Goal: Communication & Community: Participate in discussion

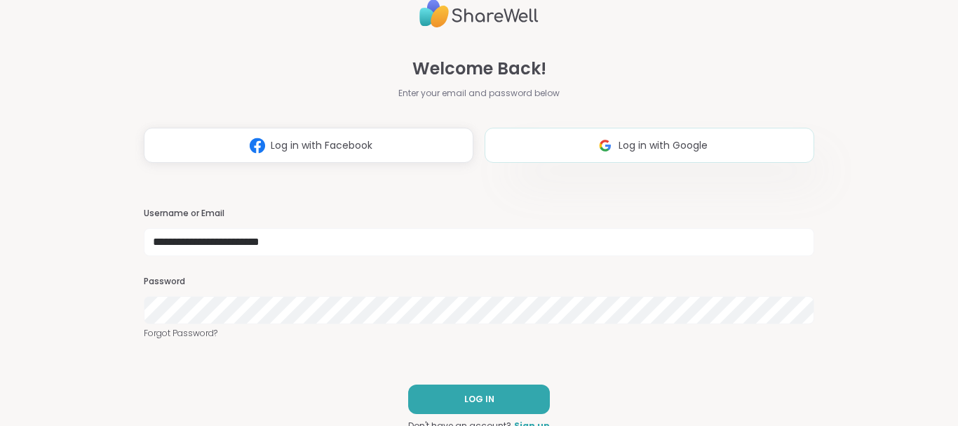
click at [651, 144] on span "Log in with Google" at bounding box center [662, 145] width 89 height 15
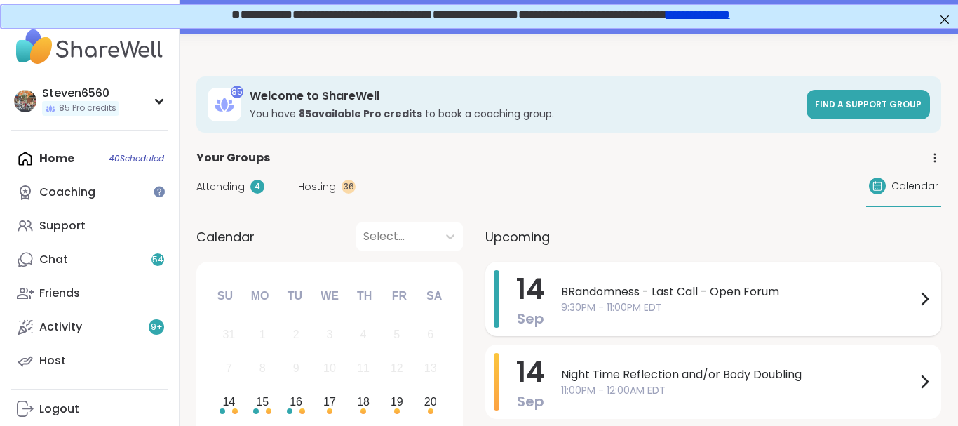
click at [710, 291] on span "BRandomness - Last Call - Open Forum" at bounding box center [738, 291] width 355 height 17
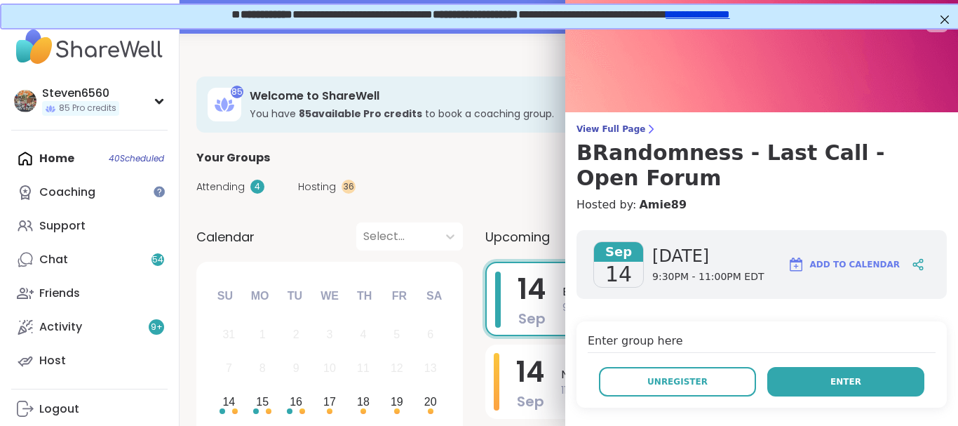
click at [816, 377] on button "Enter" at bounding box center [845, 381] width 157 height 29
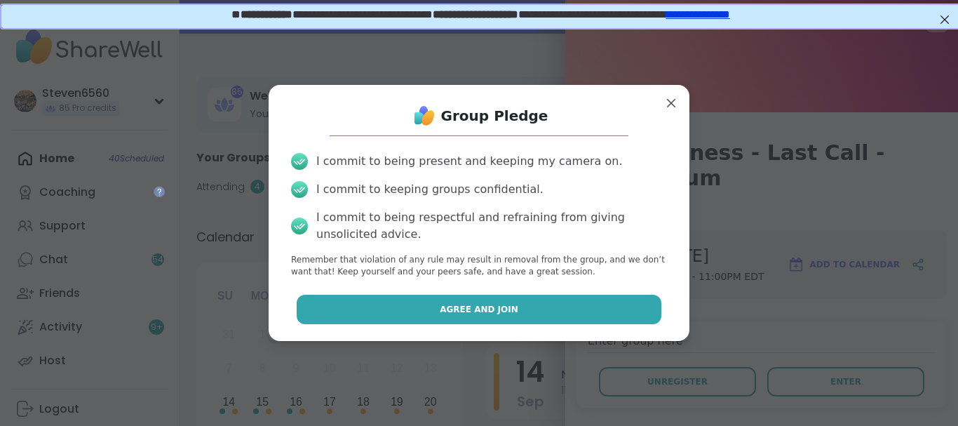
click at [506, 309] on span "Agree and Join" at bounding box center [479, 309] width 79 height 13
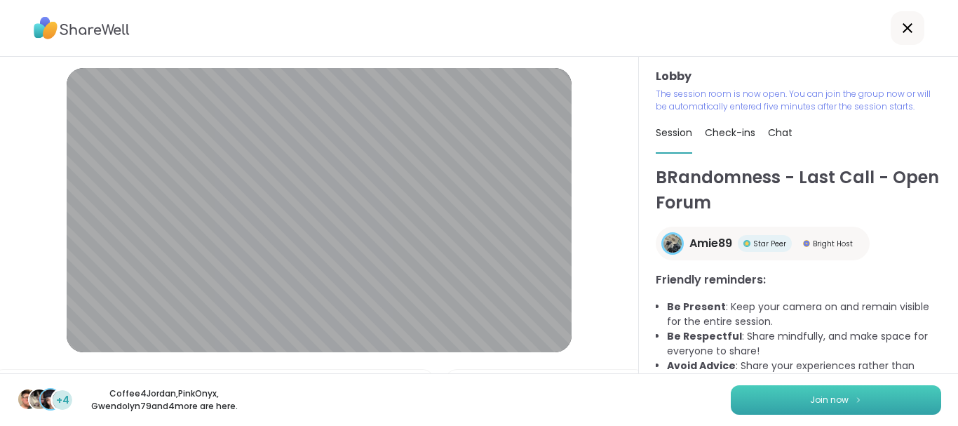
click at [825, 400] on span "Join now" at bounding box center [829, 399] width 39 height 13
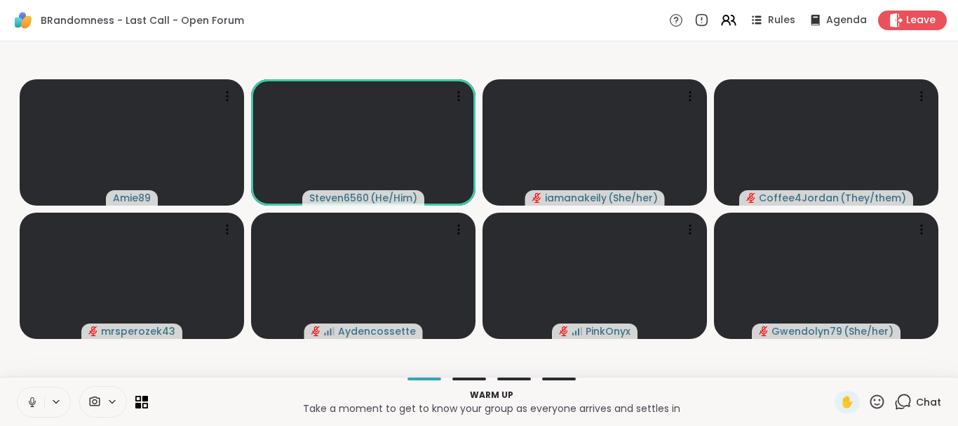
click at [919, 400] on span "Chat" at bounding box center [928, 402] width 25 height 14
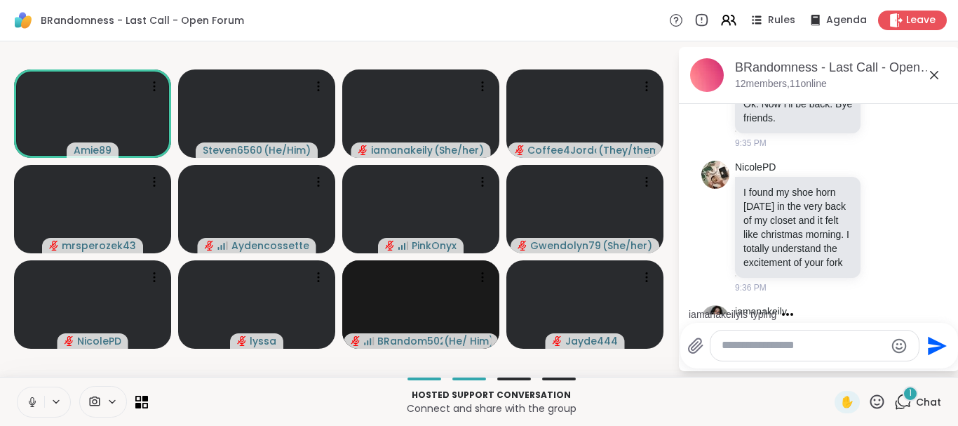
scroll to position [454, 0]
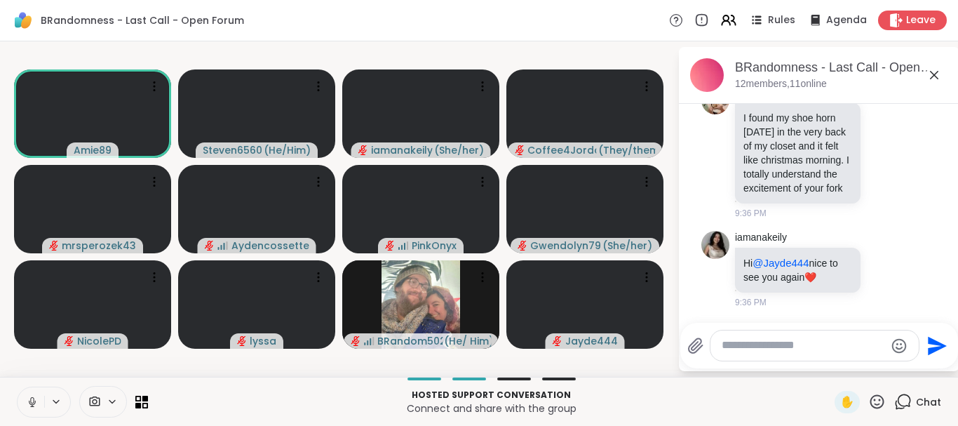
click at [938, 253] on li "iamanakeily Hi @Jayde444 nice to see you again ❤️ 9:36 PM" at bounding box center [819, 269] width 255 height 89
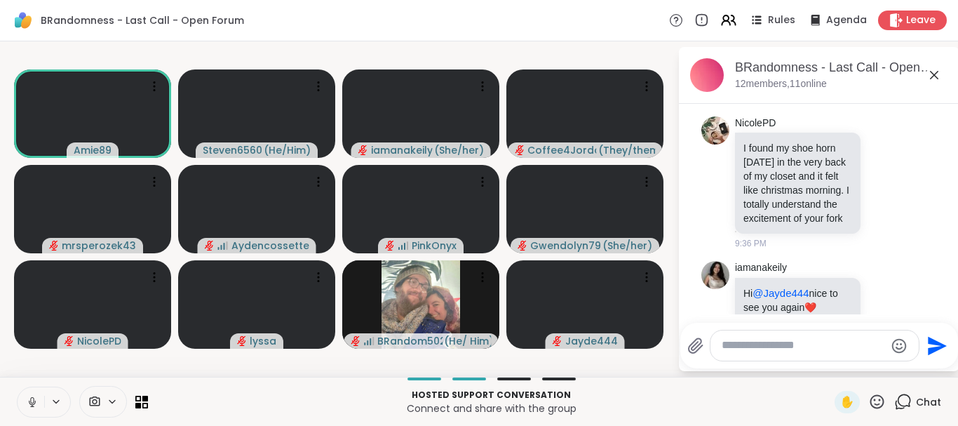
scroll to position [410, 0]
click at [767, 334] on div at bounding box center [814, 345] width 208 height 30
click at [751, 351] on textarea "Type your message" at bounding box center [803, 345] width 163 height 15
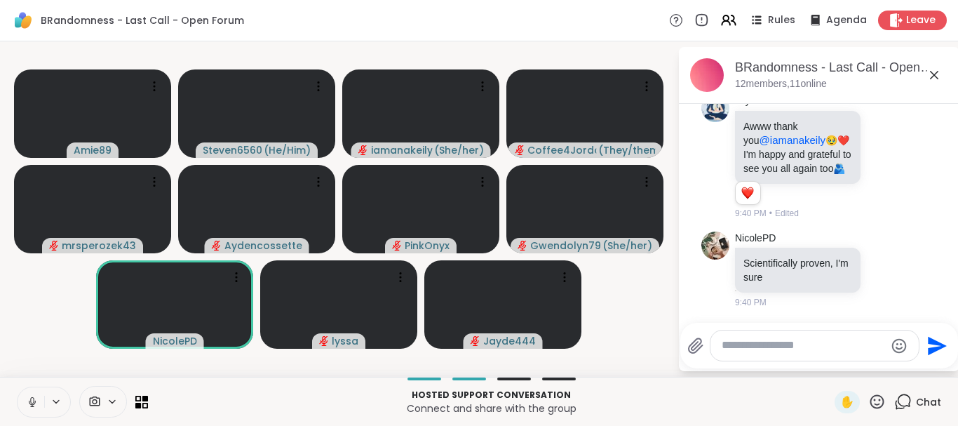
scroll to position [932, 0]
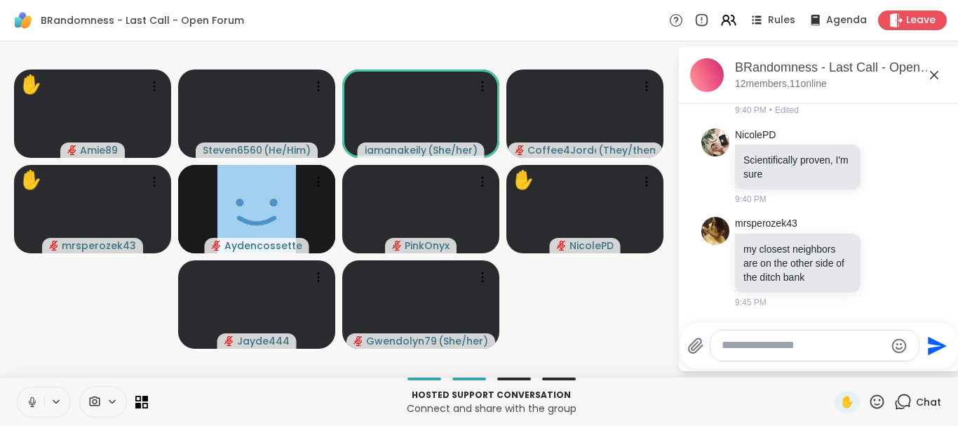
click at [673, 330] on div "✋ Amie89 Steven6560 ( He/Him ) iamanakeily ( She/her ) Coffee4Jordan ( They/the…" at bounding box center [479, 208] width 958 height 335
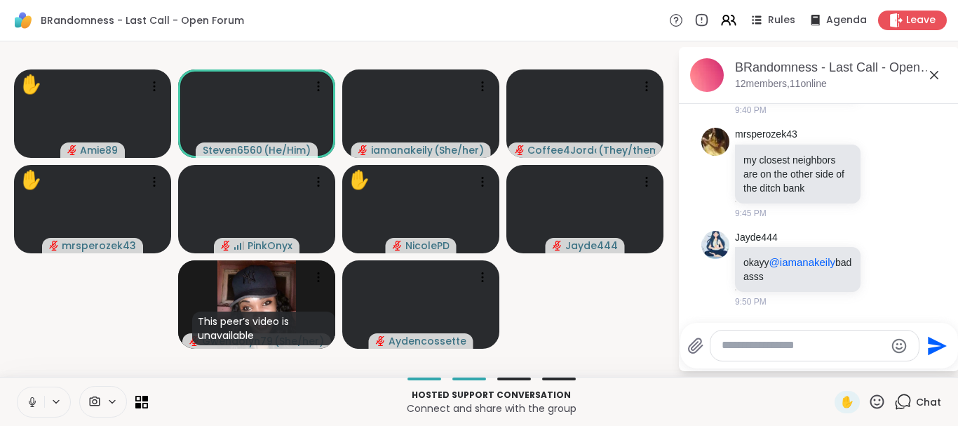
scroll to position [1041, 0]
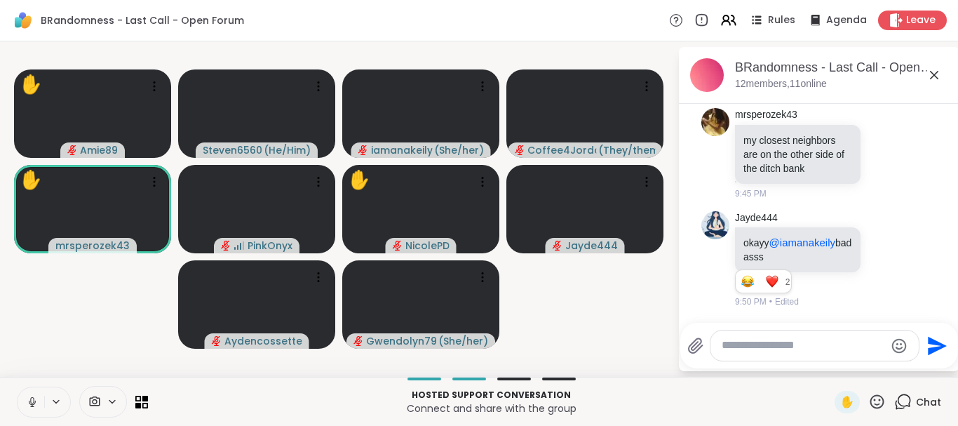
click at [611, 308] on video-player-container "✋ Amie89 Steven6560 ( He/Him ) iamanakeily ( She/her ) Coffee4Jordan ( They/the…" at bounding box center [338, 209] width 661 height 324
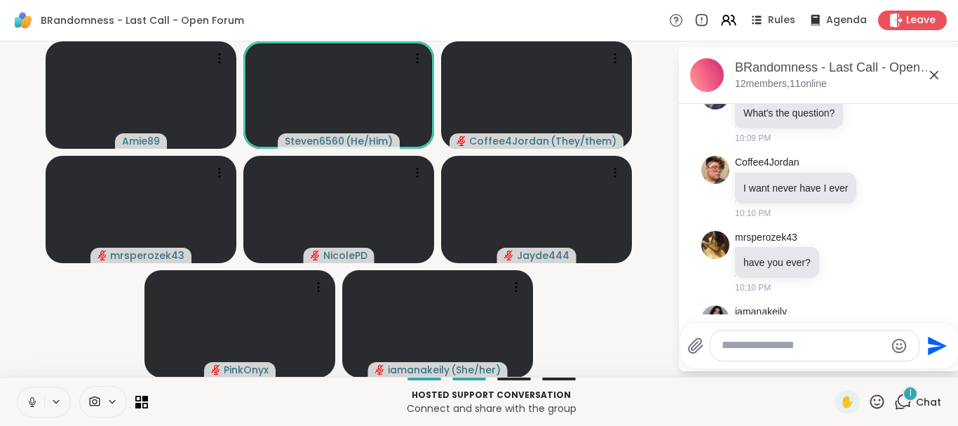
scroll to position [2498, 0]
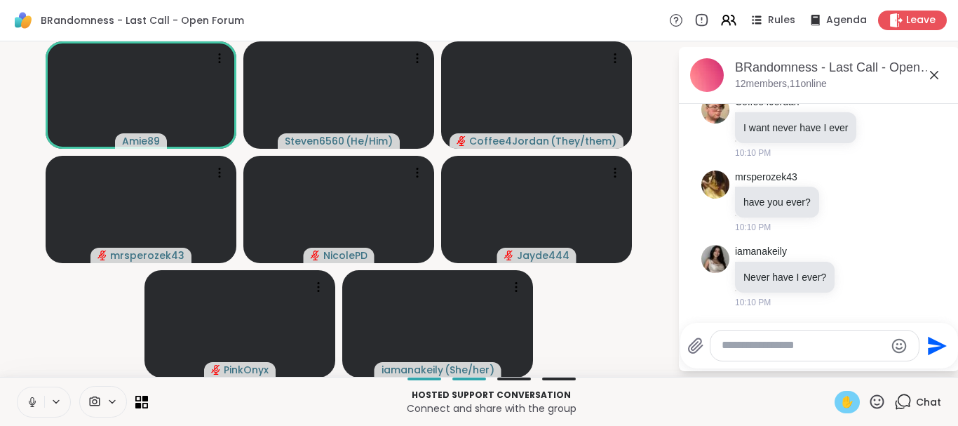
click at [843, 396] on span "✋" at bounding box center [847, 401] width 14 height 17
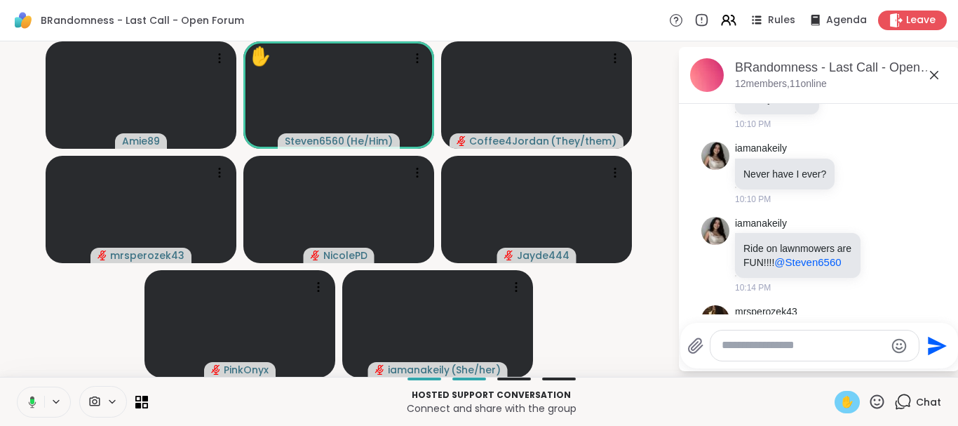
scroll to position [2690, 0]
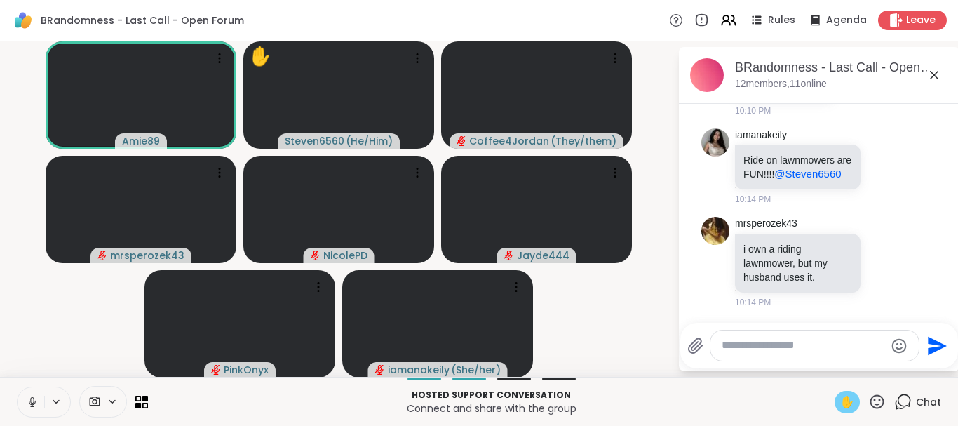
click at [845, 400] on span "✋" at bounding box center [847, 401] width 14 height 17
click at [796, 344] on textarea "Type your message" at bounding box center [803, 345] width 163 height 15
type textarea "**********"
click at [926, 349] on icon "Send" at bounding box center [937, 345] width 22 height 22
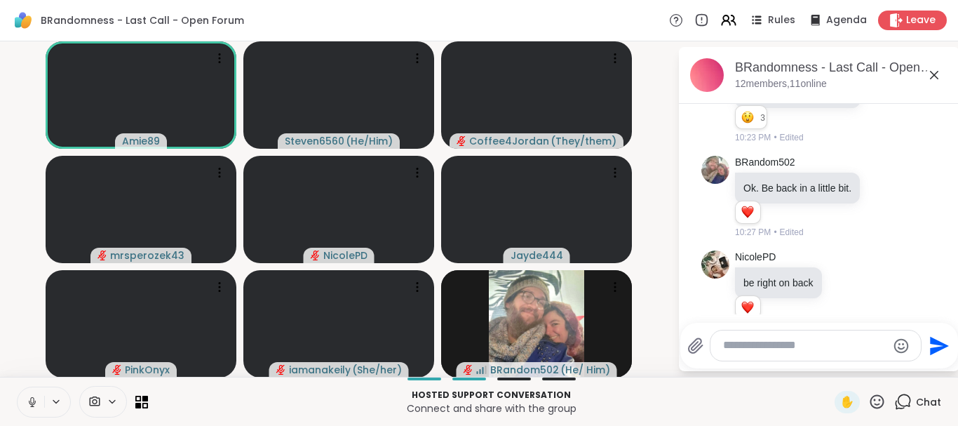
scroll to position [3172, 0]
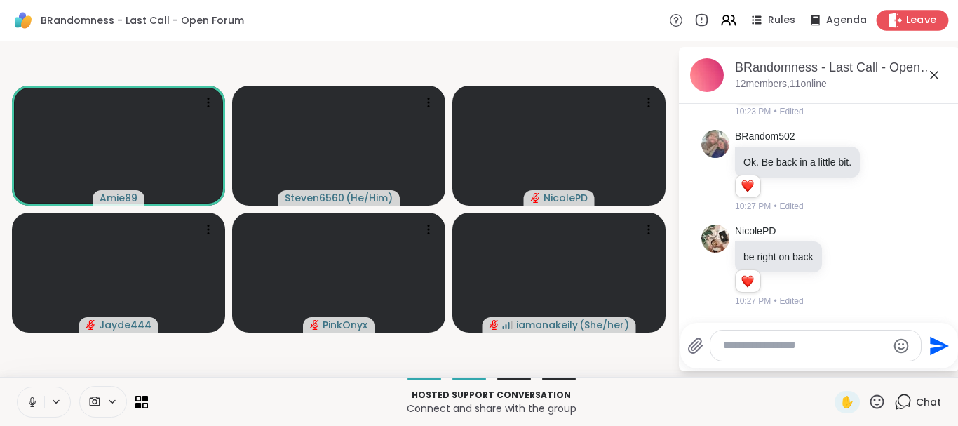
click at [909, 22] on span "Leave" at bounding box center [921, 20] width 31 height 15
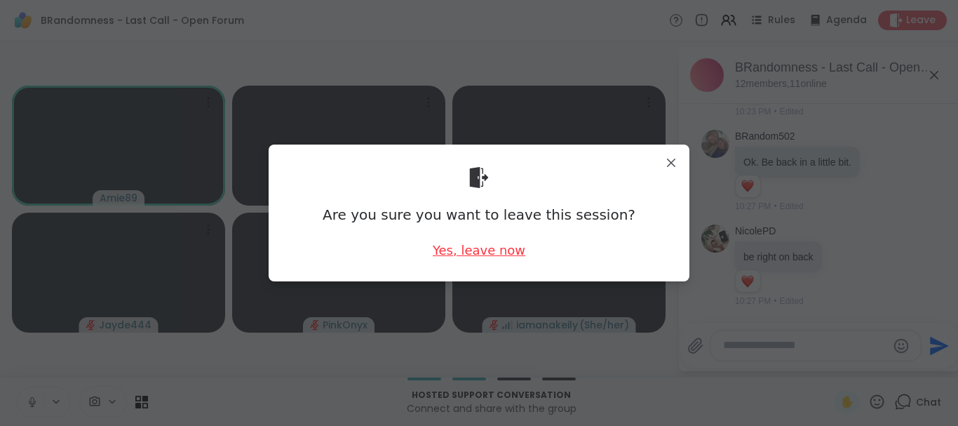
click at [497, 253] on div "Yes, leave now" at bounding box center [479, 250] width 93 height 18
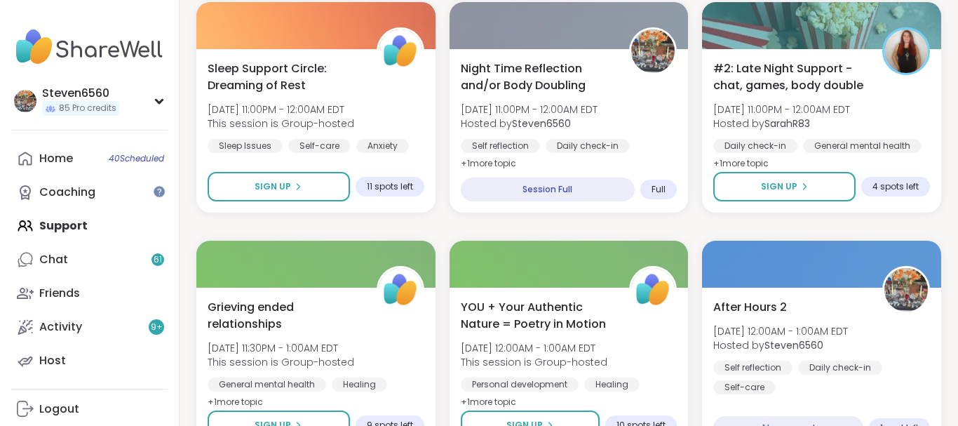
scroll to position [529, 0]
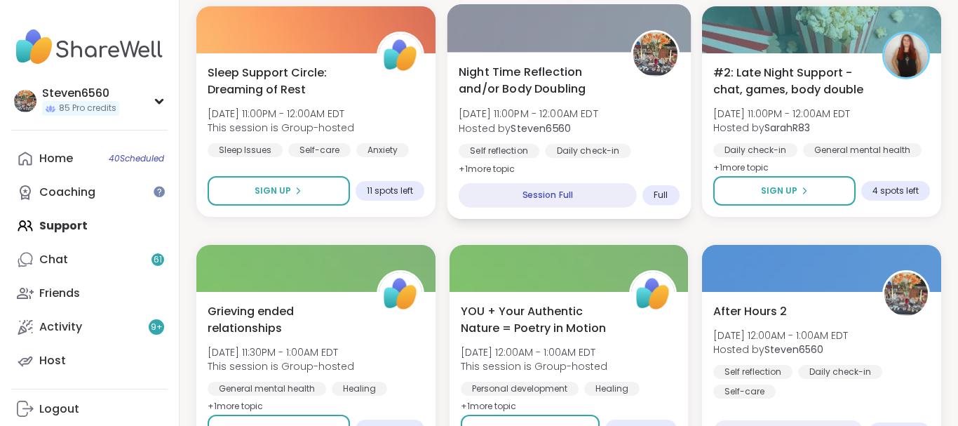
click at [539, 98] on div "Night Time Reflection and/or Body Doubling [DATE] 11:00PM - 12:00AM EDT Hosted …" at bounding box center [569, 120] width 221 height 114
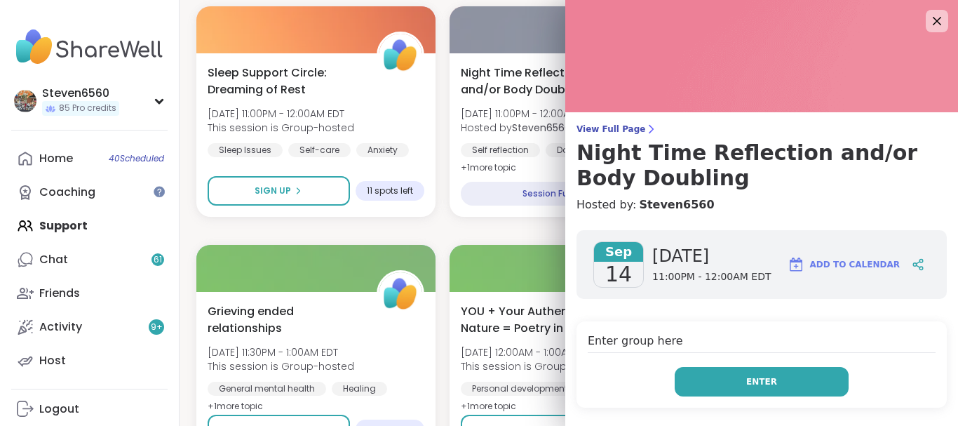
click at [744, 371] on button "Enter" at bounding box center [762, 381] width 174 height 29
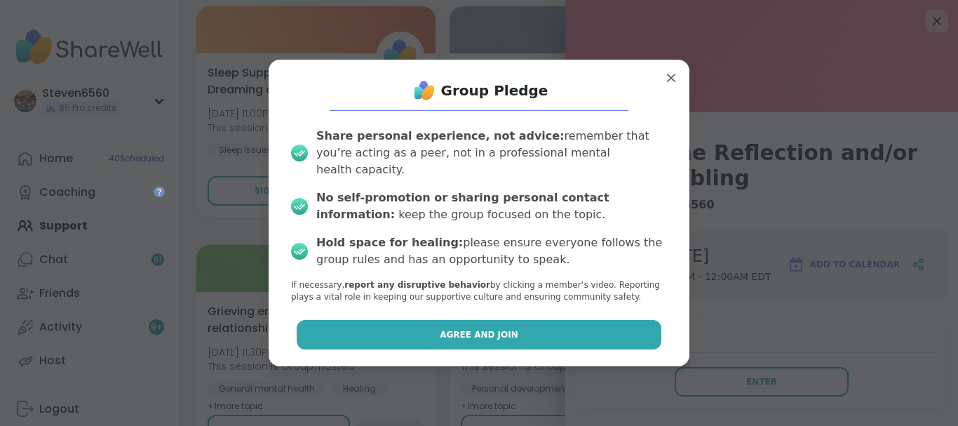
click at [601, 323] on button "Agree and Join" at bounding box center [479, 334] width 365 height 29
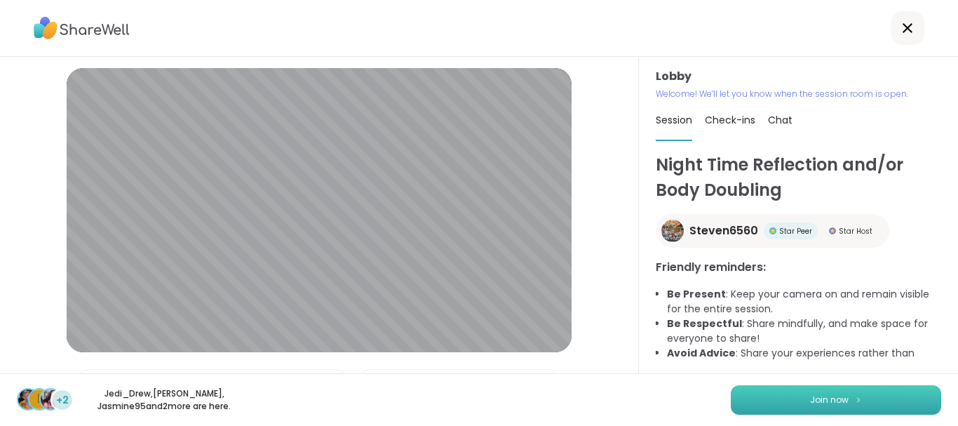
click at [827, 395] on span "Join now" at bounding box center [829, 399] width 39 height 13
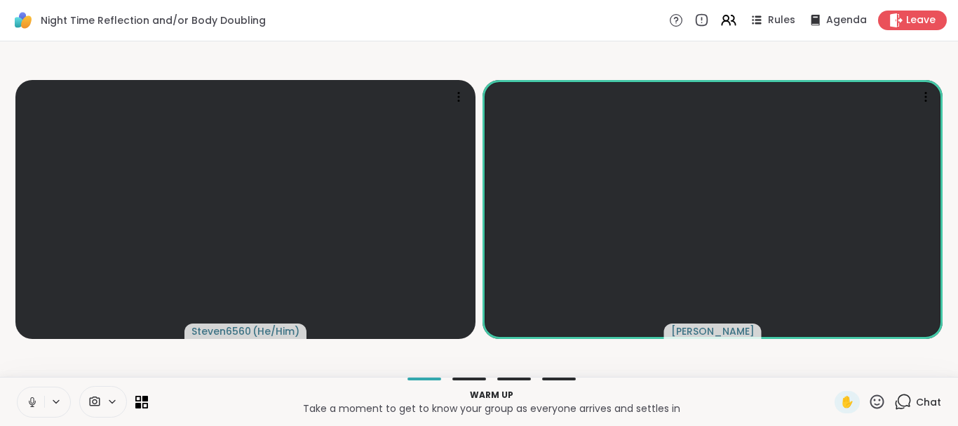
click at [923, 401] on span "Chat" at bounding box center [928, 402] width 25 height 14
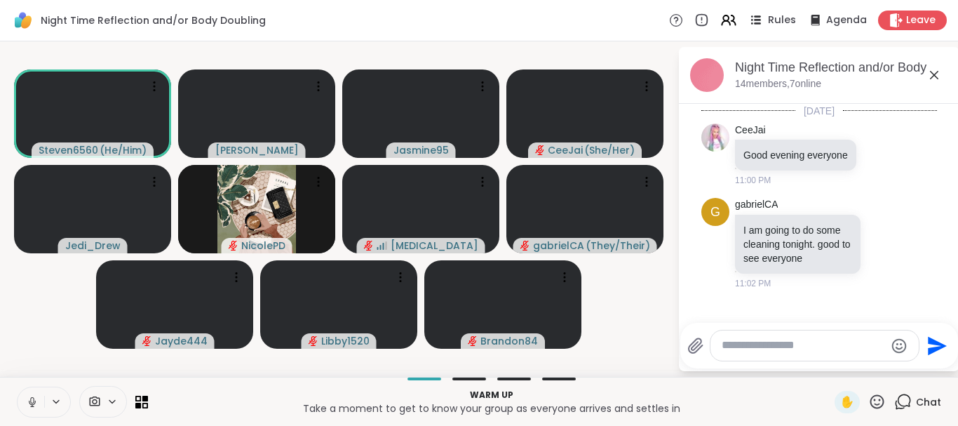
click at [780, 24] on span "Rules" at bounding box center [782, 20] width 29 height 15
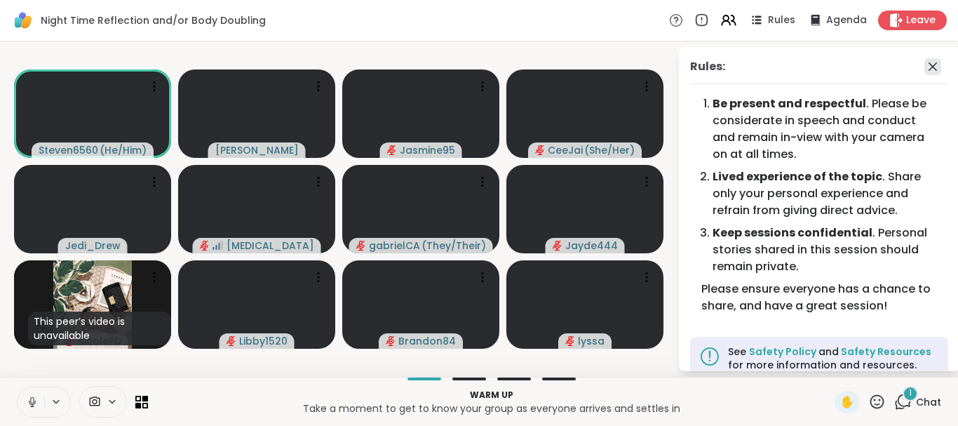
click at [937, 63] on icon at bounding box center [932, 66] width 17 height 17
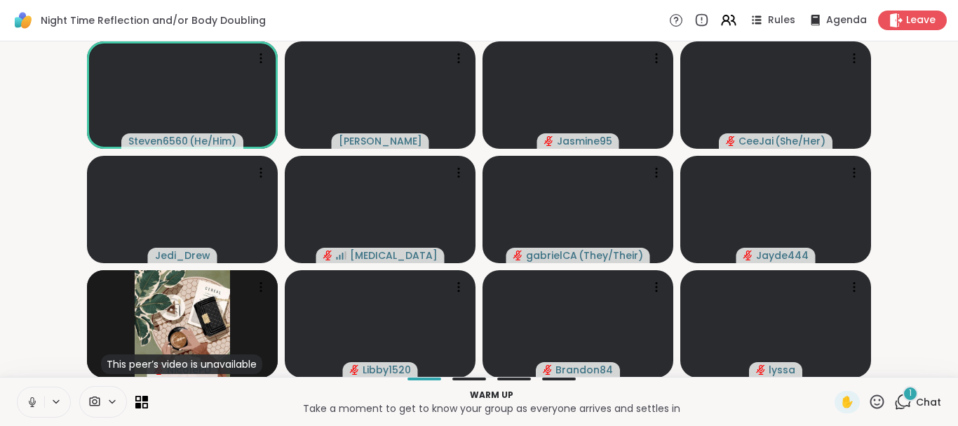
click at [924, 403] on span "Chat" at bounding box center [928, 402] width 25 height 14
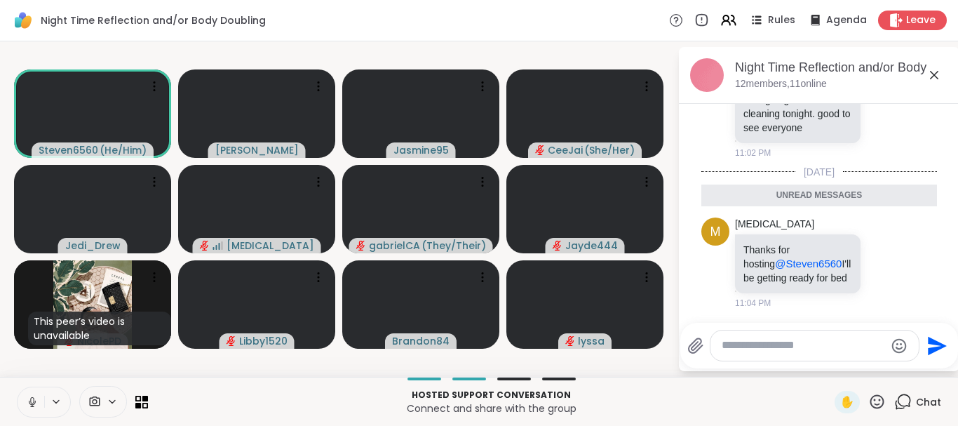
scroll to position [172, 0]
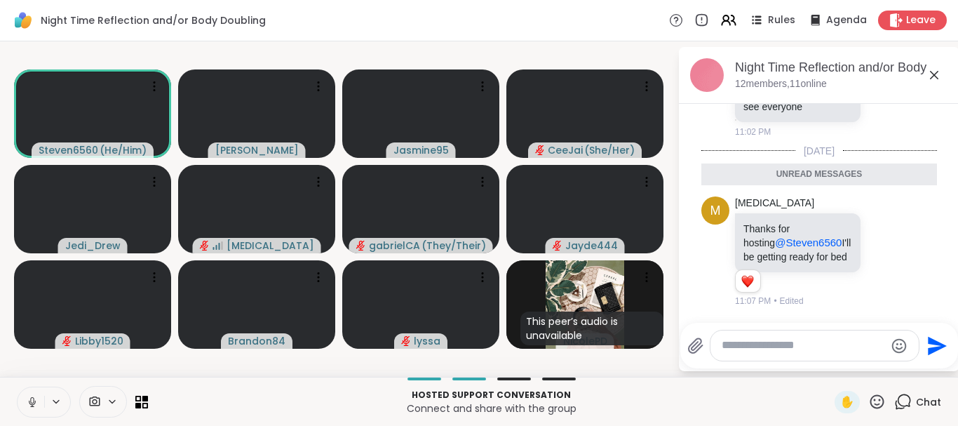
click at [947, 310] on ul "Today CeeJai Good evening everyone 1 1 11:07 PM • Edited g gabrielCA I am going…" at bounding box center [819, 123] width 258 height 382
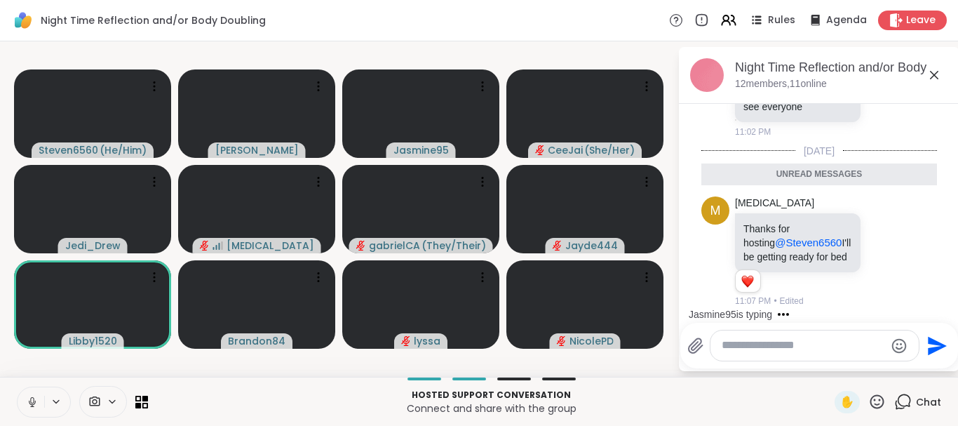
click at [944, 306] on div "Jasmine95 is typing" at bounding box center [821, 314] width 275 height 22
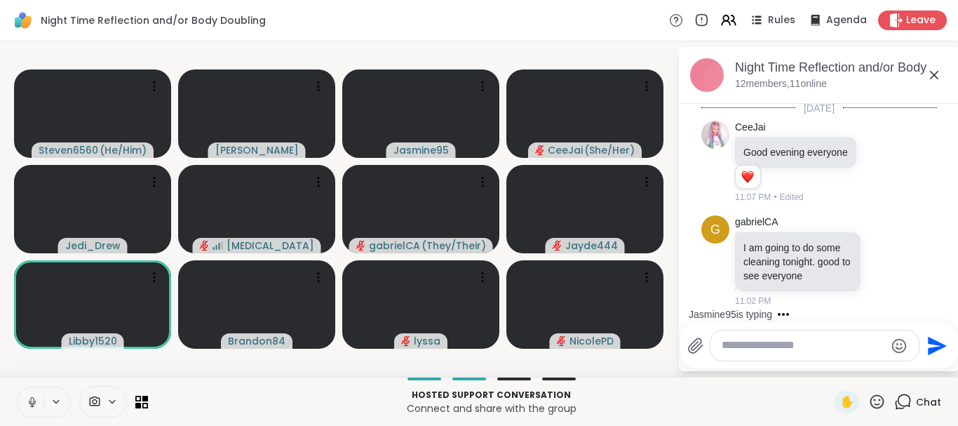
scroll to position [0, 0]
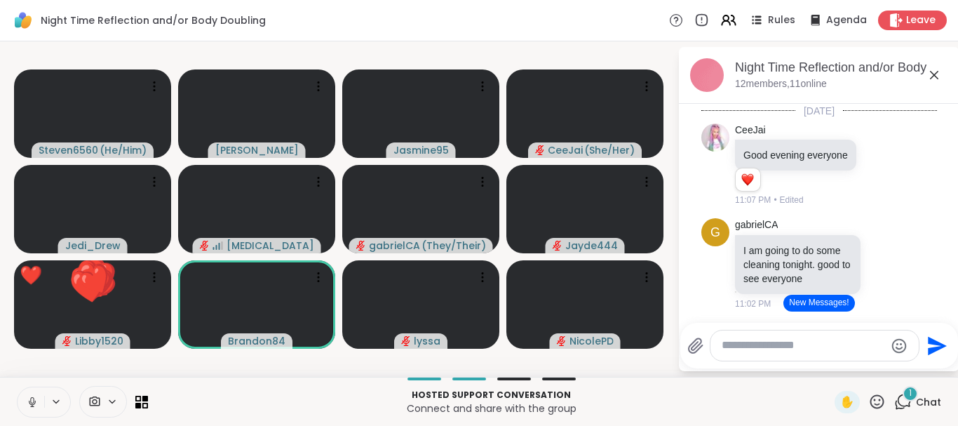
click at [809, 304] on button "New Messages!" at bounding box center [818, 303] width 71 height 17
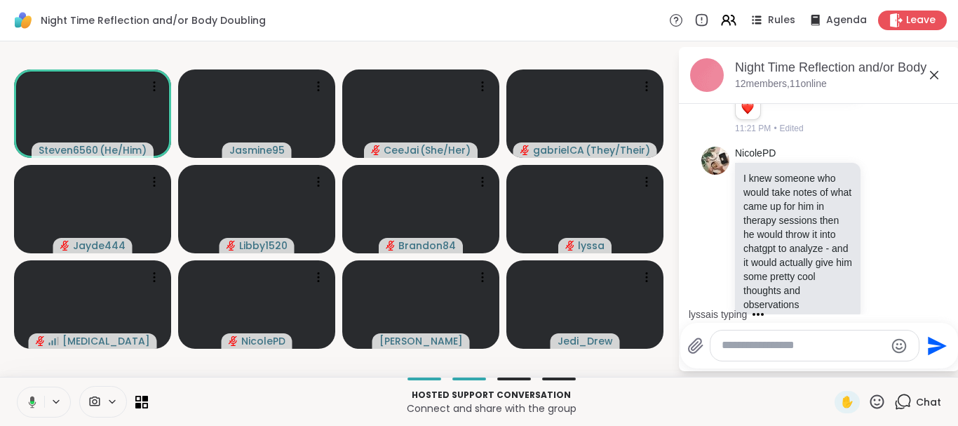
scroll to position [1733, 0]
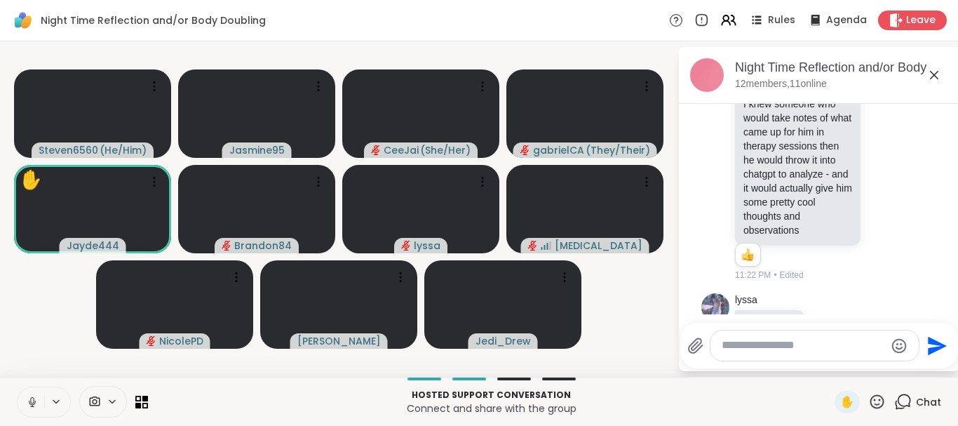
click at [792, 341] on textarea "Type your message" at bounding box center [803, 345] width 163 height 15
type textarea "**"
click at [931, 348] on icon "Send" at bounding box center [939, 345] width 19 height 19
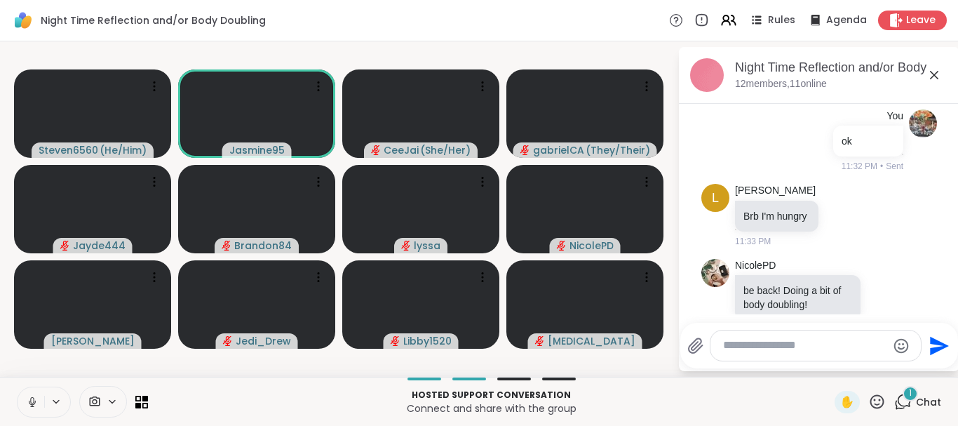
scroll to position [2094, 0]
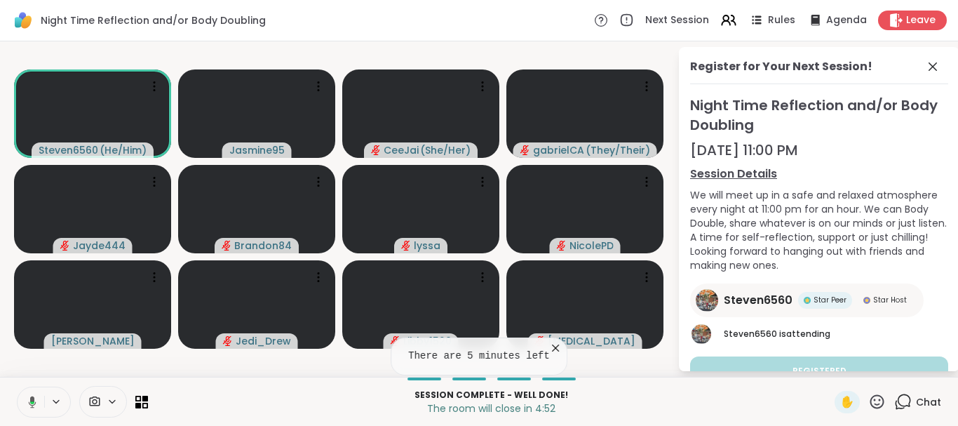
click at [549, 345] on icon at bounding box center [555, 348] width 14 height 14
click at [909, 397] on icon at bounding box center [903, 402] width 18 height 18
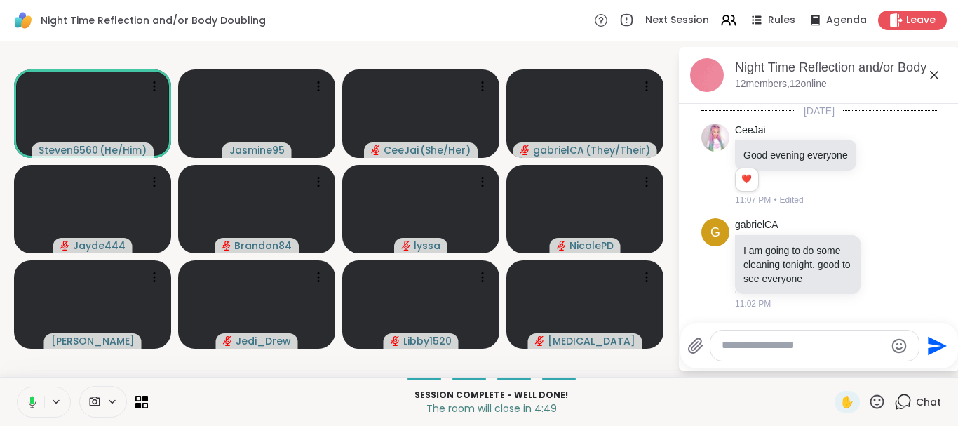
scroll to position [2080, 0]
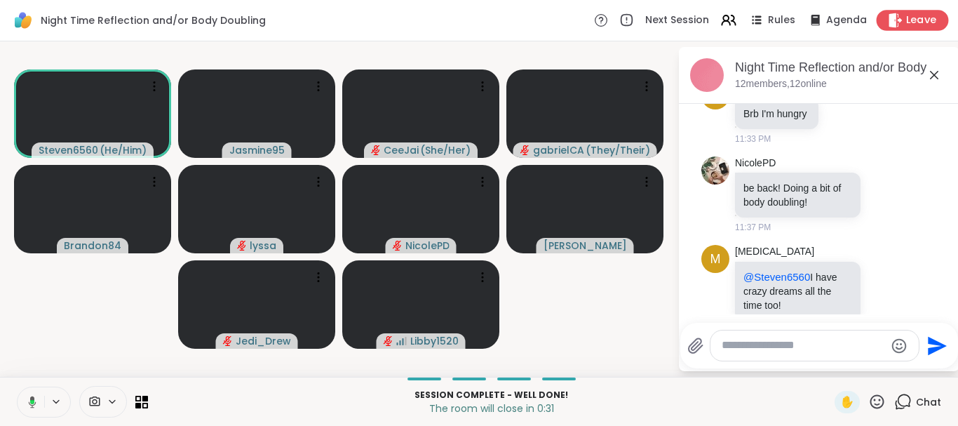
click at [914, 20] on span "Leave" at bounding box center [921, 20] width 31 height 15
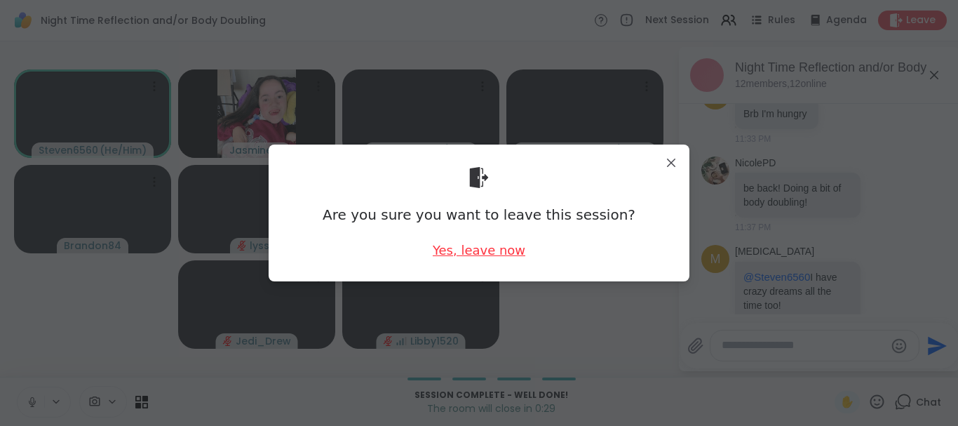
click at [485, 248] on div "Yes, leave now" at bounding box center [479, 250] width 93 height 18
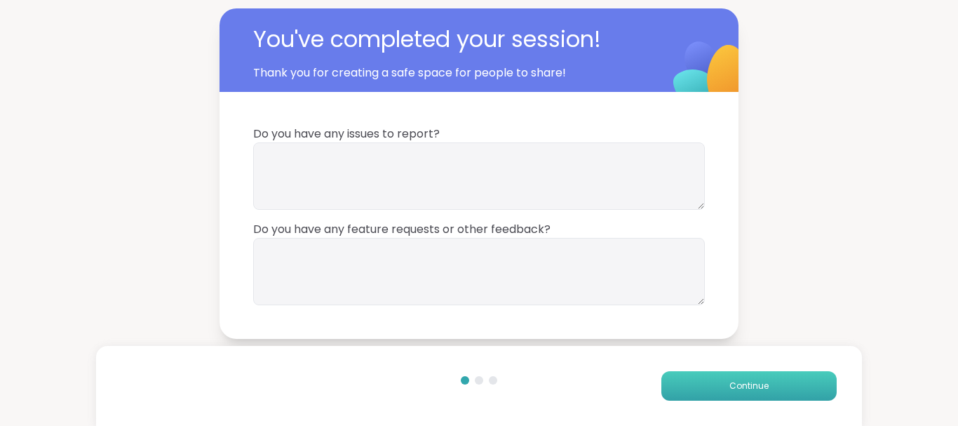
click at [716, 384] on button "Continue" at bounding box center [748, 385] width 175 height 29
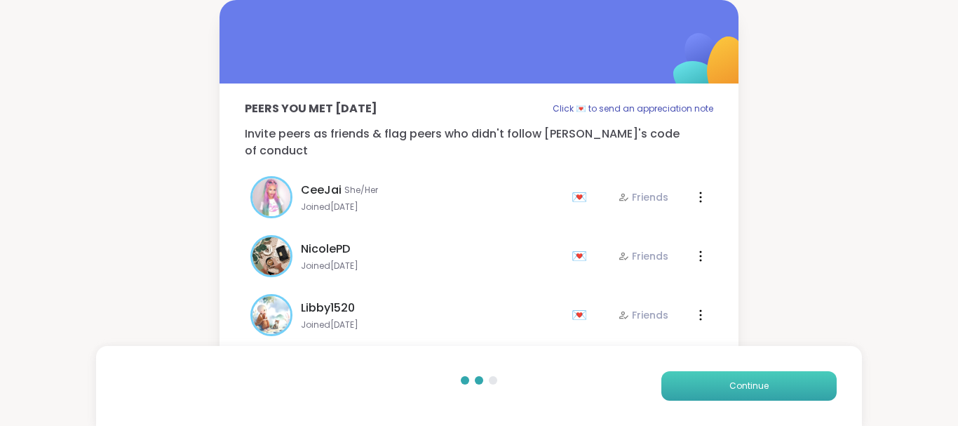
click at [716, 384] on button "Continue" at bounding box center [748, 385] width 175 height 29
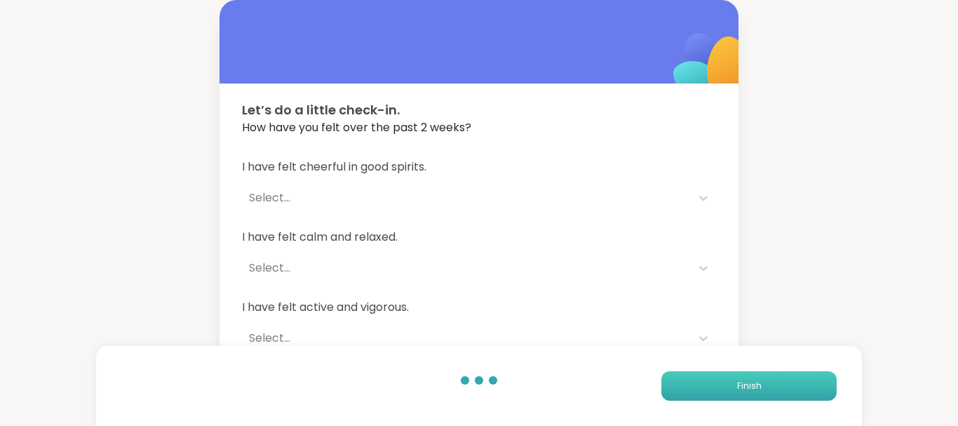
click at [716, 384] on button "Finish" at bounding box center [748, 385] width 175 height 29
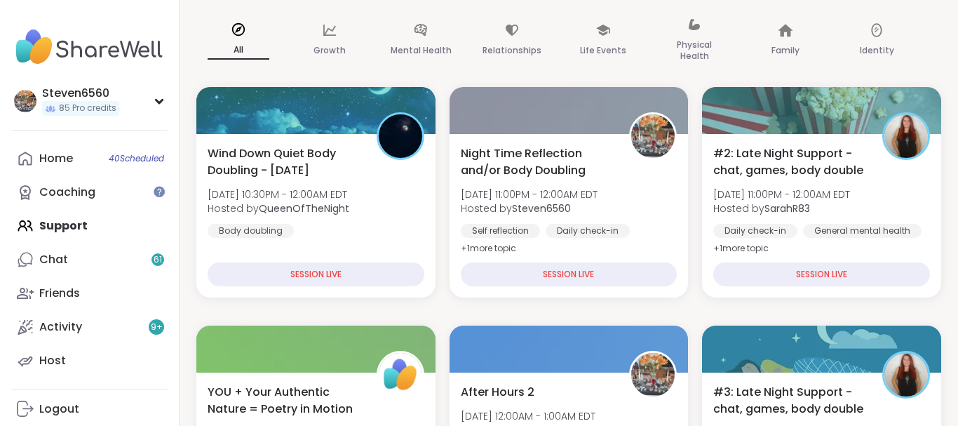
scroll to position [215, 0]
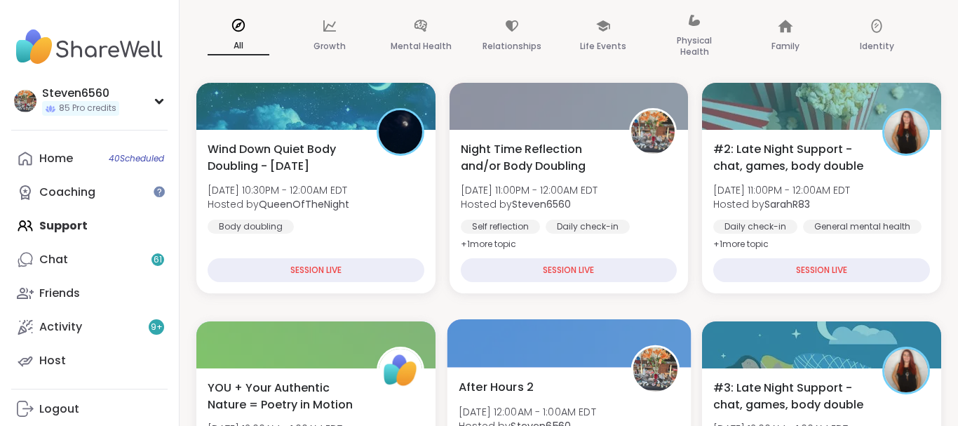
click at [553, 389] on div "After Hours 2 Mon, Sep 15 | 12:00AM - 1:00AM EDT Hosted by Steven6560 Self refl…" at bounding box center [569, 426] width 221 height 97
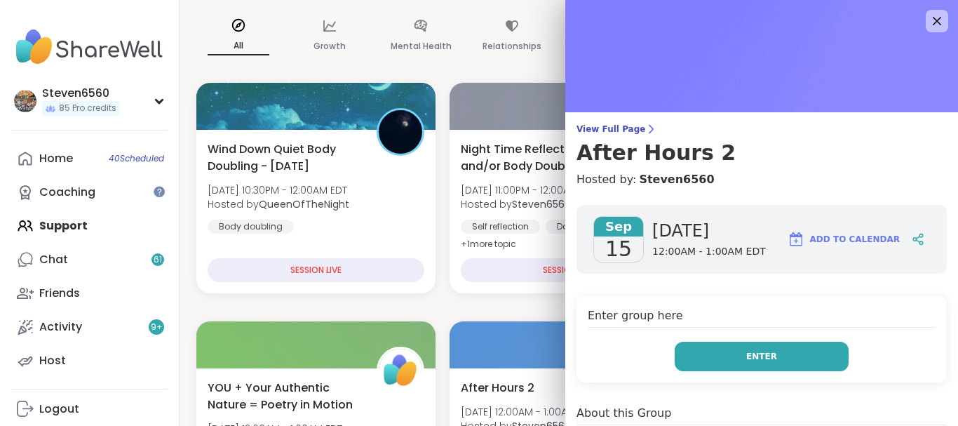
click at [742, 351] on button "Enter" at bounding box center [762, 355] width 174 height 29
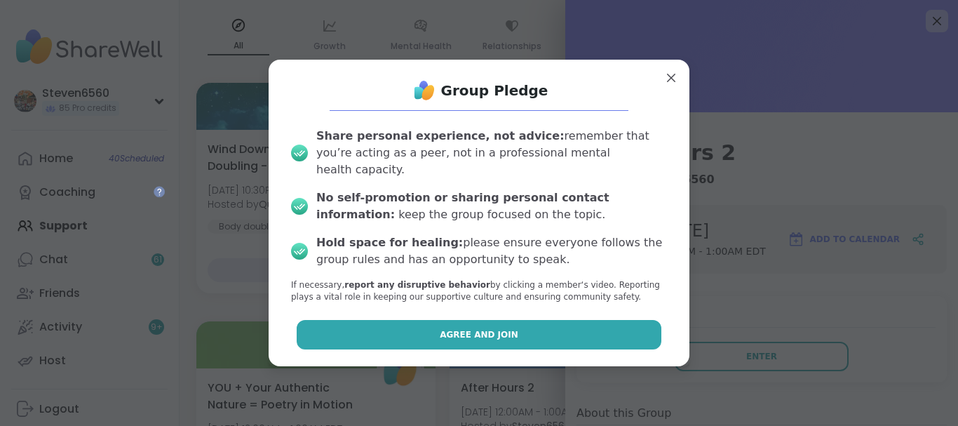
click at [493, 330] on span "Agree and Join" at bounding box center [479, 334] width 79 height 13
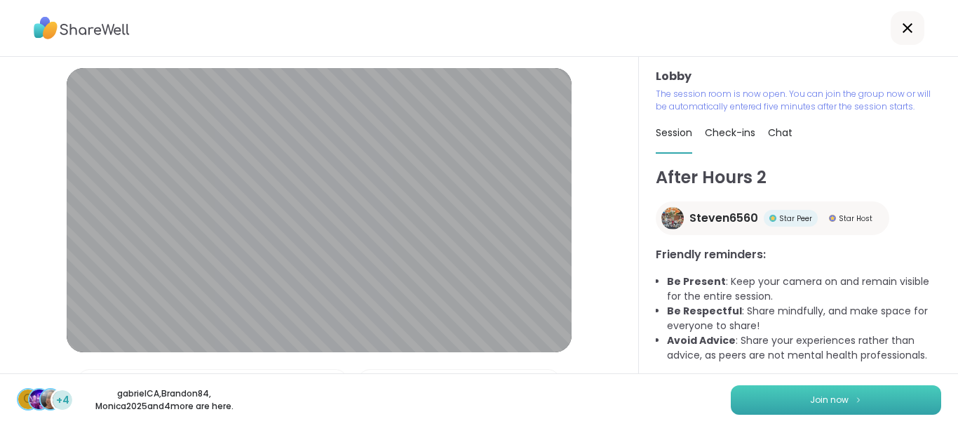
click at [846, 394] on span "Join now" at bounding box center [829, 399] width 39 height 13
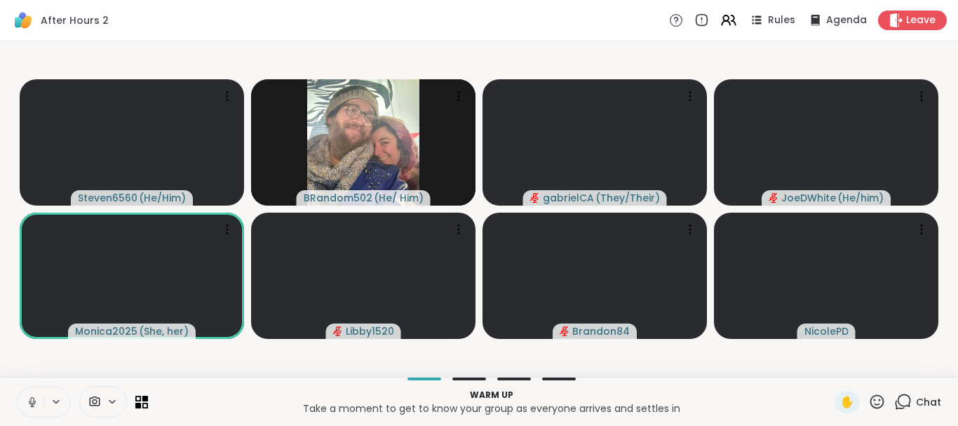
click at [921, 400] on span "Chat" at bounding box center [928, 402] width 25 height 14
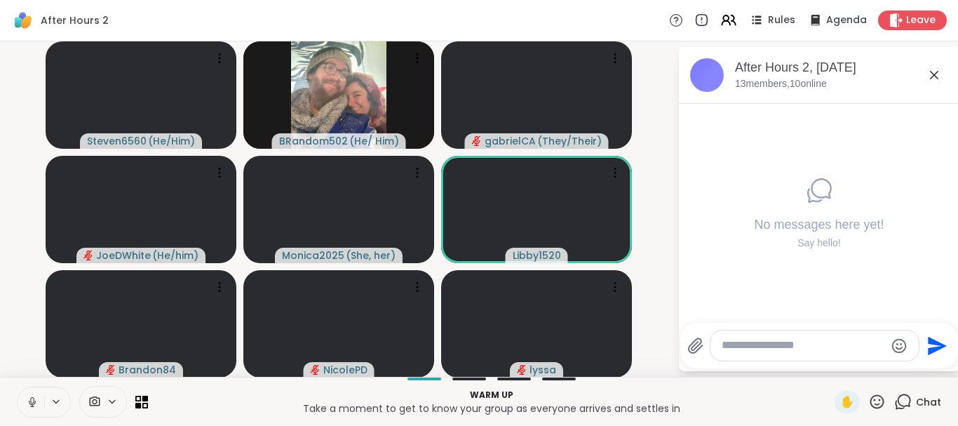
click at [921, 400] on span "Chat" at bounding box center [928, 402] width 25 height 14
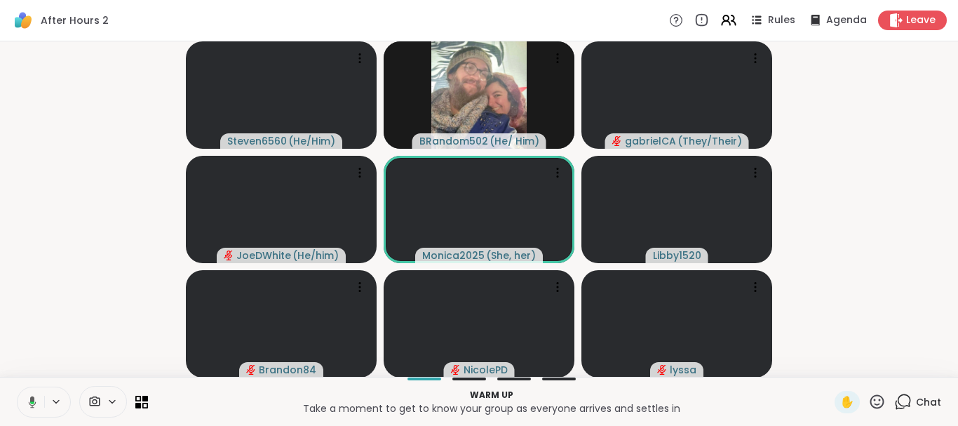
click at [921, 400] on span "Chat" at bounding box center [928, 402] width 25 height 14
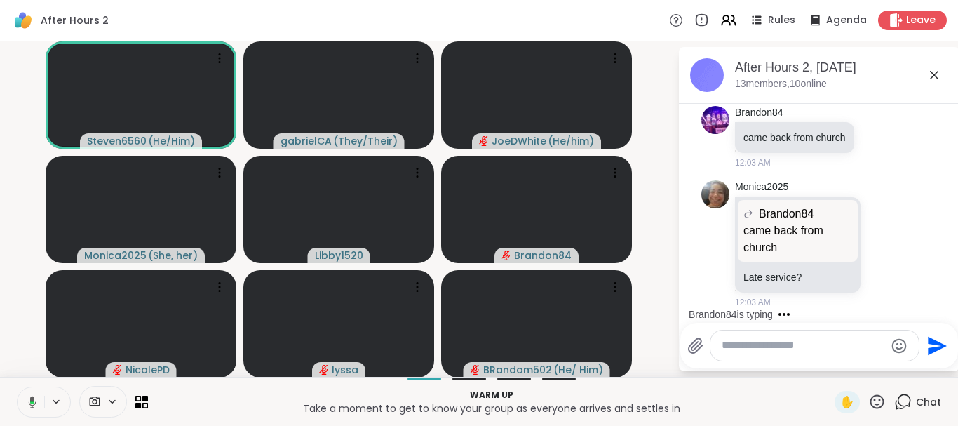
scroll to position [93, 0]
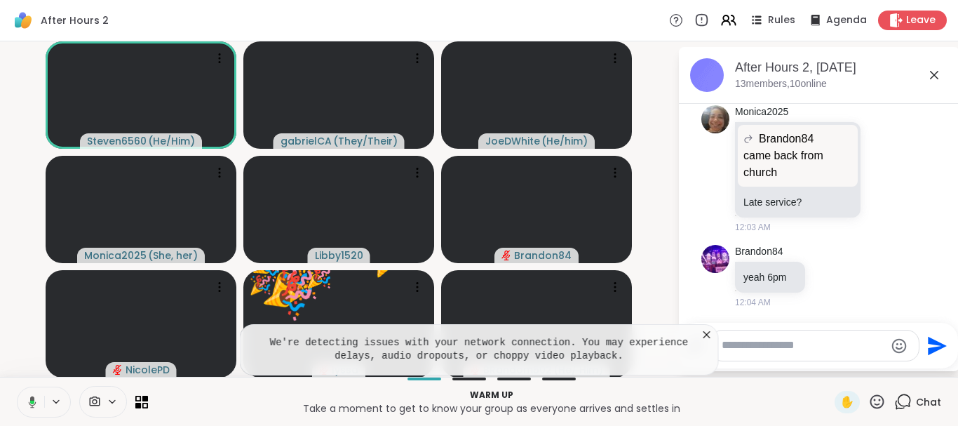
click at [712, 331] on icon at bounding box center [707, 334] width 14 height 14
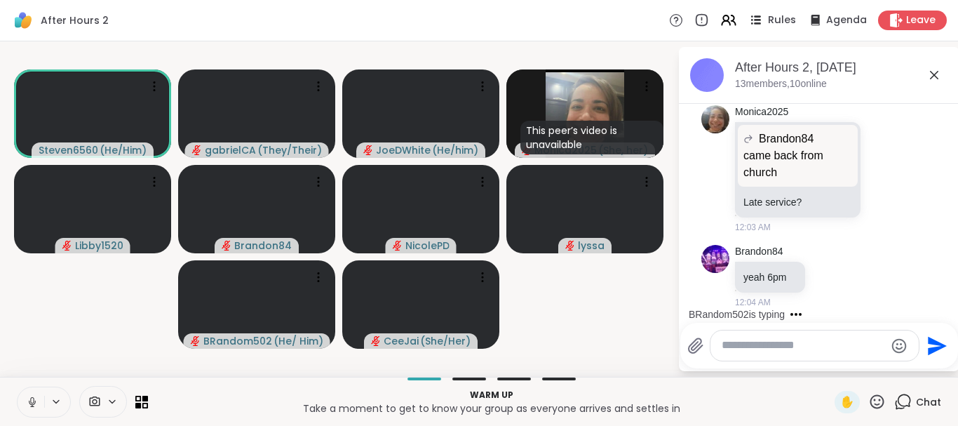
click at [789, 18] on span "Rules" at bounding box center [782, 20] width 29 height 15
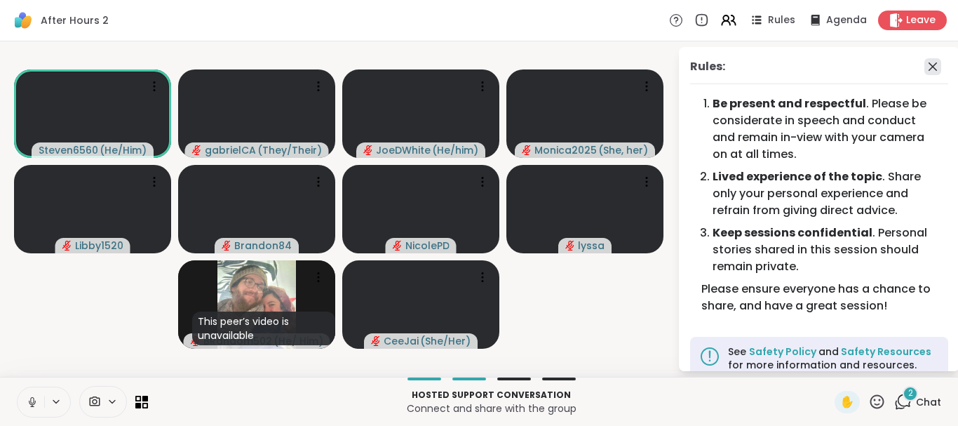
click at [935, 65] on icon at bounding box center [932, 66] width 8 height 8
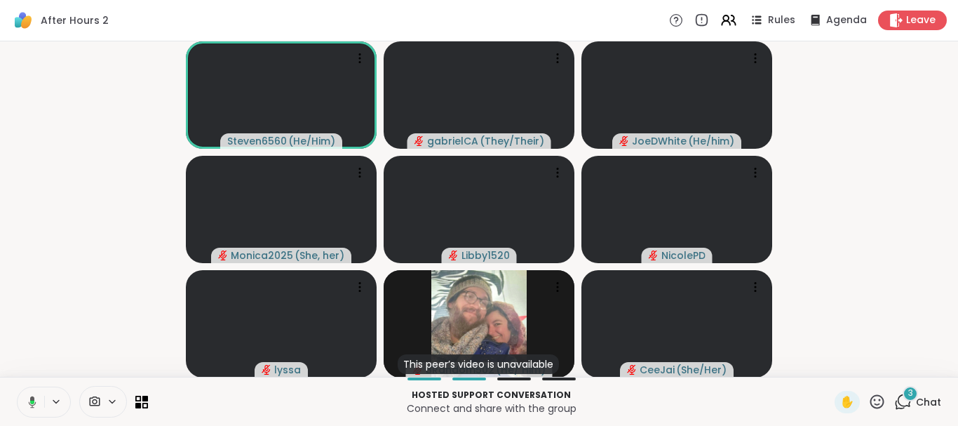
click at [933, 399] on span "Chat" at bounding box center [928, 402] width 25 height 14
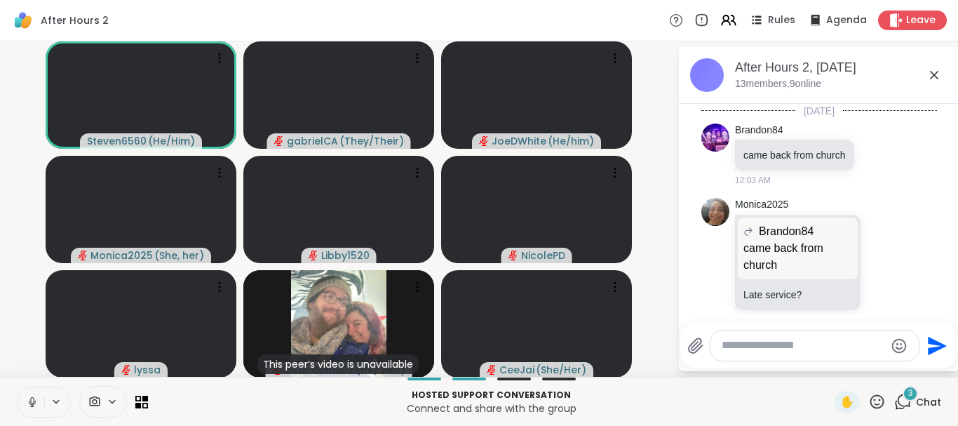
scroll to position [364, 0]
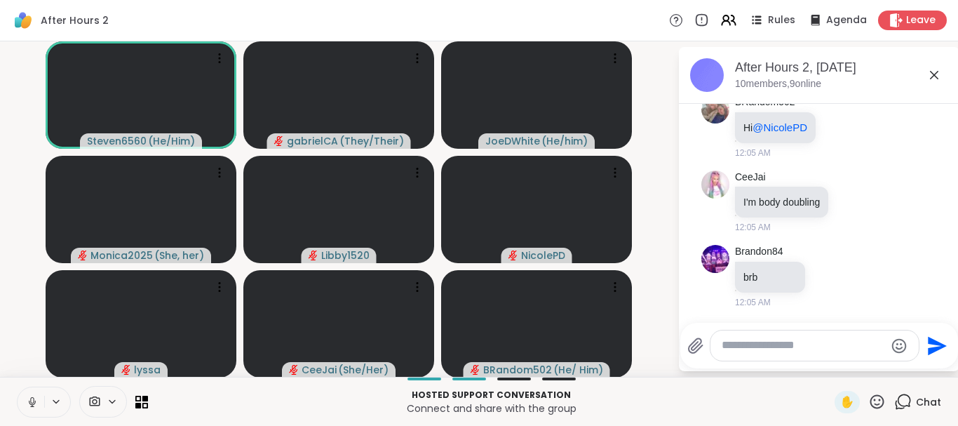
click at [933, 400] on span "Chat" at bounding box center [928, 402] width 25 height 14
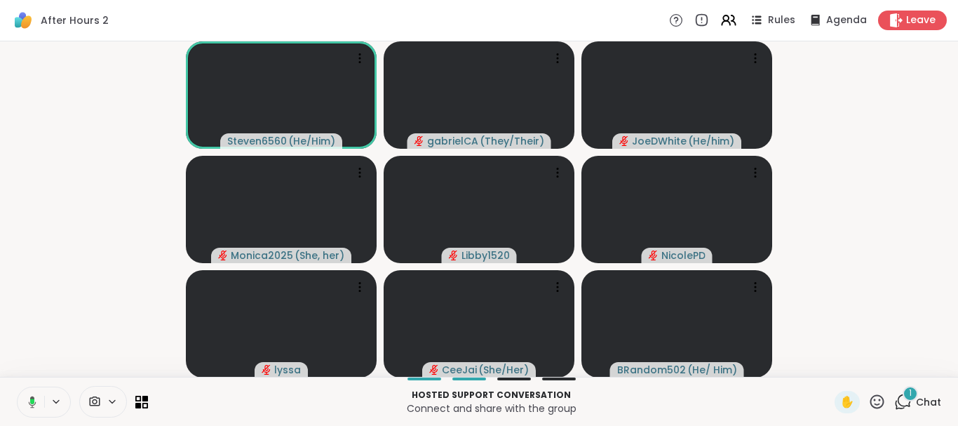
click at [907, 402] on icon at bounding box center [903, 402] width 18 height 18
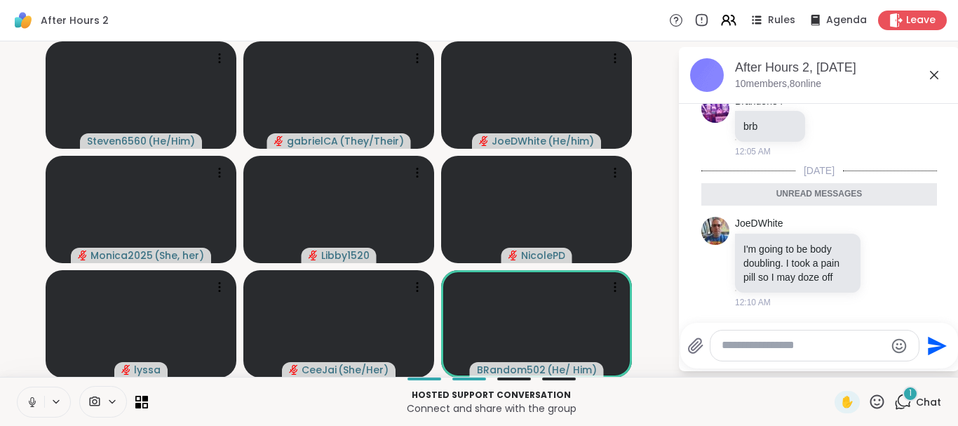
scroll to position [555, 0]
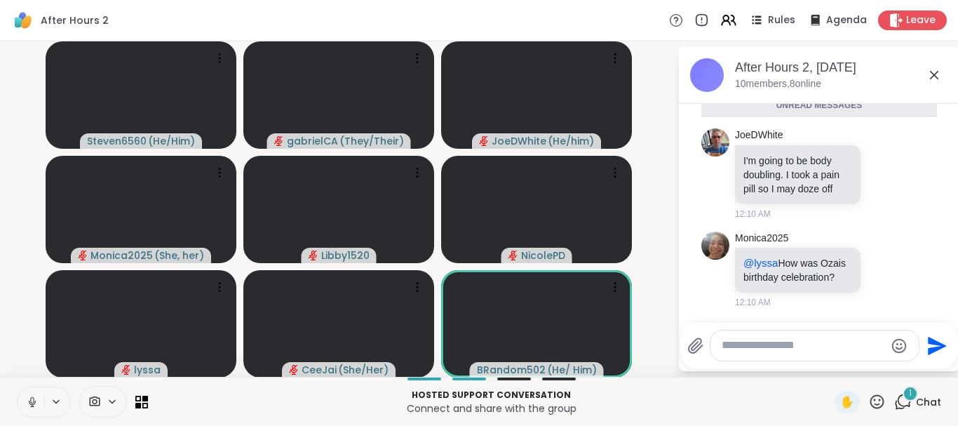
click at [799, 344] on textarea "Type your message" at bounding box center [803, 345] width 163 height 15
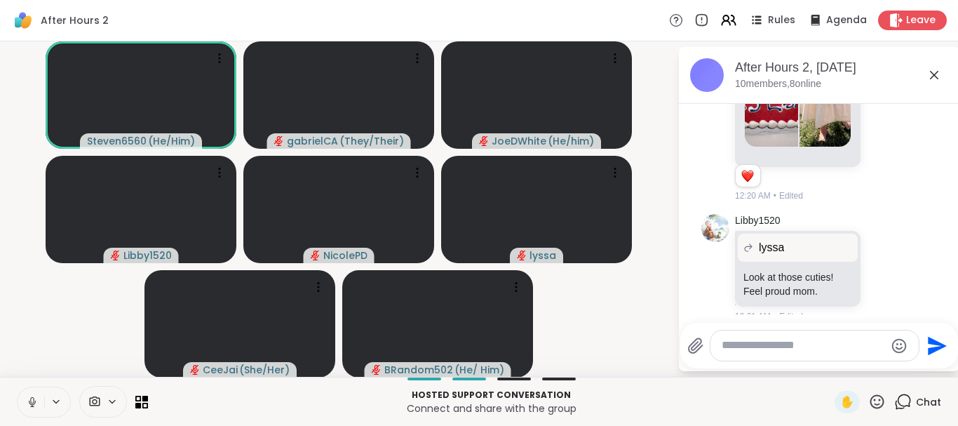
scroll to position [1799, 0]
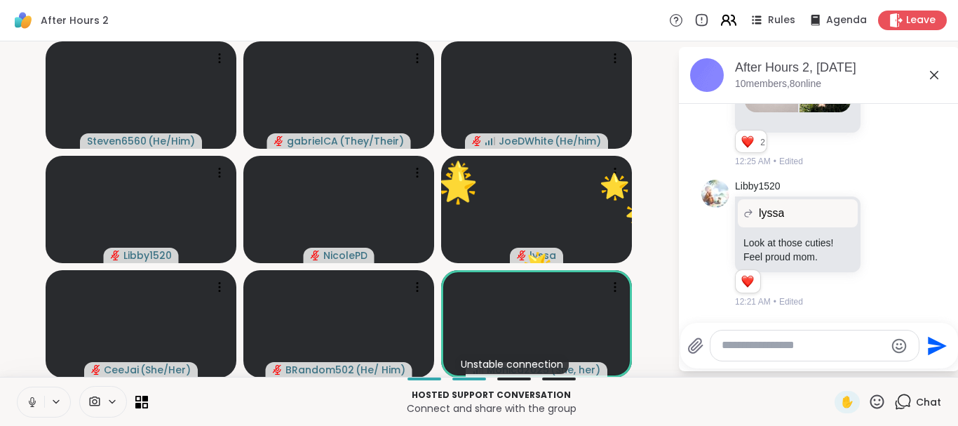
click at [731, 15] on icon at bounding box center [728, 20] width 18 height 18
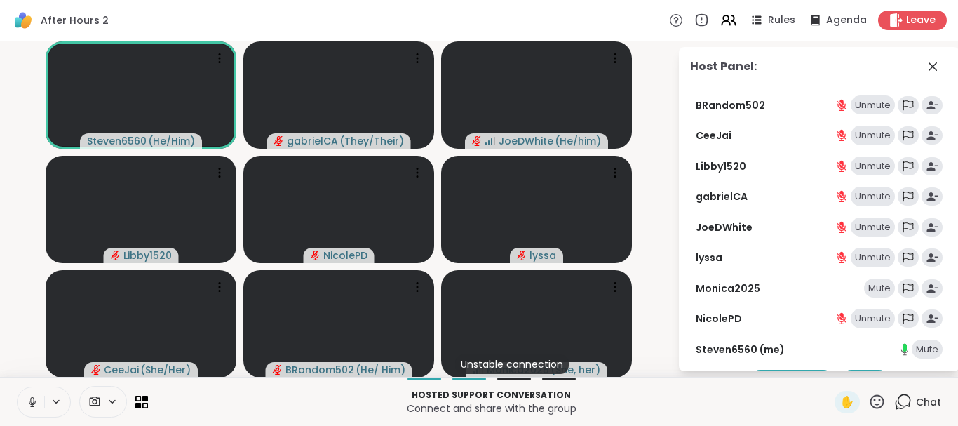
click at [874, 288] on div "Mute" at bounding box center [879, 288] width 31 height 20
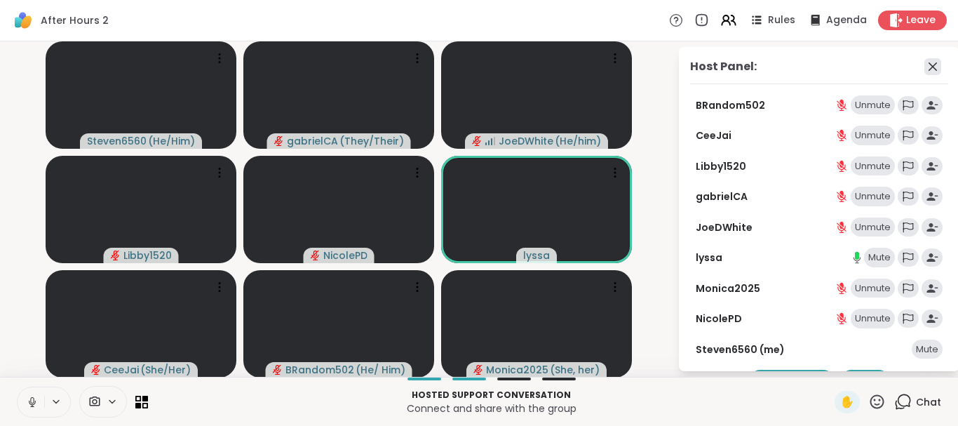
click at [930, 60] on icon at bounding box center [932, 66] width 17 height 17
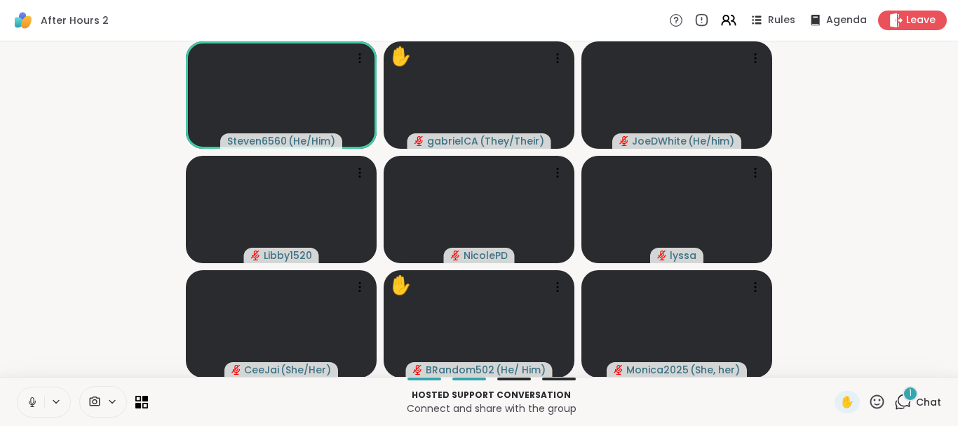
click at [908, 398] on div "1" at bounding box center [909, 393] width 15 height 15
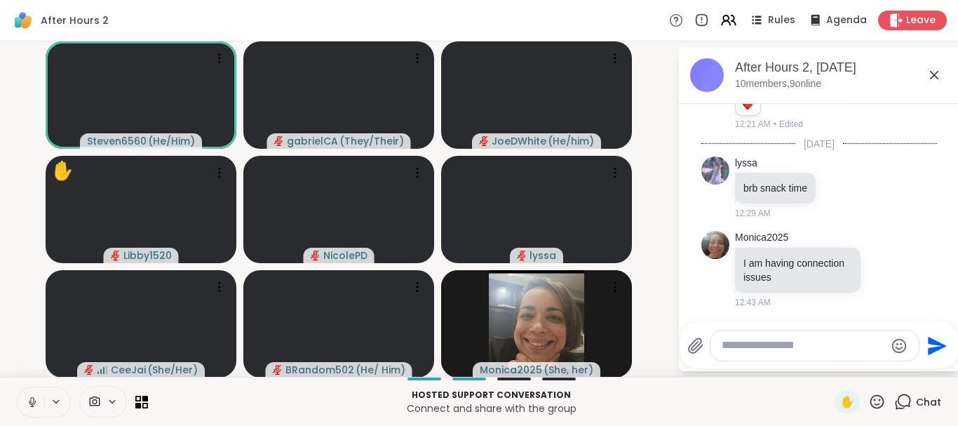
scroll to position [1983, 0]
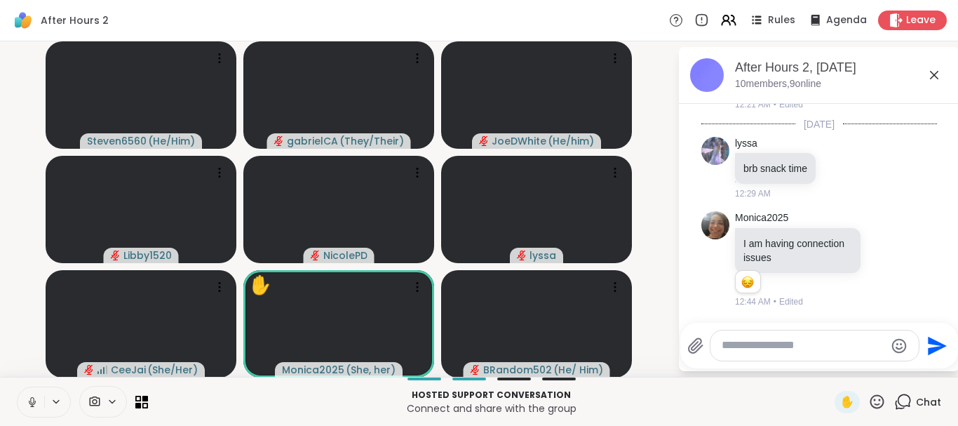
click at [925, 396] on span "Chat" at bounding box center [928, 402] width 25 height 14
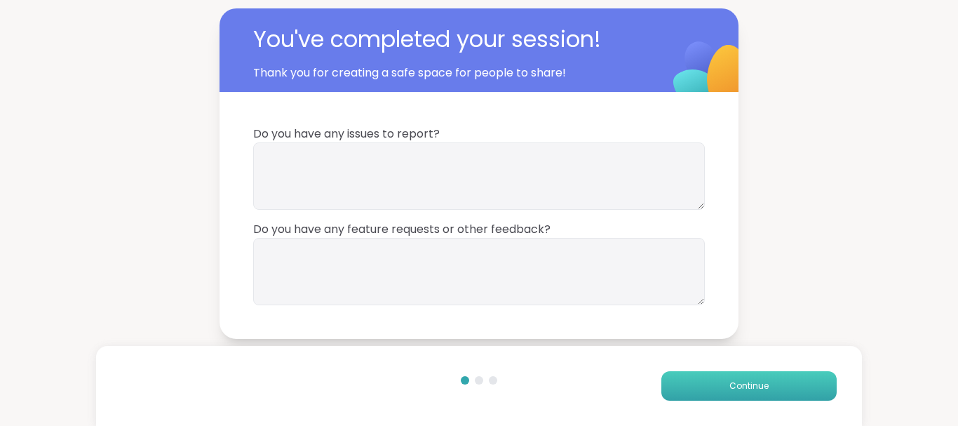
click at [757, 381] on span "Continue" at bounding box center [748, 385] width 39 height 13
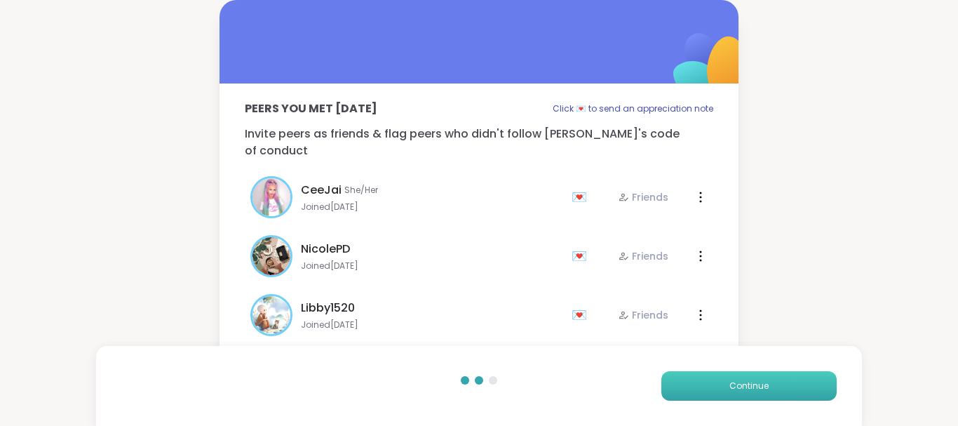
click at [757, 381] on span "Continue" at bounding box center [748, 385] width 39 height 13
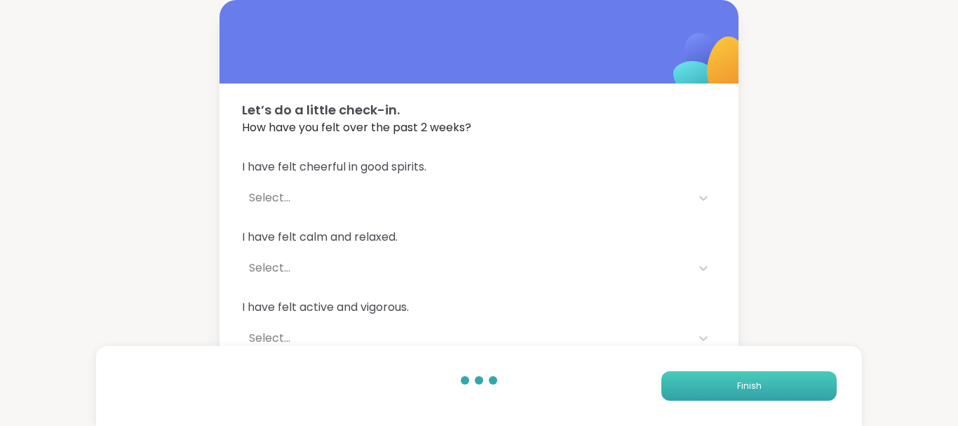
click at [757, 381] on span "Finish" at bounding box center [749, 385] width 25 height 13
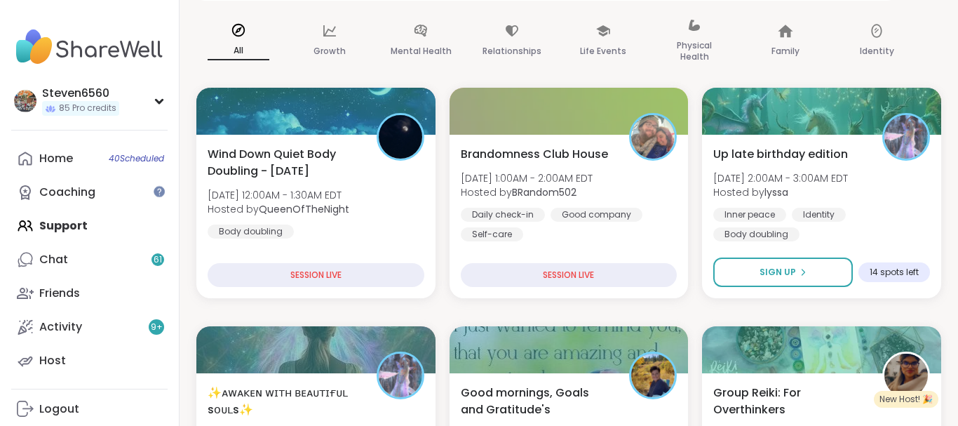
scroll to position [215, 0]
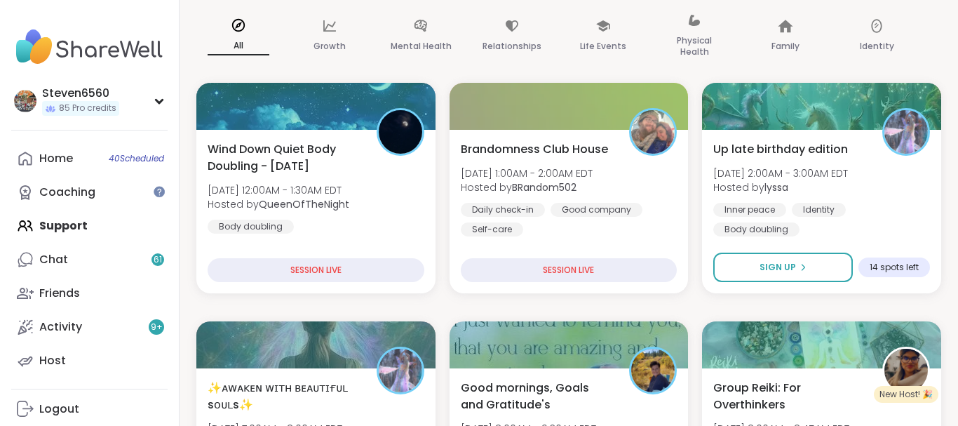
drag, startPoint x: 954, startPoint y: 416, endPoint x: 617, endPoint y: 201, distance: 399.2
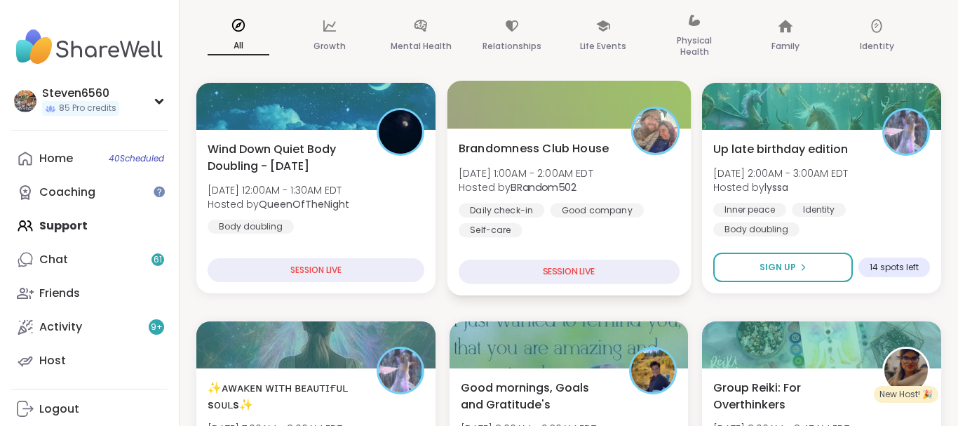
click at [543, 205] on div "Daily check-in Good company Self-care" at bounding box center [569, 220] width 221 height 34
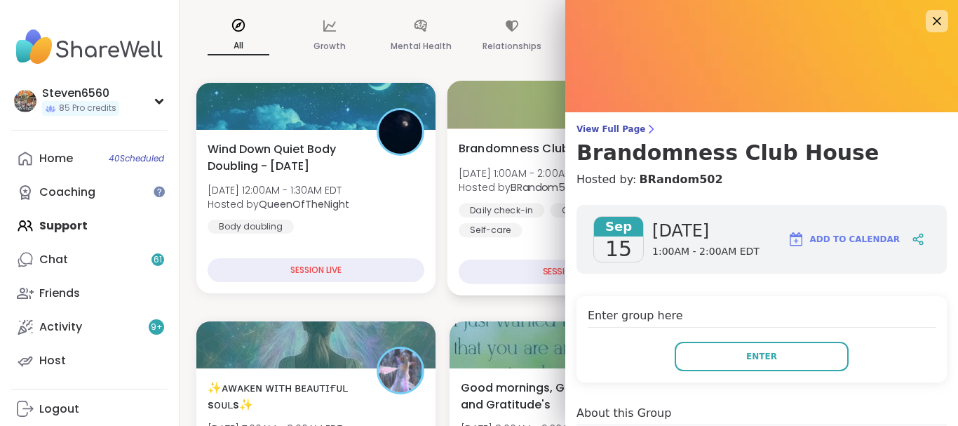
scroll to position [248, 0]
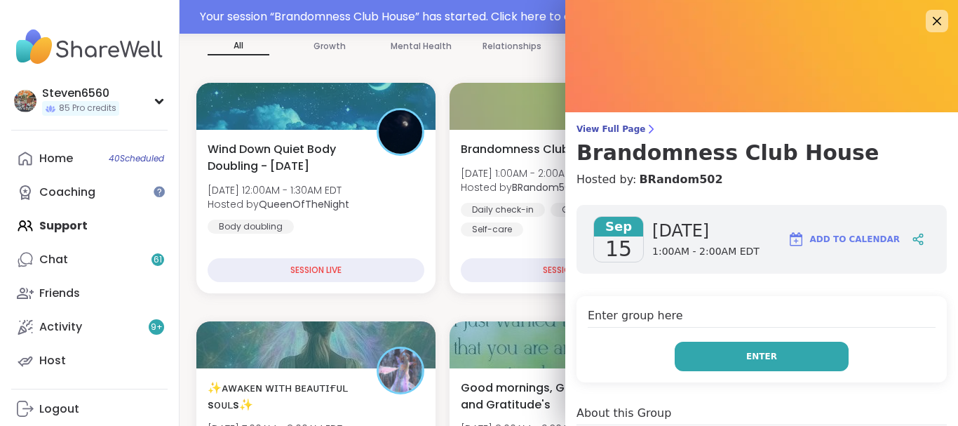
click at [736, 349] on button "Enter" at bounding box center [762, 355] width 174 height 29
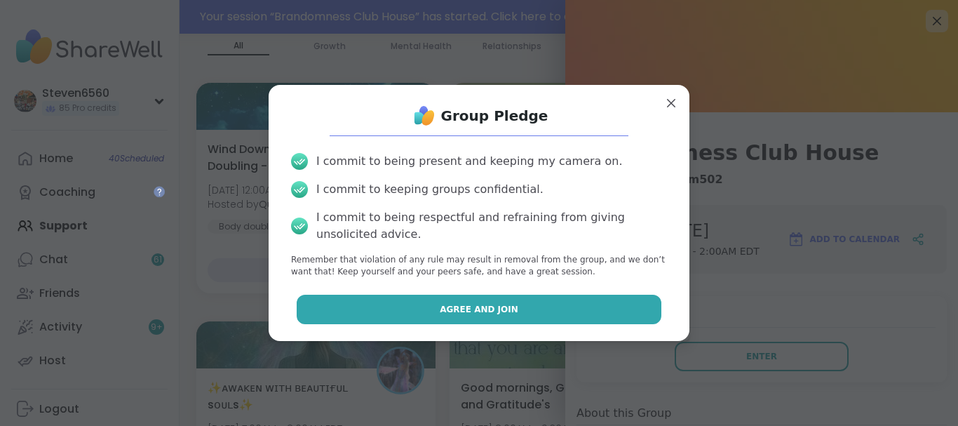
click at [487, 302] on button "Agree and Join" at bounding box center [479, 309] width 365 height 29
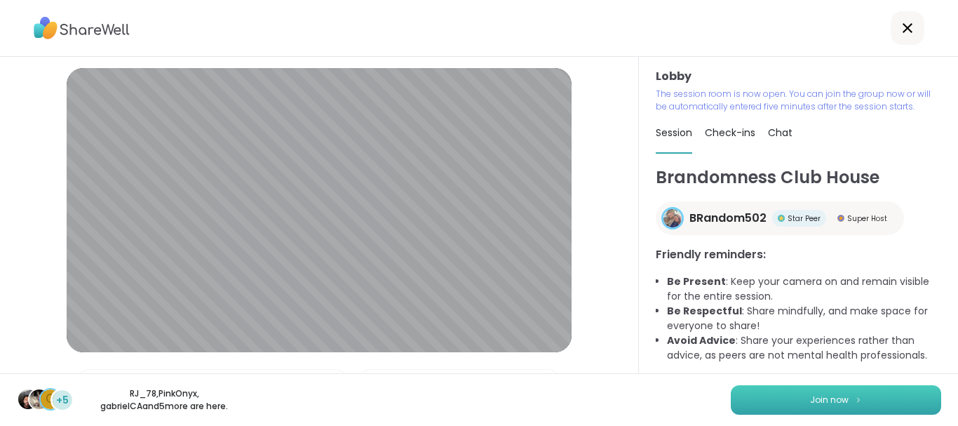
click at [822, 394] on span "Join now" at bounding box center [829, 399] width 39 height 13
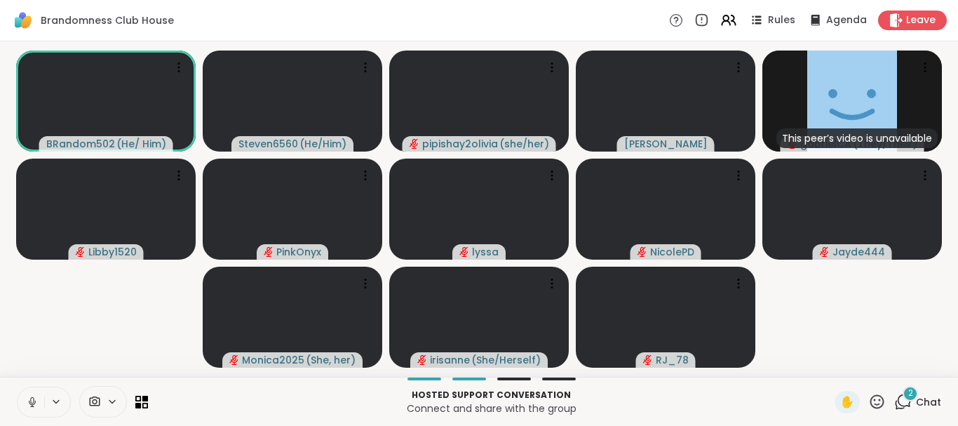
click at [877, 398] on icon at bounding box center [877, 402] width 18 height 18
click at [861, 361] on span "👍" at bounding box center [867, 364] width 14 height 17
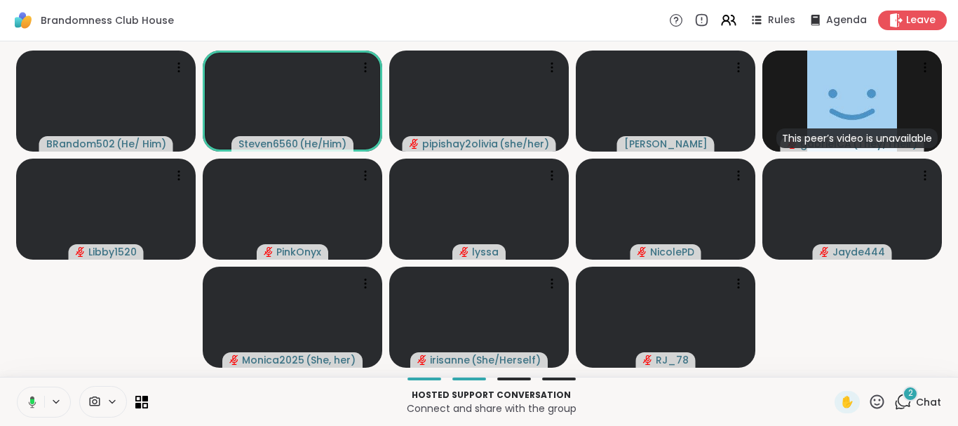
click at [876, 405] on icon at bounding box center [877, 402] width 18 height 18
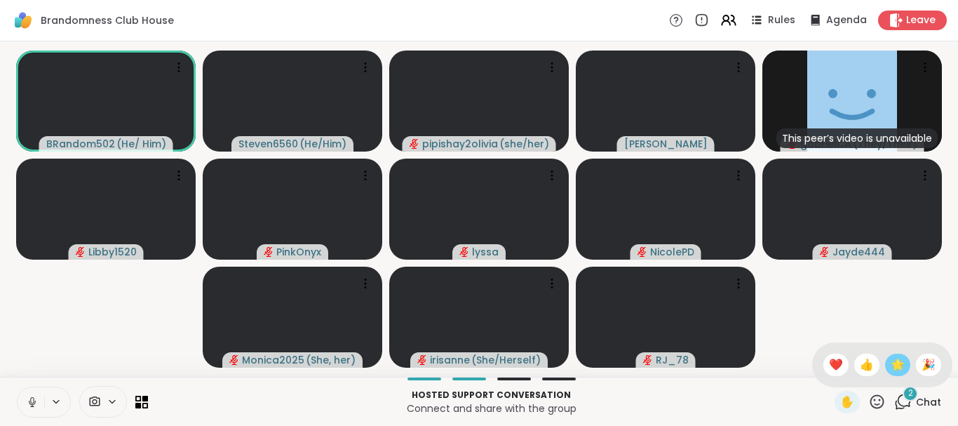
click at [897, 369] on span "🌟" at bounding box center [898, 364] width 14 height 17
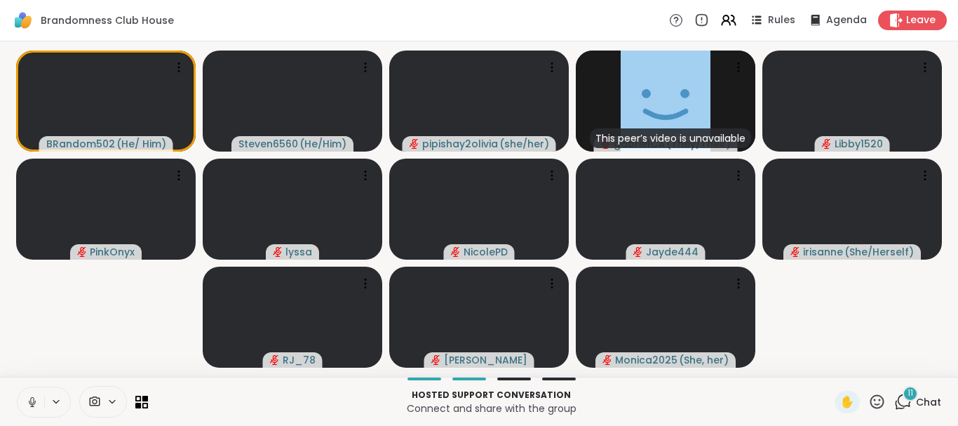
click at [918, 400] on span "Chat" at bounding box center [928, 402] width 25 height 14
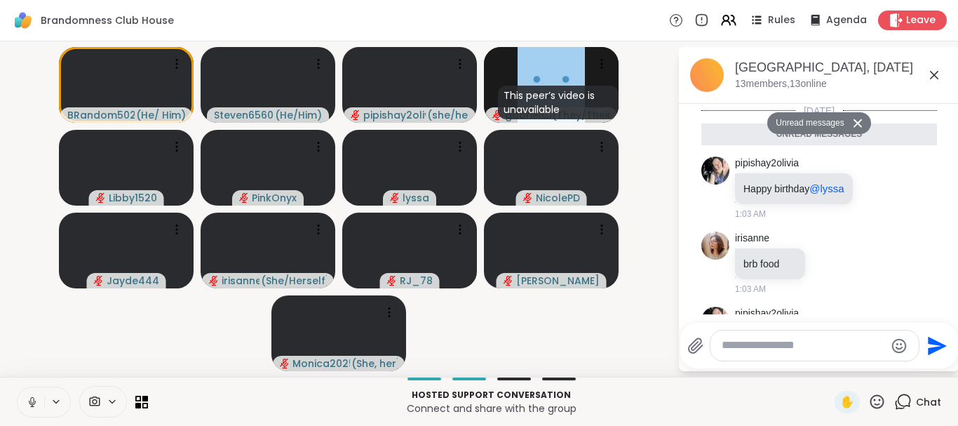
scroll to position [1510, 0]
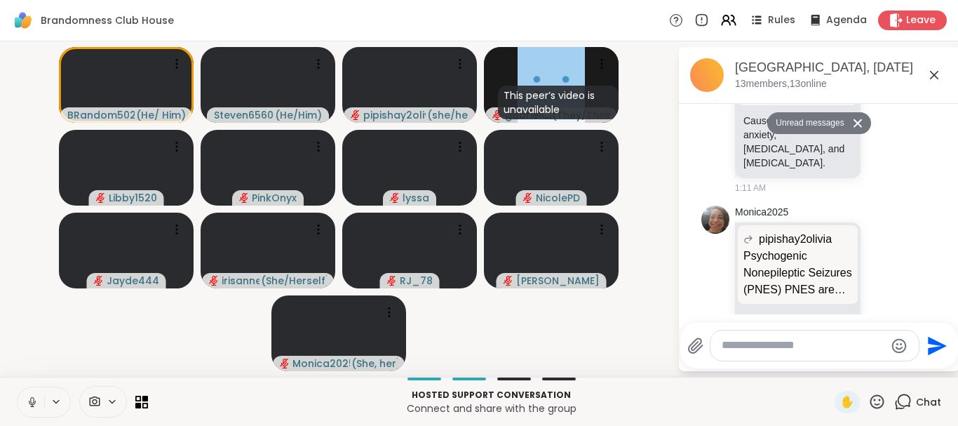
drag, startPoint x: 957, startPoint y: 109, endPoint x: 949, endPoint y: 397, distance: 287.6
click at [941, 308] on li "Monica2025 pipishay2olivia Psychogenic Nonepileptic Seizures (PNES) PNES are se…" at bounding box center [819, 285] width 255 height 170
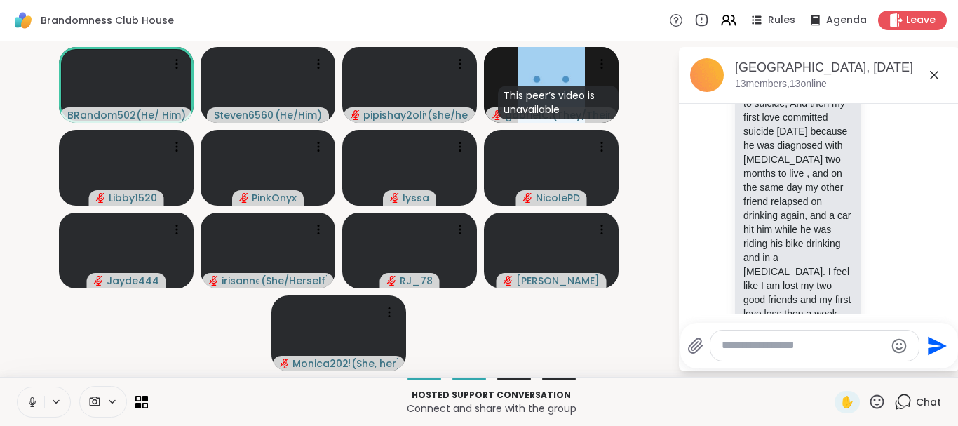
scroll to position [3, 0]
drag, startPoint x: 952, startPoint y: 320, endPoint x: 952, endPoint y: 266, distance: 54.0
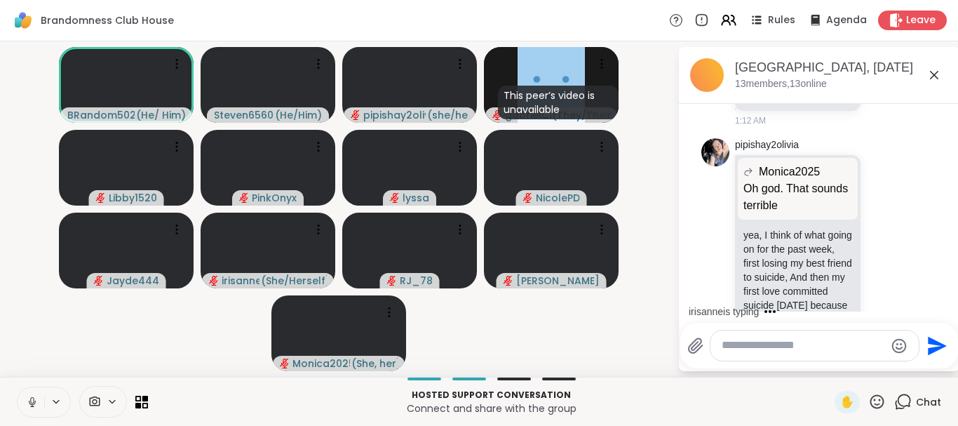
scroll to position [0, 0]
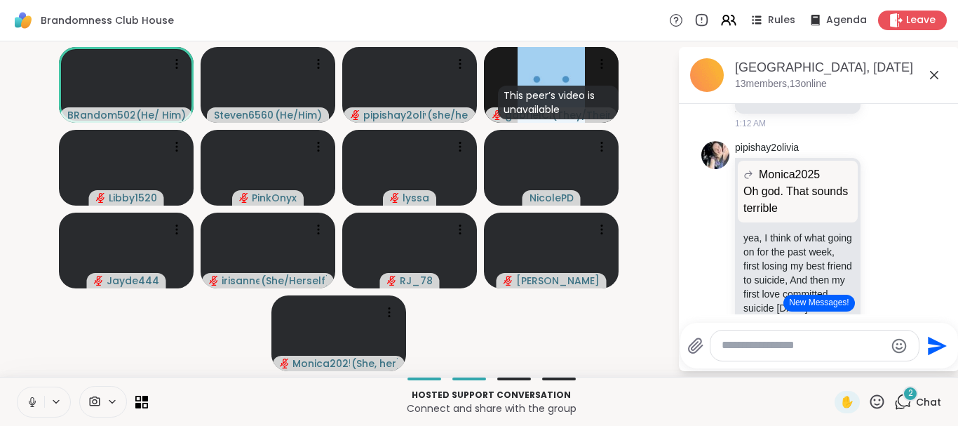
click at [801, 300] on button "New Messages!" at bounding box center [818, 303] width 71 height 17
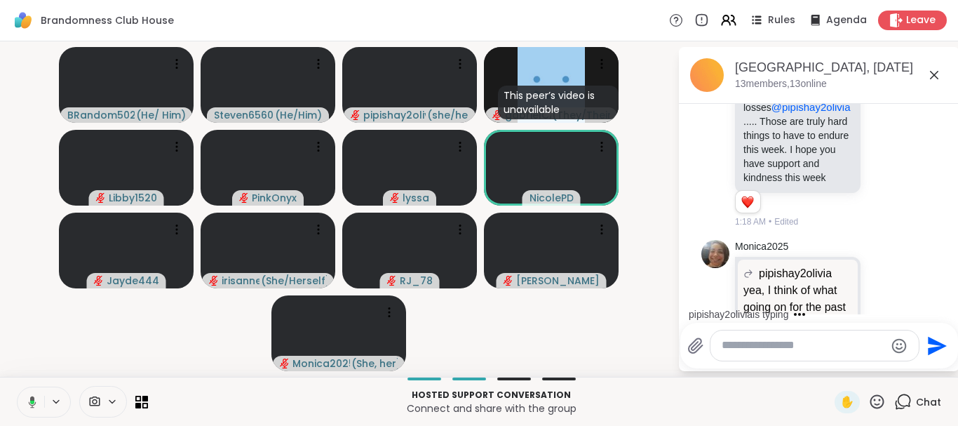
scroll to position [2531, 0]
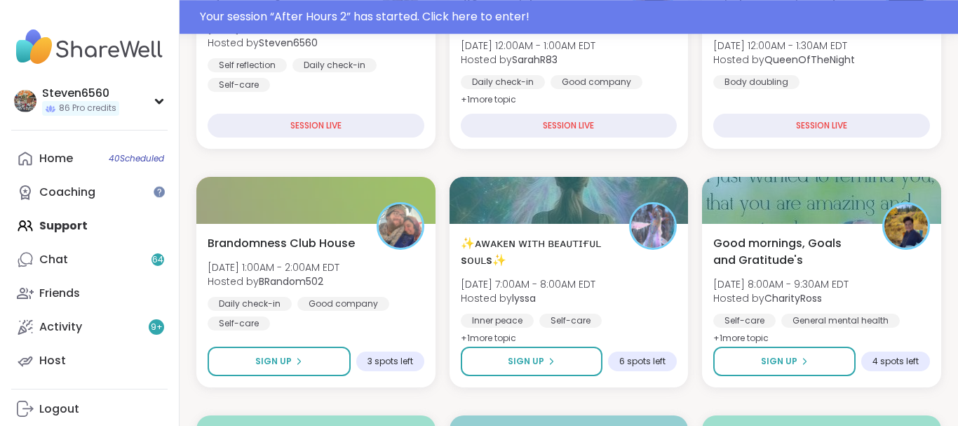
scroll to position [393, 0]
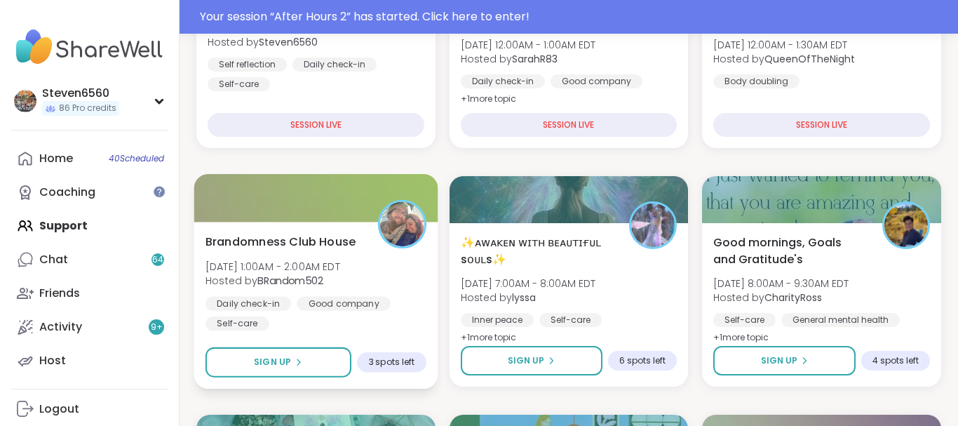
click at [297, 298] on div "Good company" at bounding box center [344, 303] width 94 height 14
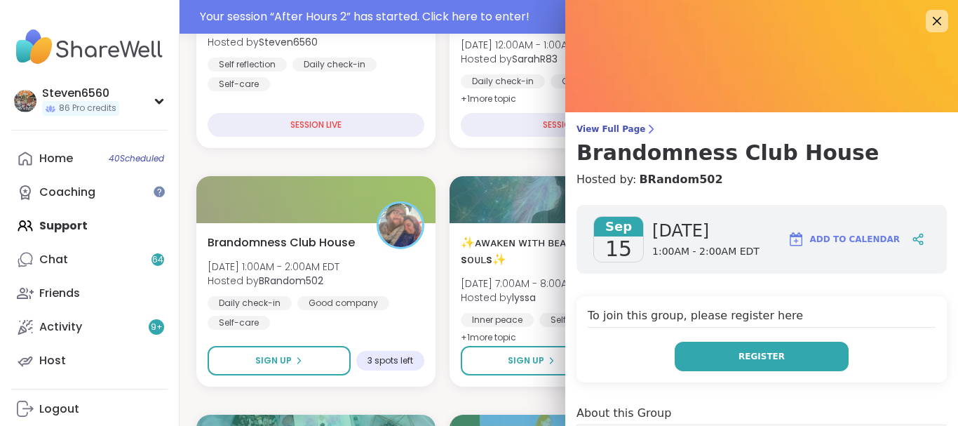
click at [785, 351] on button "Register" at bounding box center [762, 355] width 174 height 29
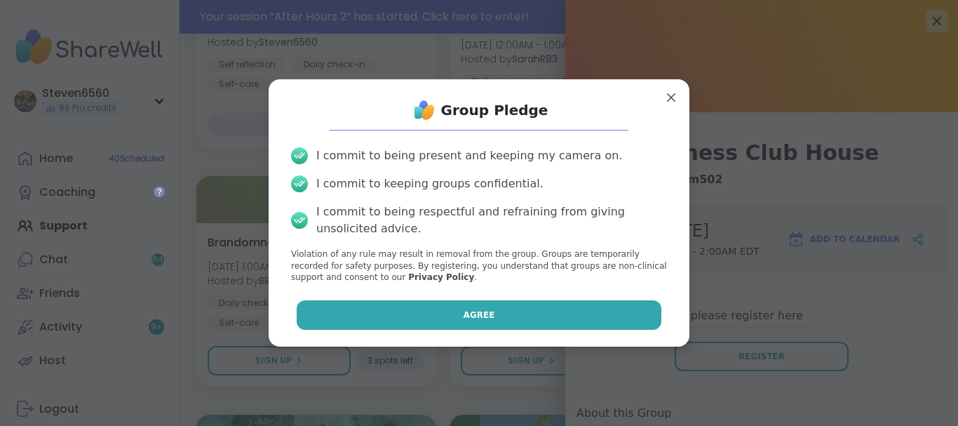
click at [581, 313] on button "Agree" at bounding box center [479, 314] width 365 height 29
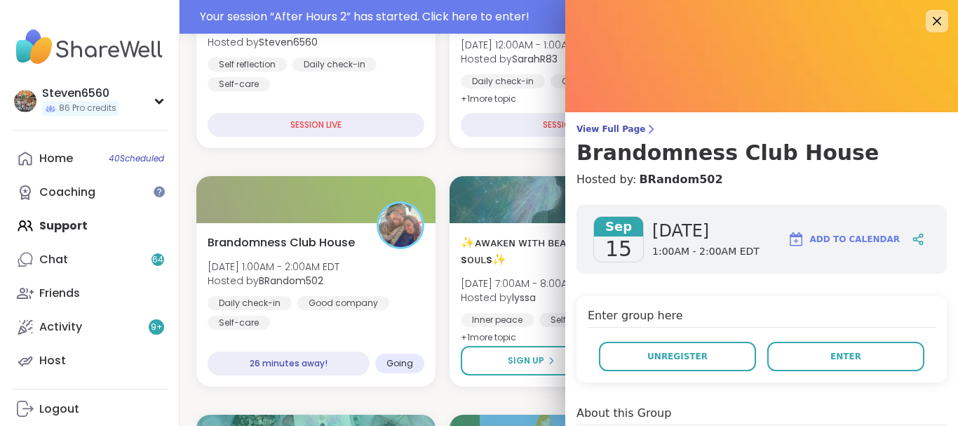
scroll to position [360, 0]
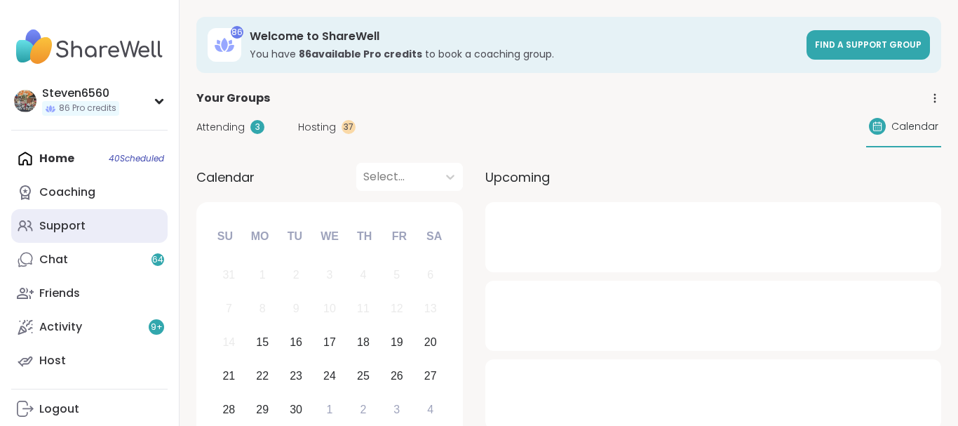
click at [90, 218] on link "Support" at bounding box center [89, 226] width 156 height 34
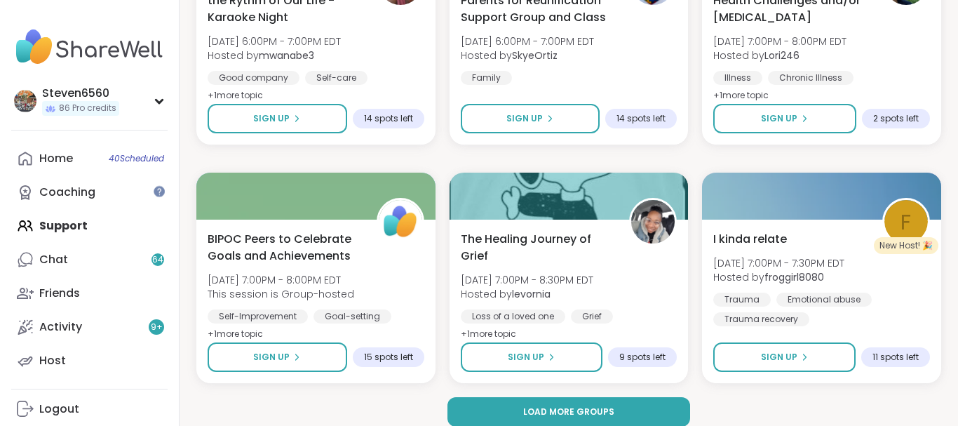
scroll to position [2762, 0]
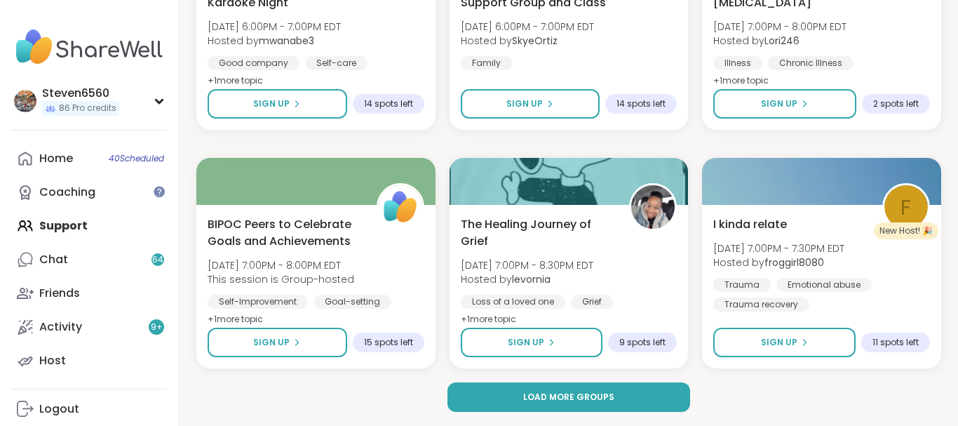
drag, startPoint x: 954, startPoint y: 409, endPoint x: 655, endPoint y: 392, distance: 299.2
click at [655, 392] on button "Load more groups" at bounding box center [568, 396] width 243 height 29
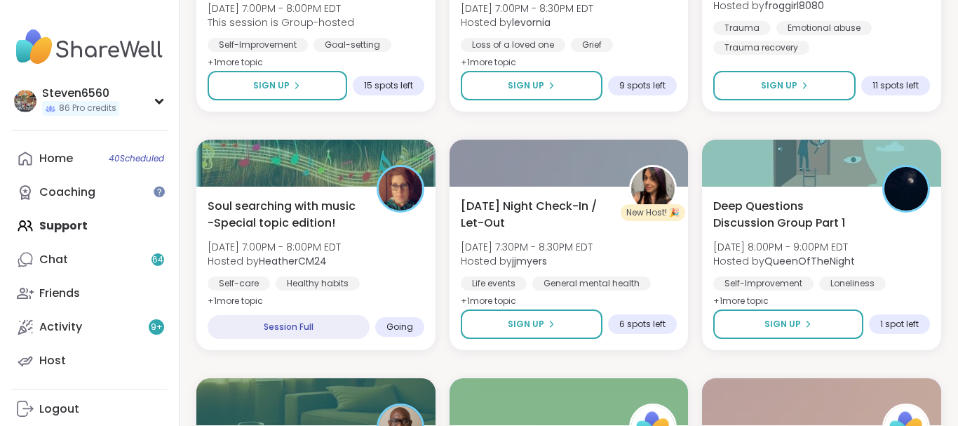
scroll to position [3024, 0]
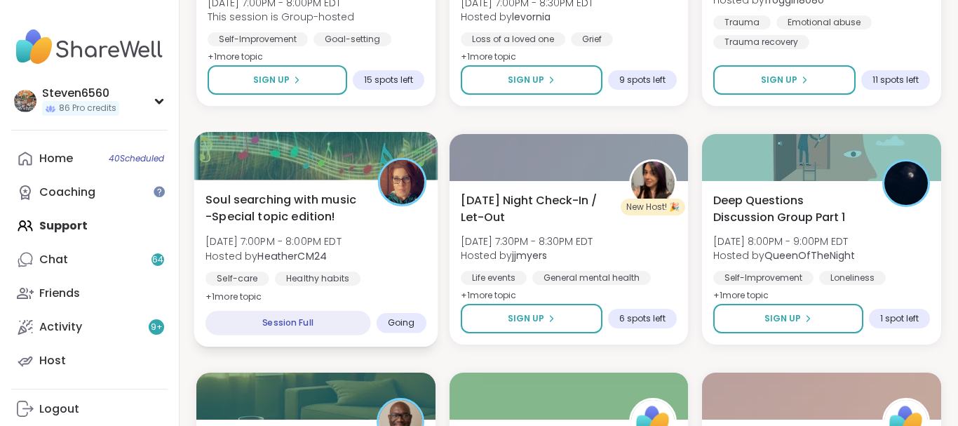
click at [318, 240] on span "[DATE] 7:00PM - 8:00PM EDT" at bounding box center [273, 241] width 136 height 14
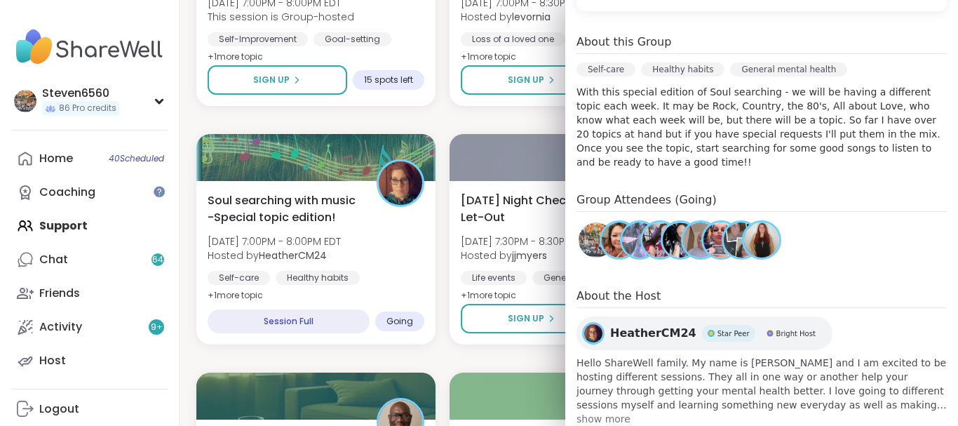
scroll to position [416, 0]
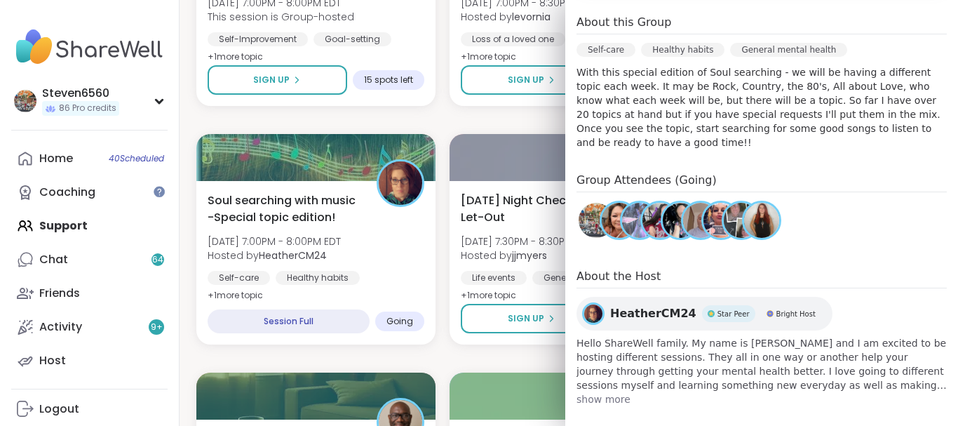
click at [825, 47] on div "Self-care Healthy habits General mental health" at bounding box center [761, 54] width 370 height 22
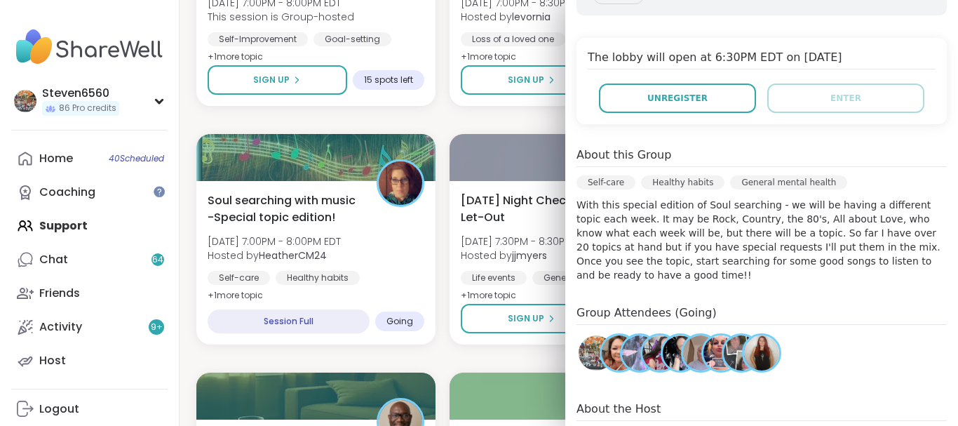
scroll to position [239, 0]
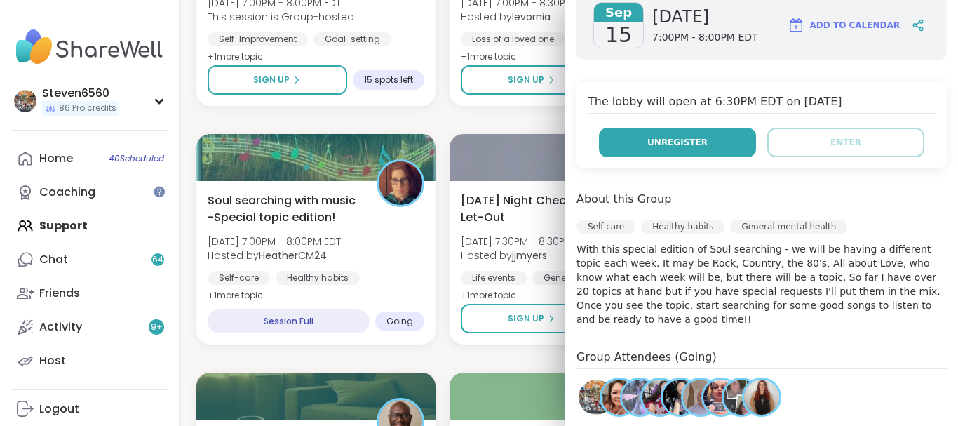
click at [719, 144] on button "Unregister" at bounding box center [677, 142] width 157 height 29
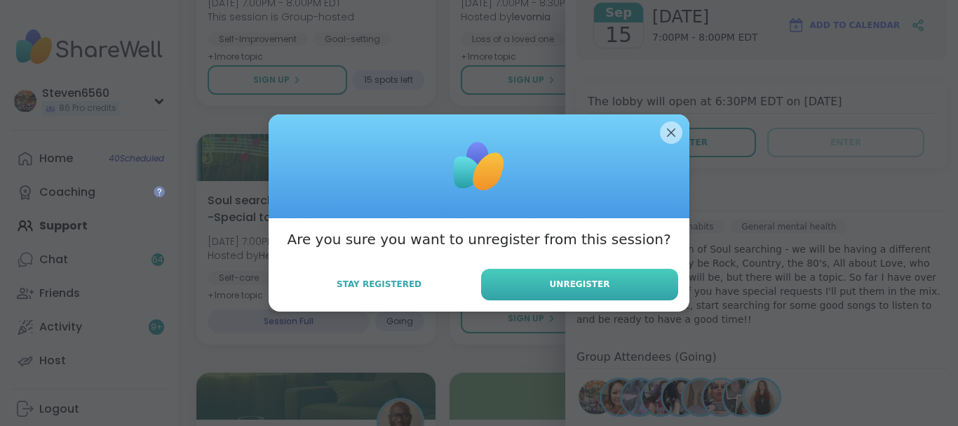
click at [548, 283] on button "Unregister" at bounding box center [579, 285] width 197 height 32
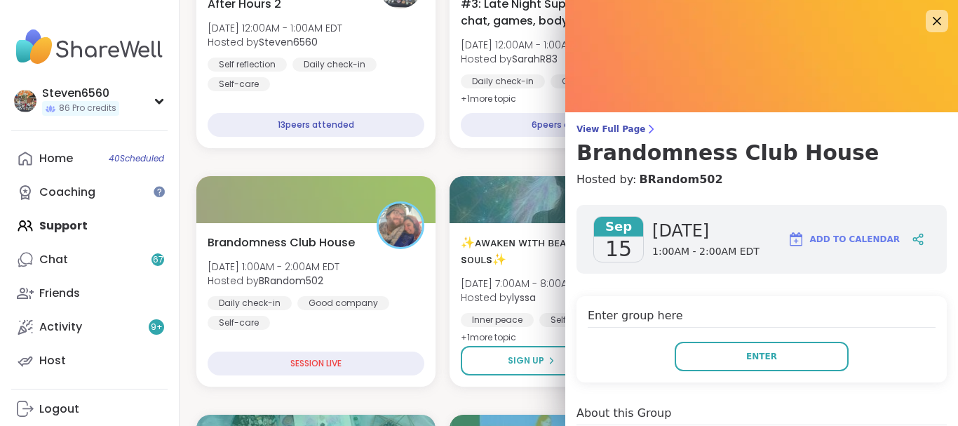
scroll to position [360, 0]
click at [932, 22] on icon at bounding box center [937, 21] width 18 height 18
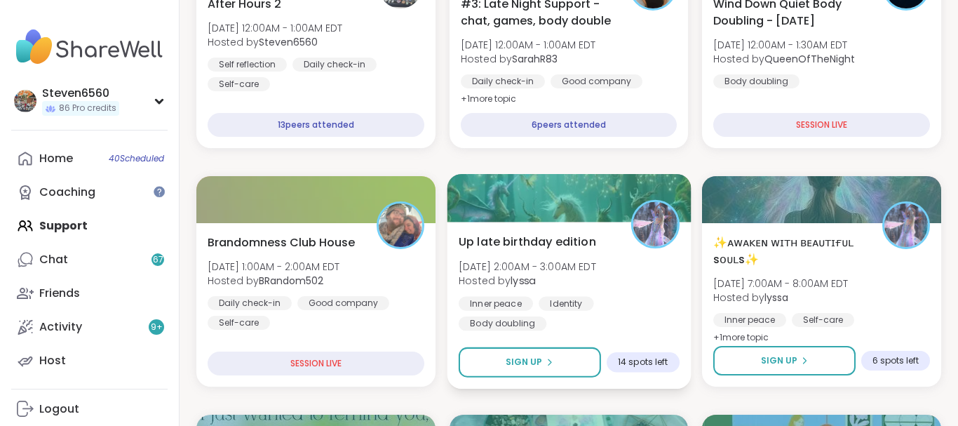
scroll to position [0, 0]
click at [532, 365] on span "Sign Up" at bounding box center [523, 362] width 37 height 13
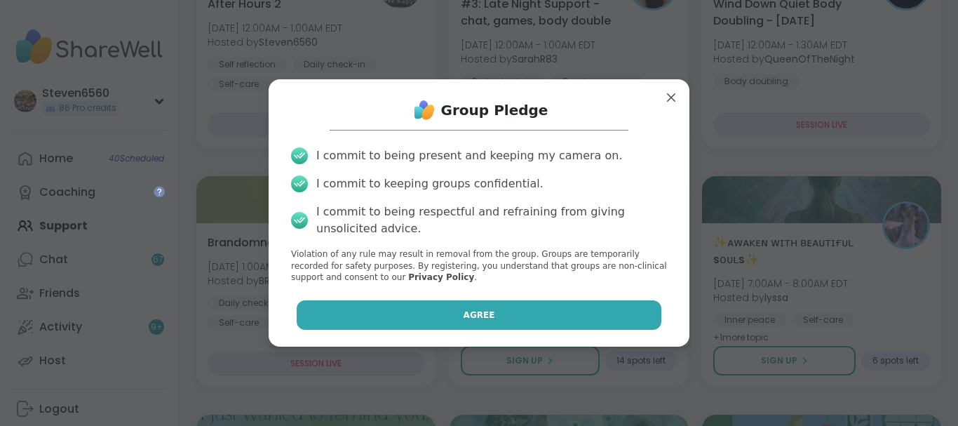
click at [567, 316] on button "Agree" at bounding box center [479, 314] width 365 height 29
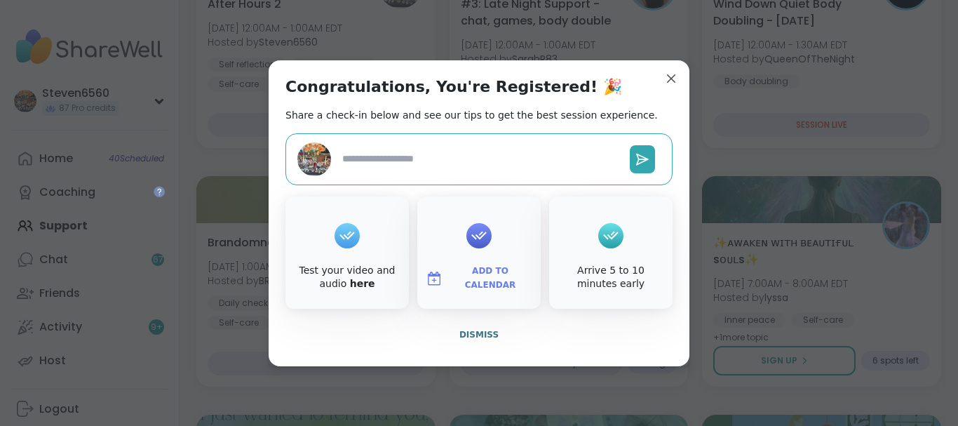
scroll to position [393, 0]
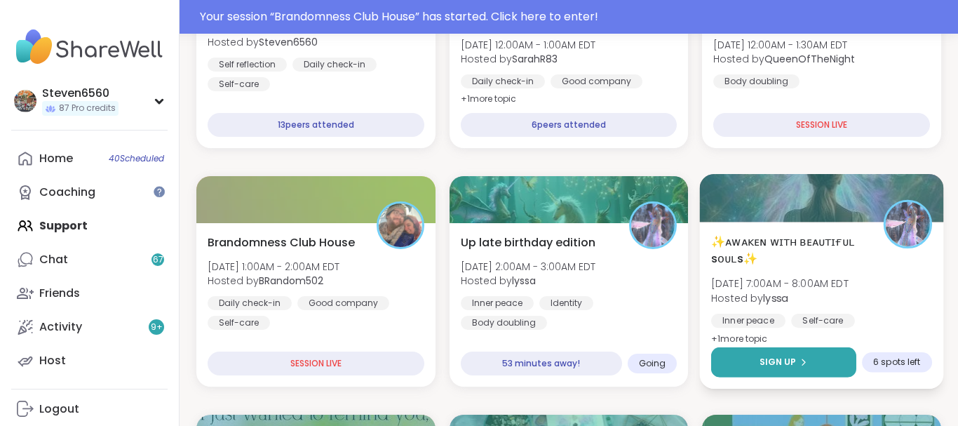
click at [801, 360] on icon at bounding box center [803, 362] width 8 height 8
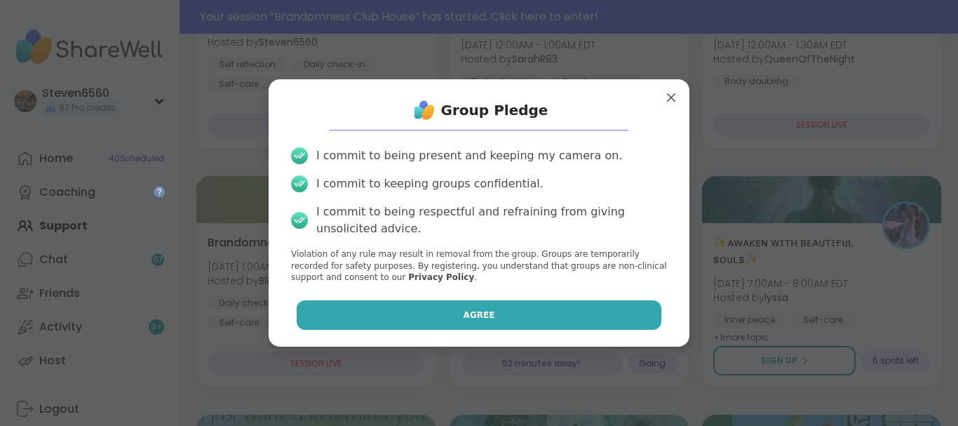
click at [609, 313] on button "Agree" at bounding box center [479, 314] width 365 height 29
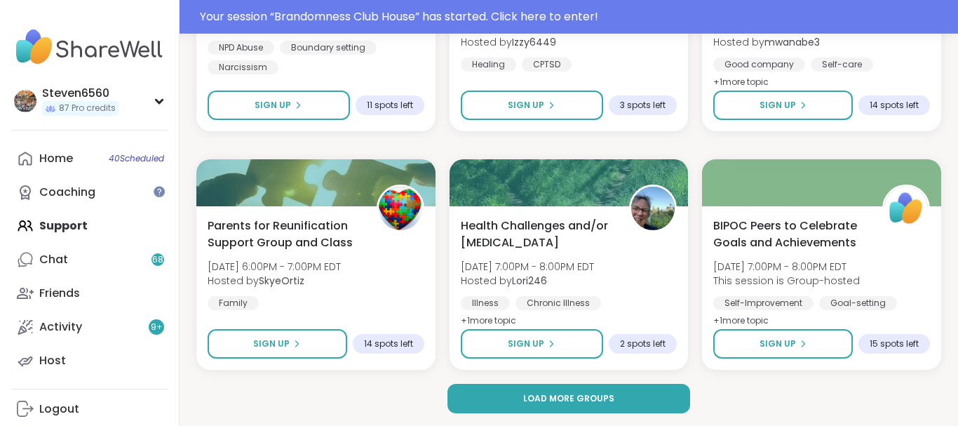
scroll to position [2796, 0]
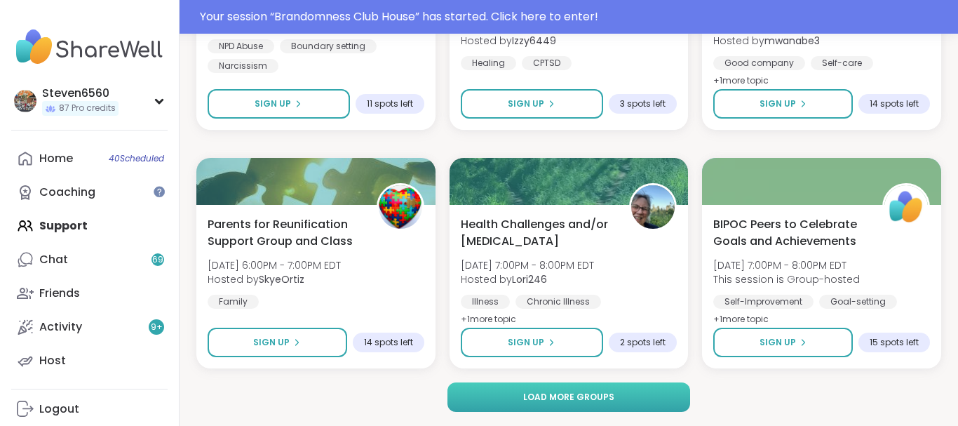
click at [568, 389] on button "Load more groups" at bounding box center [568, 396] width 243 height 29
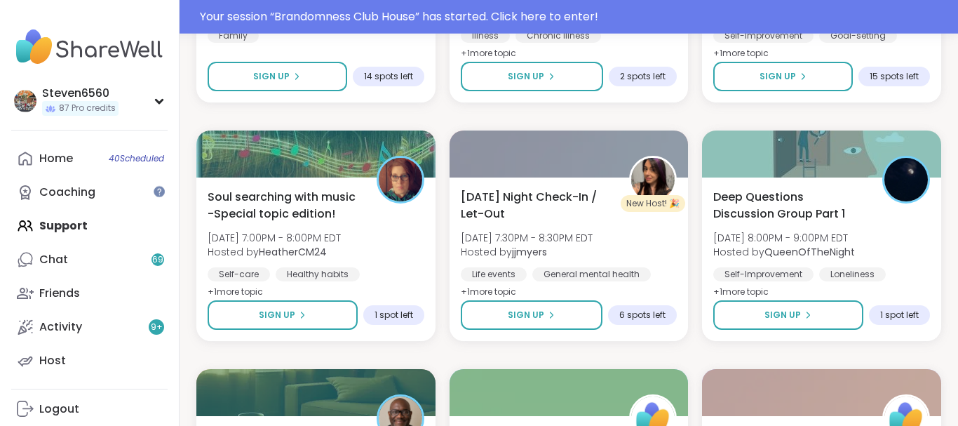
scroll to position [3070, 0]
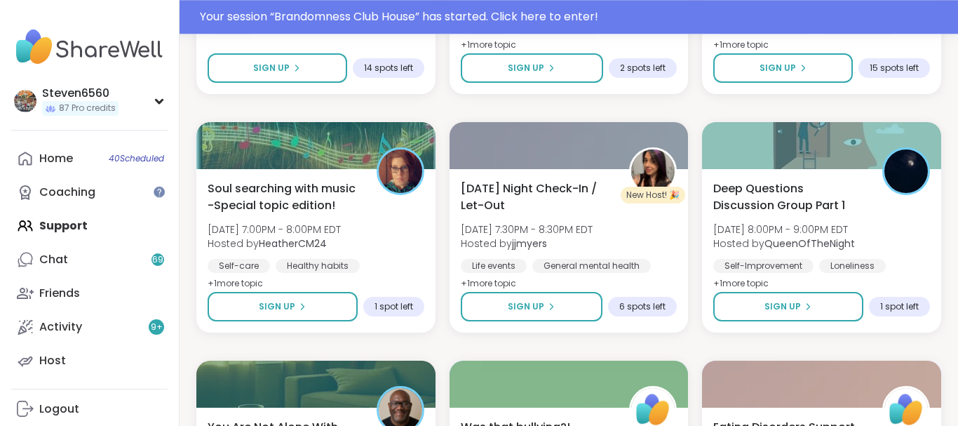
drag, startPoint x: 952, startPoint y: 414, endPoint x: 701, endPoint y: 440, distance: 253.1
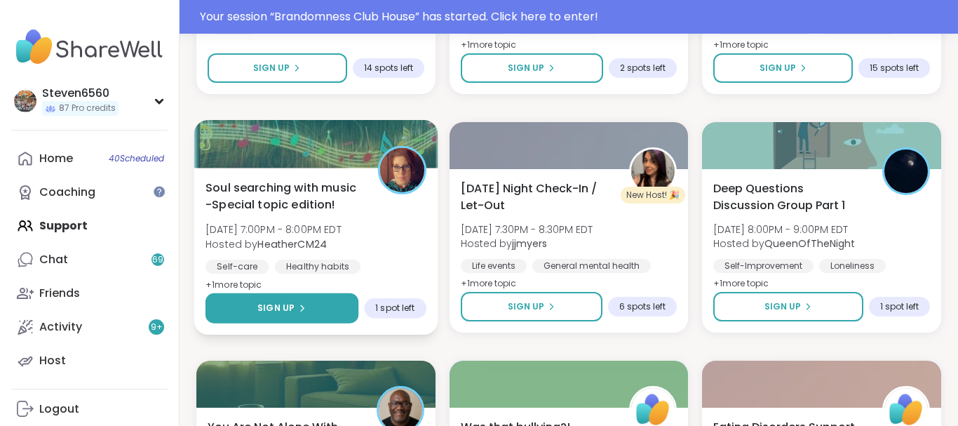
click at [318, 305] on button "Sign Up" at bounding box center [281, 308] width 153 height 30
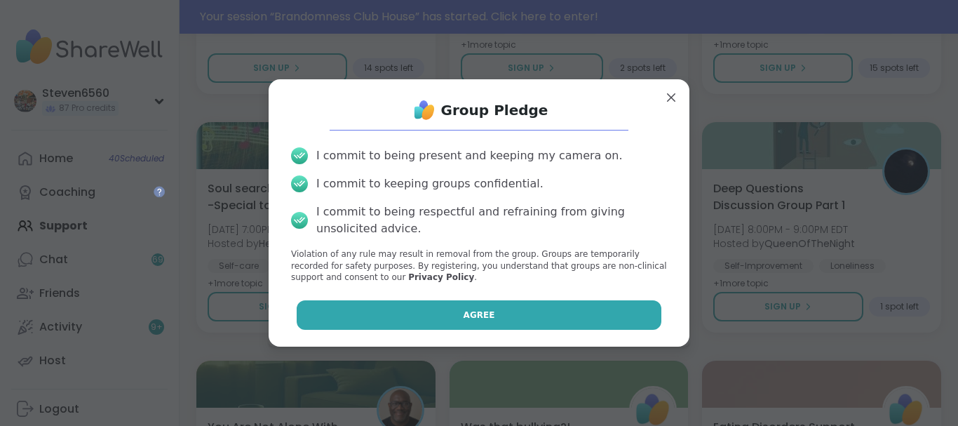
click at [357, 304] on button "Agree" at bounding box center [479, 314] width 365 height 29
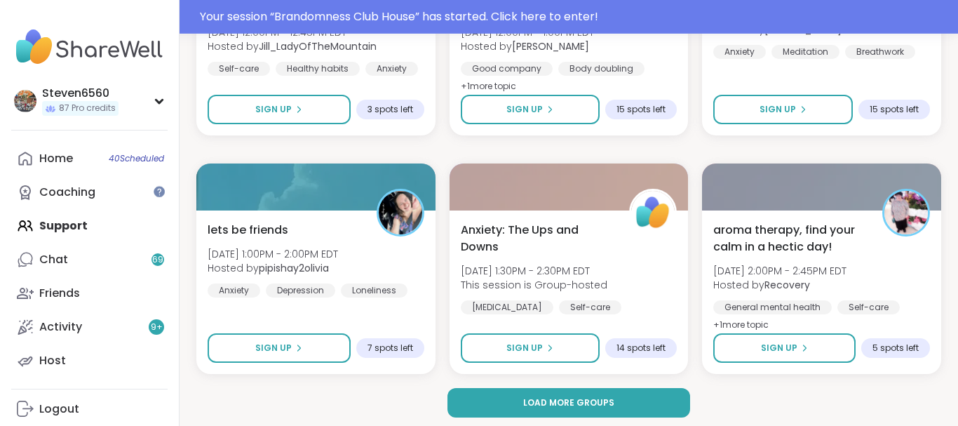
scroll to position [5657, 0]
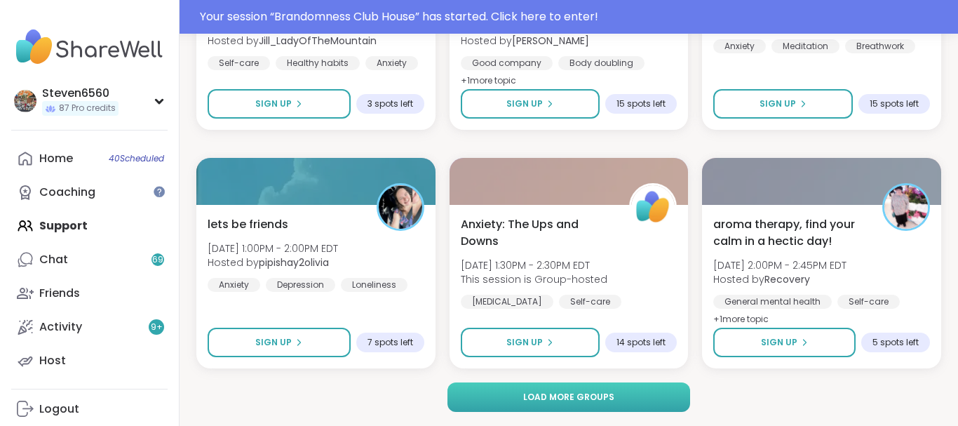
click at [630, 393] on button "Load more groups" at bounding box center [568, 396] width 243 height 29
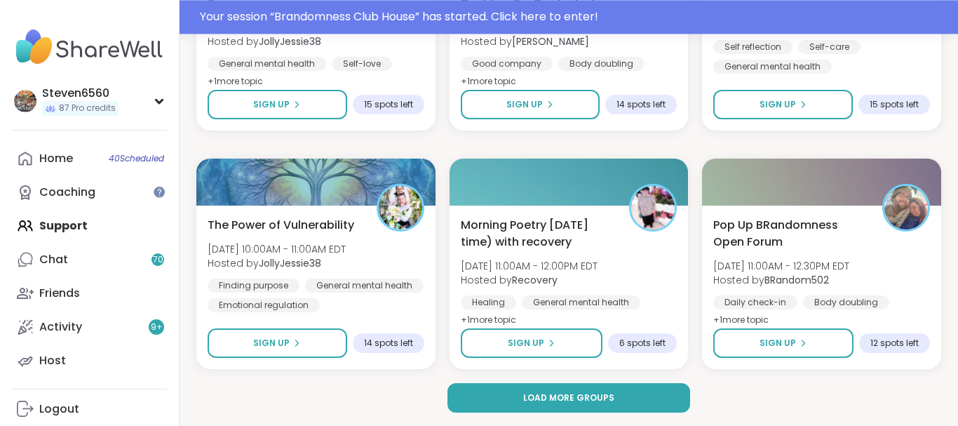
scroll to position [8518, 0]
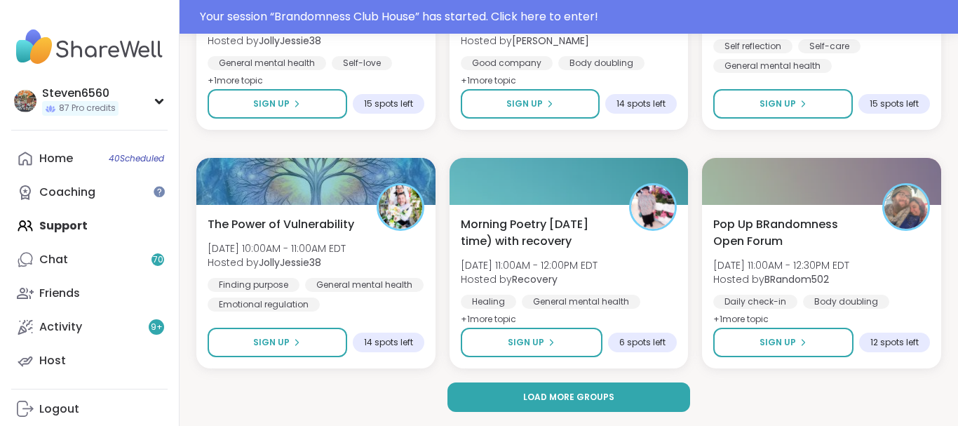
drag, startPoint x: 954, startPoint y: 411, endPoint x: 824, endPoint y: 425, distance: 130.5
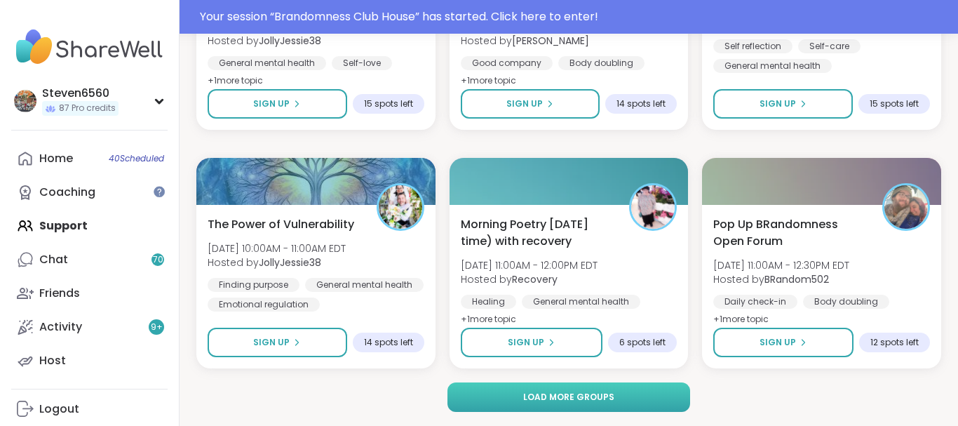
click at [675, 392] on button "Load more groups" at bounding box center [568, 396] width 243 height 29
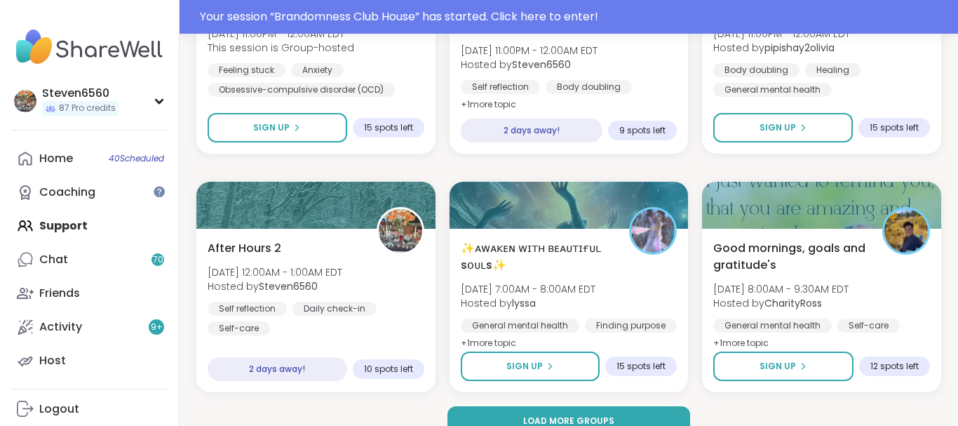
scroll to position [11379, 0]
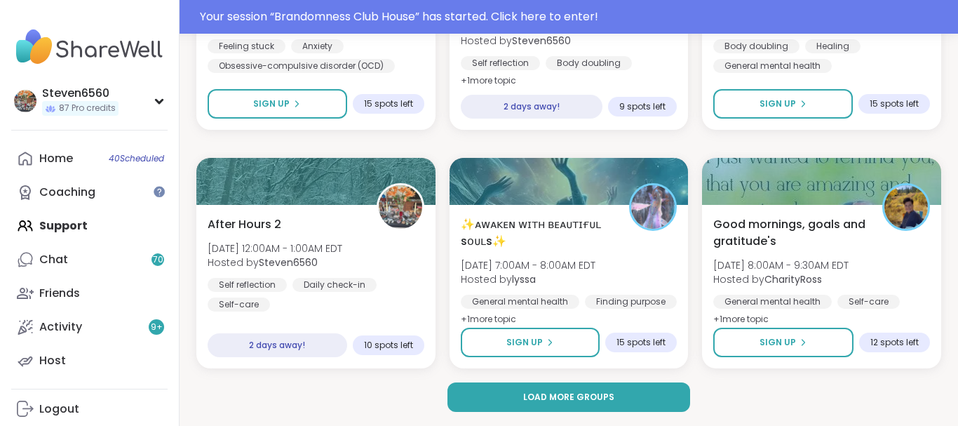
drag, startPoint x: 952, startPoint y: 414, endPoint x: 695, endPoint y: 414, distance: 256.6
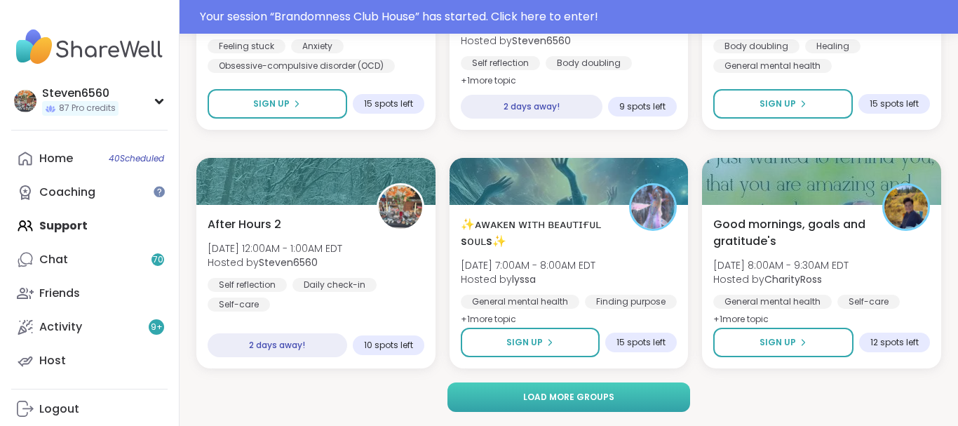
click at [621, 388] on button "Load more groups" at bounding box center [568, 396] width 243 height 29
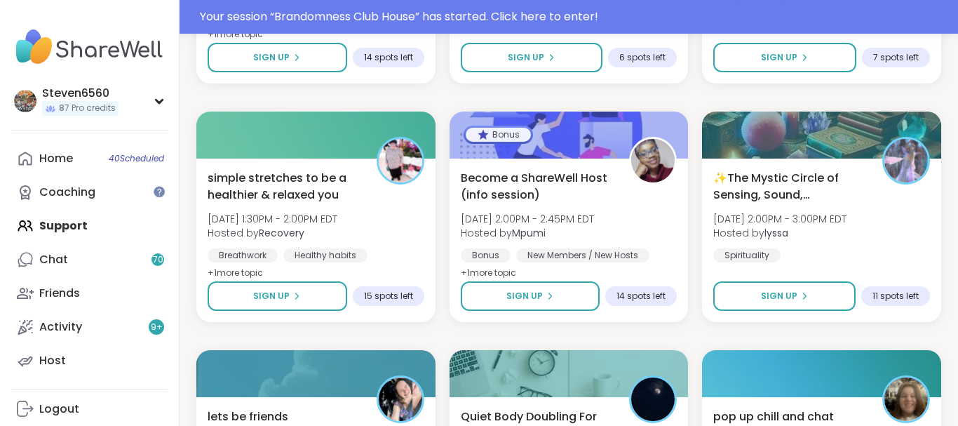
scroll to position [12380, 0]
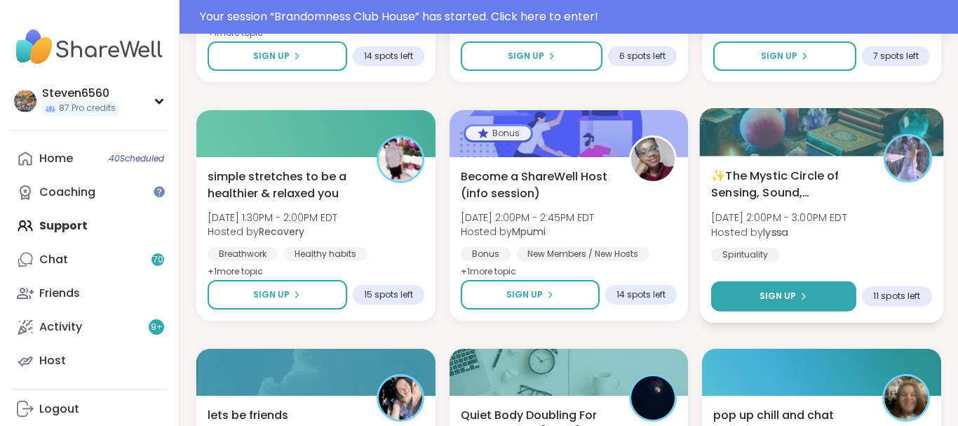
click at [793, 289] on button "Sign Up" at bounding box center [783, 296] width 145 height 30
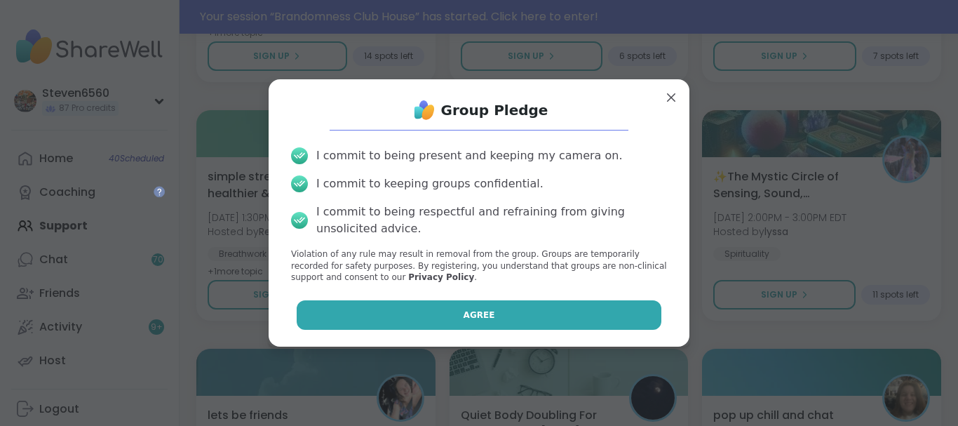
click at [585, 312] on button "Agree" at bounding box center [479, 314] width 365 height 29
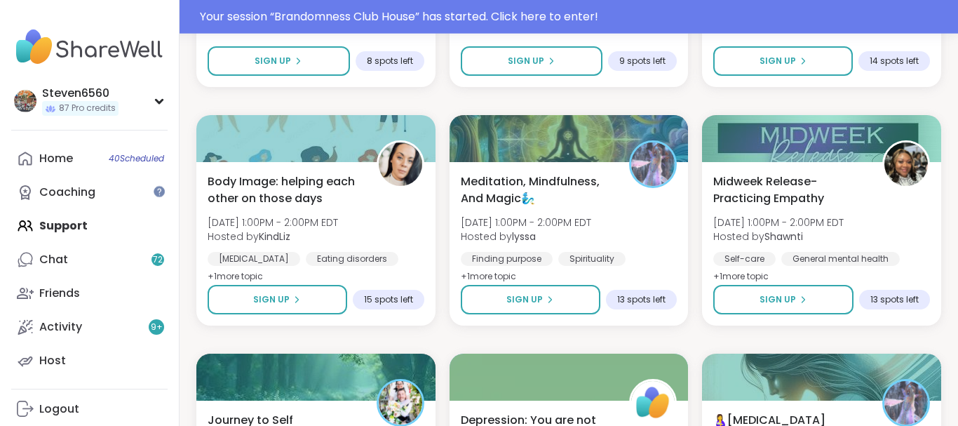
scroll to position [9030, 0]
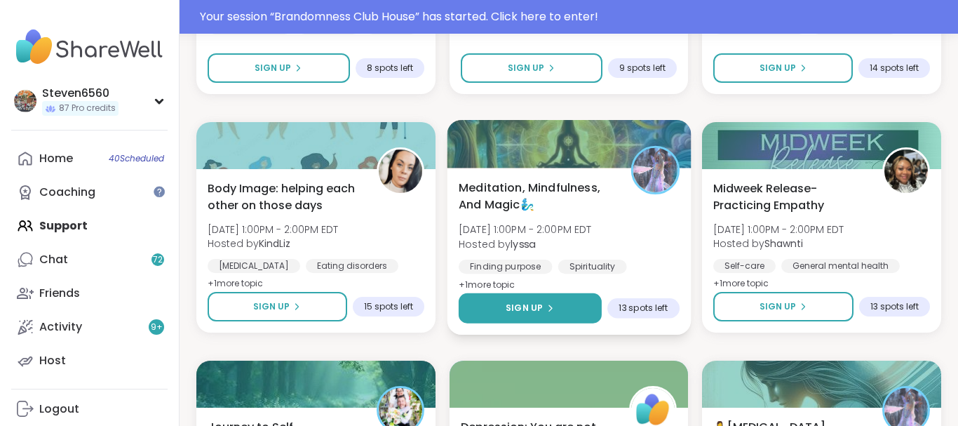
drag, startPoint x: 514, startPoint y: 285, endPoint x: 506, endPoint y: 306, distance: 22.4
click at [506, 306] on div "Meditation, Mindfulness, And Magic🧞‍♂️ Wed, Sep 17 | 1:00PM - 2:00PM EDT Hosted…" at bounding box center [568, 251] width 243 height 167
click at [506, 306] on button "Sign Up" at bounding box center [530, 308] width 143 height 30
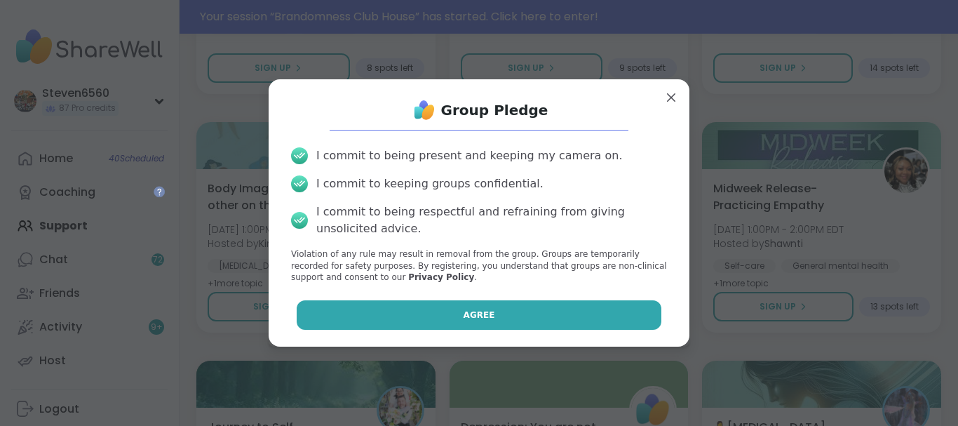
click at [602, 322] on button "Agree" at bounding box center [479, 314] width 365 height 29
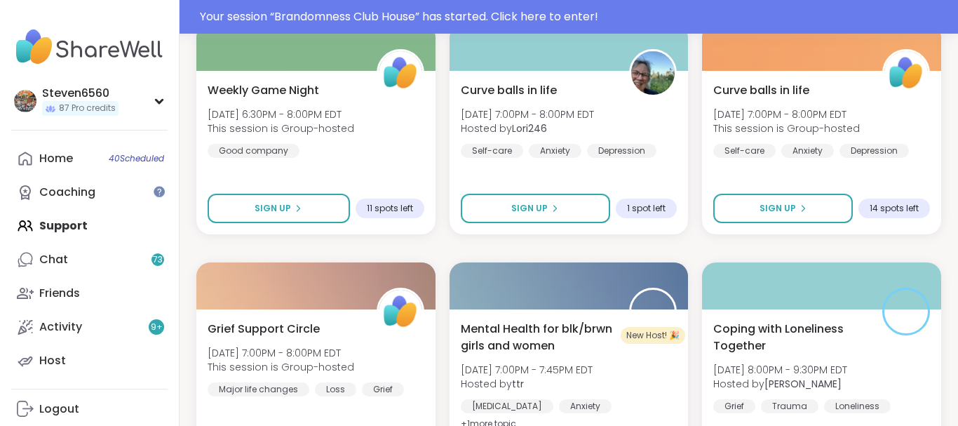
scroll to position [6503, 0]
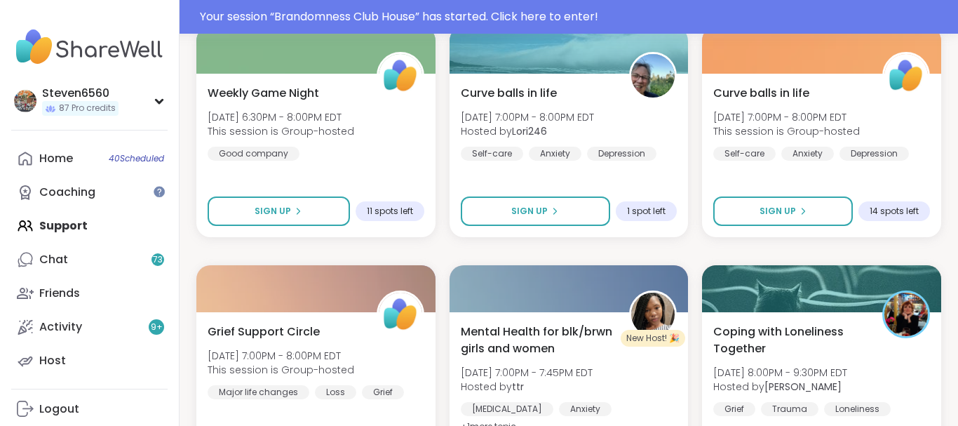
drag, startPoint x: 954, startPoint y: 2, endPoint x: 815, endPoint y: 8, distance: 139.7
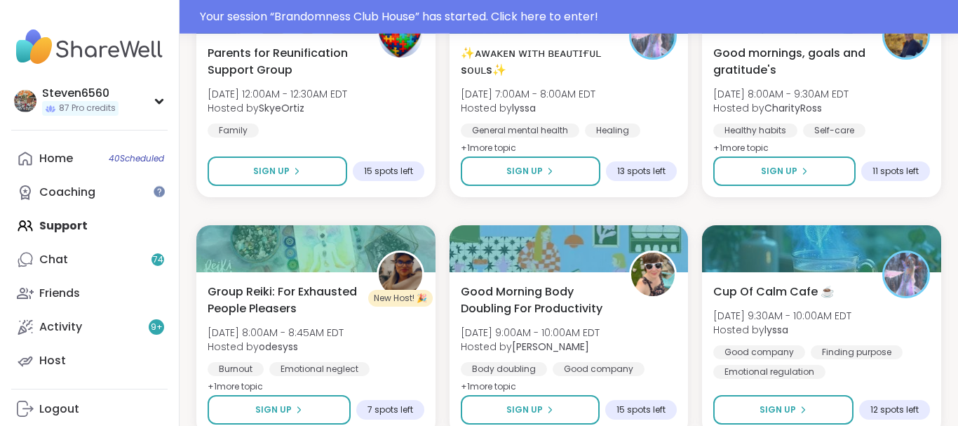
scroll to position [4393, 0]
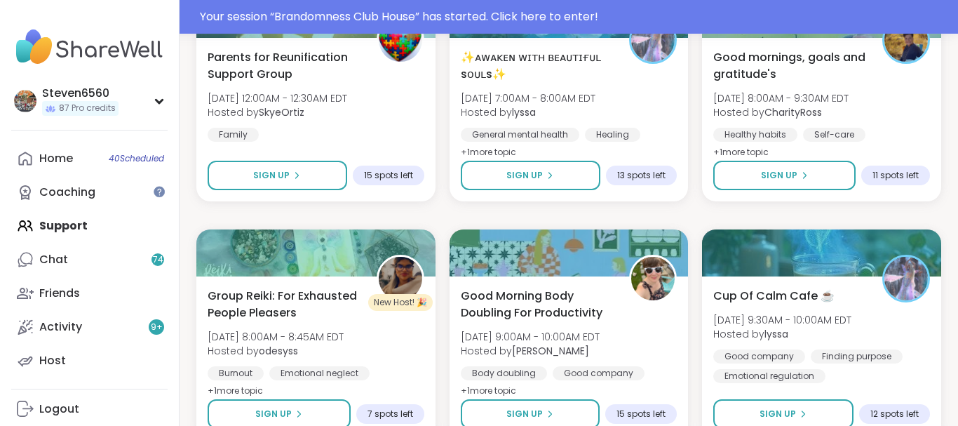
drag, startPoint x: 951, startPoint y: 1, endPoint x: 561, endPoint y: 1, distance: 389.9
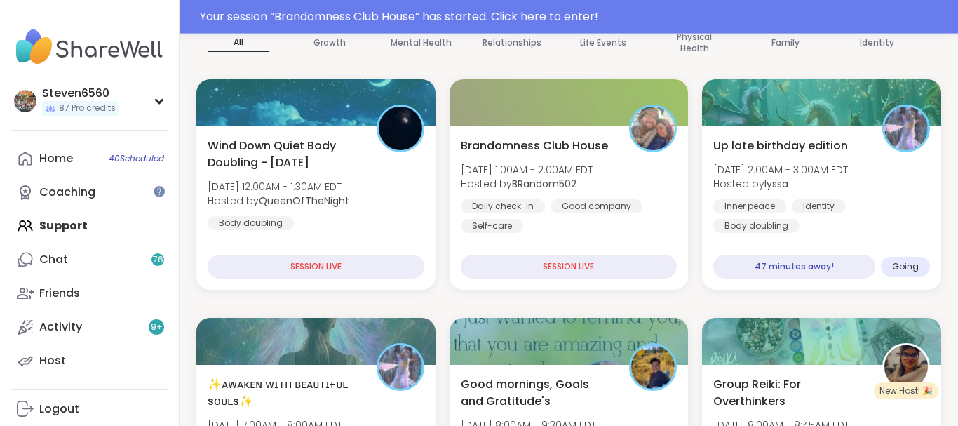
scroll to position [233, 0]
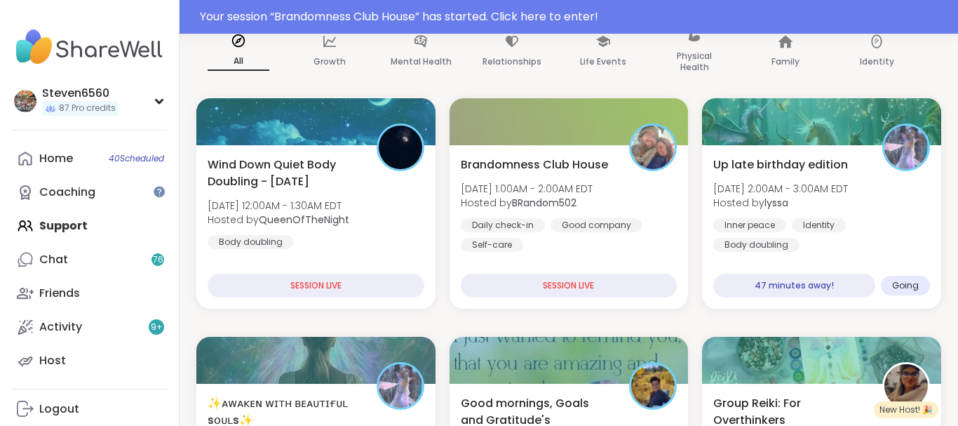
drag, startPoint x: 956, startPoint y: 7, endPoint x: 478, endPoint y: 102, distance: 488.2
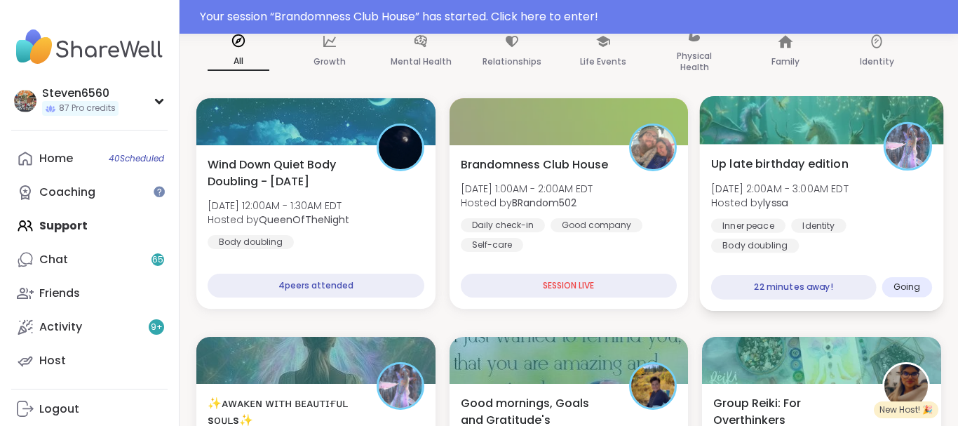
click at [813, 162] on span "Up late birthday edition" at bounding box center [779, 163] width 137 height 17
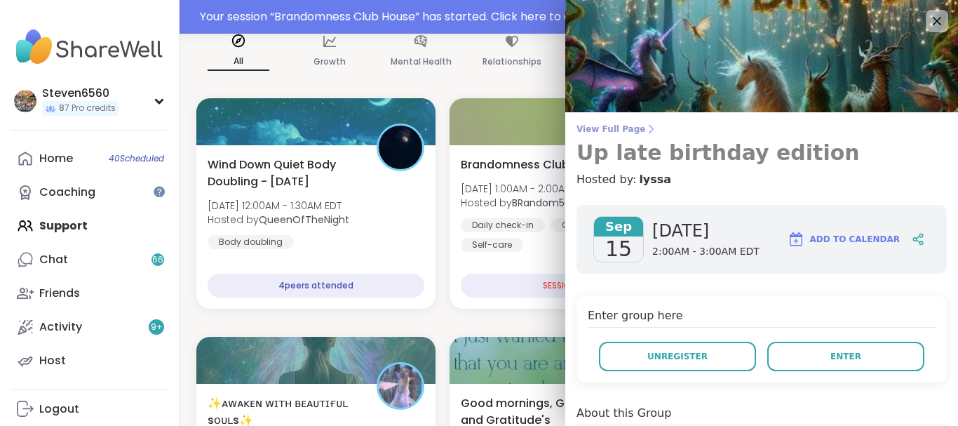
click at [645, 128] on icon at bounding box center [650, 128] width 11 height 11
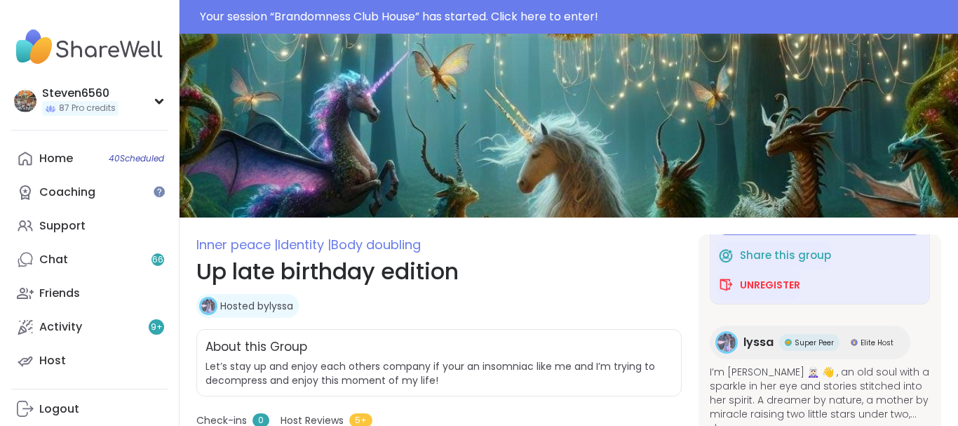
drag, startPoint x: 957, startPoint y: 4, endPoint x: 687, endPoint y: -62, distance: 277.7
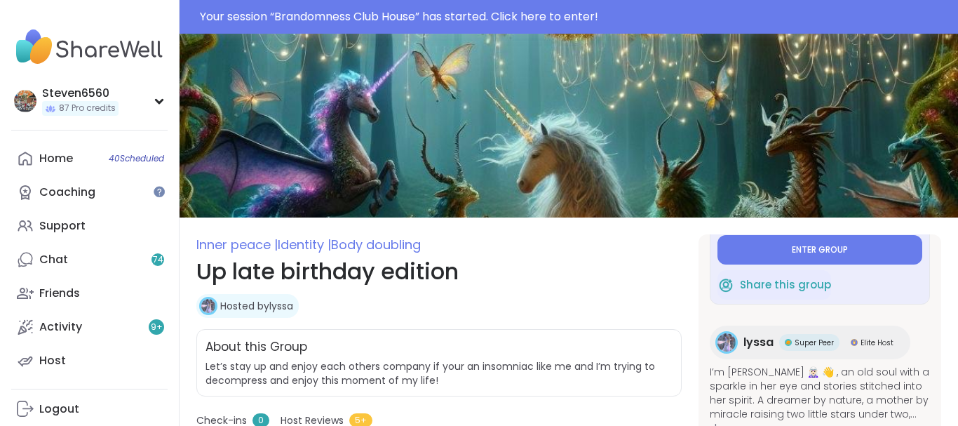
scroll to position [111, 0]
type textarea "*"
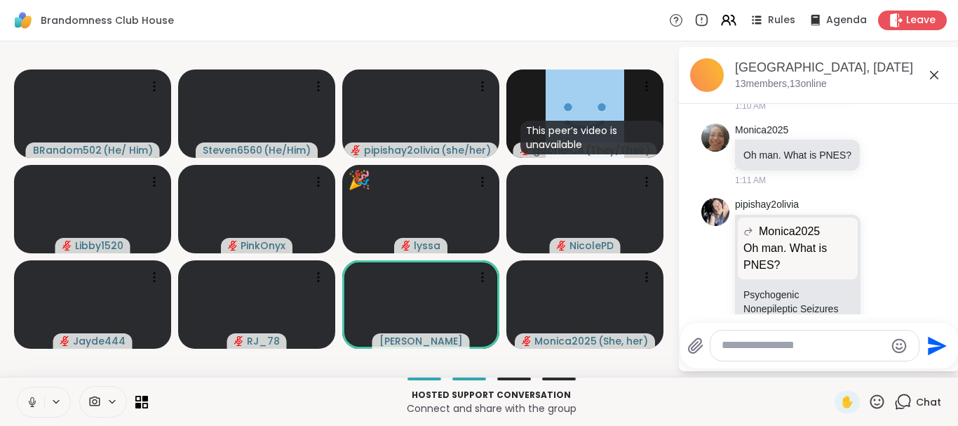
scroll to position [1078, 0]
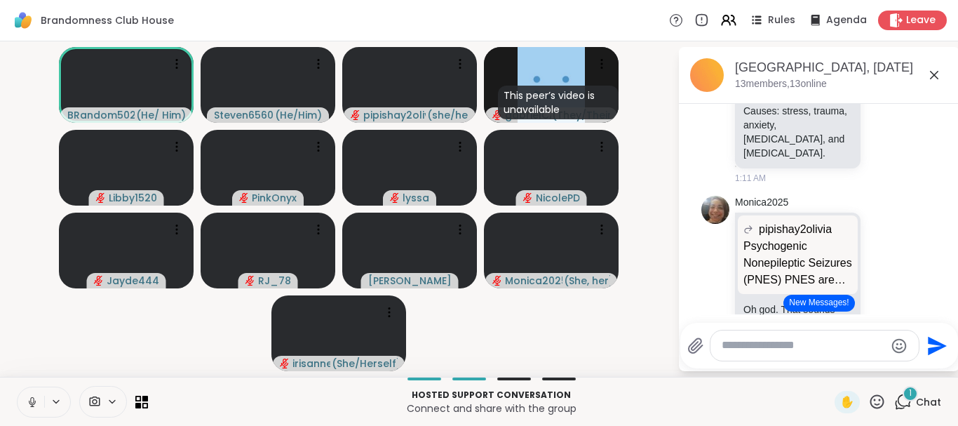
drag, startPoint x: 950, startPoint y: 313, endPoint x: 677, endPoint y: 362, distance: 277.2
click at [679, 314] on div "[DATE] pipishay2olivia Happy birthday @lyssa 1:03 AM irisanne brb food 1:03 AM …" at bounding box center [819, 209] width 280 height 210
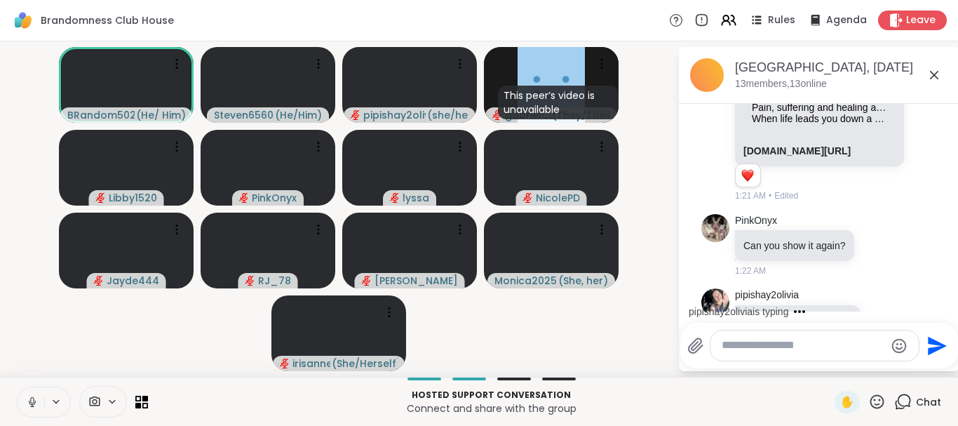
scroll to position [3672, 0]
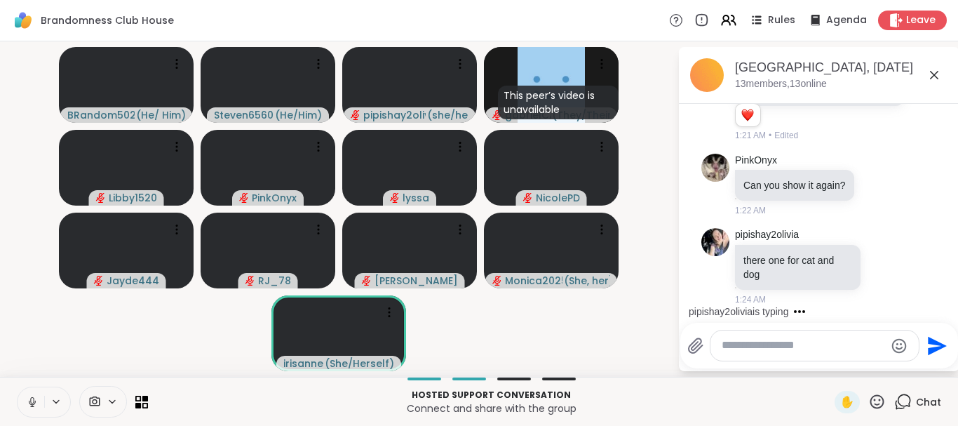
click at [29, 397] on icon at bounding box center [32, 401] width 13 height 13
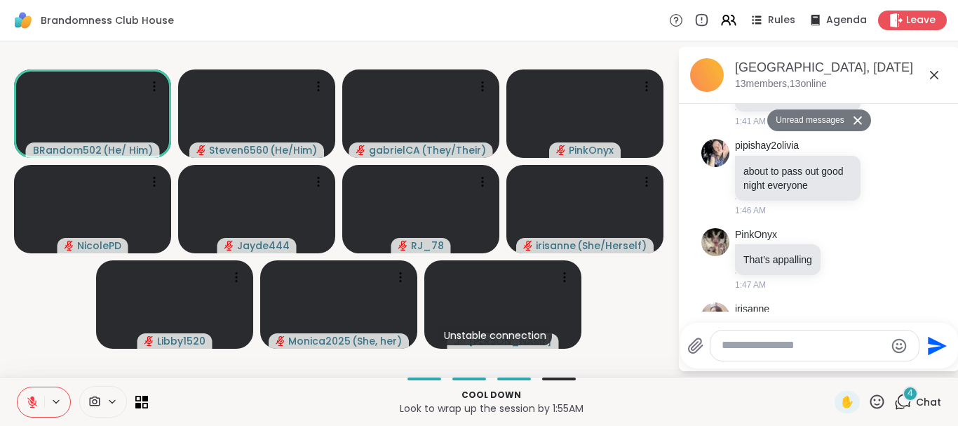
scroll to position [4807, 0]
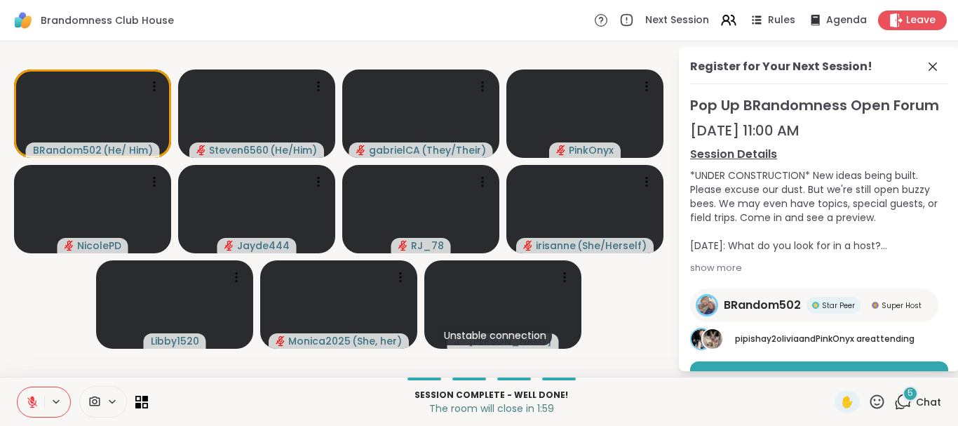
click at [25, 395] on button at bounding box center [31, 401] width 27 height 29
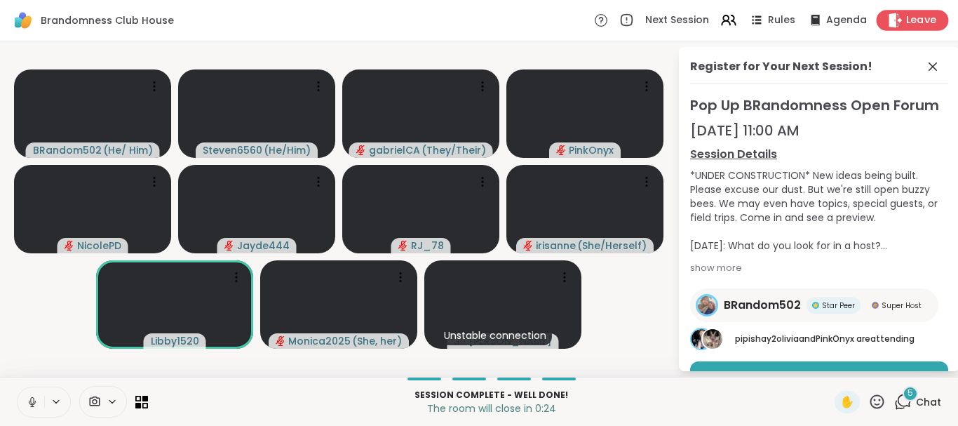
click at [921, 18] on span "Leave" at bounding box center [921, 20] width 31 height 15
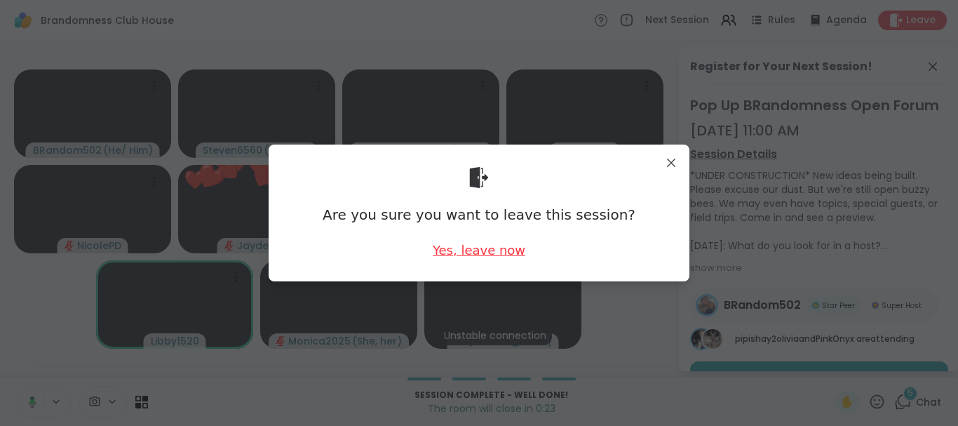
click at [452, 248] on div "Yes, leave now" at bounding box center [479, 250] width 93 height 18
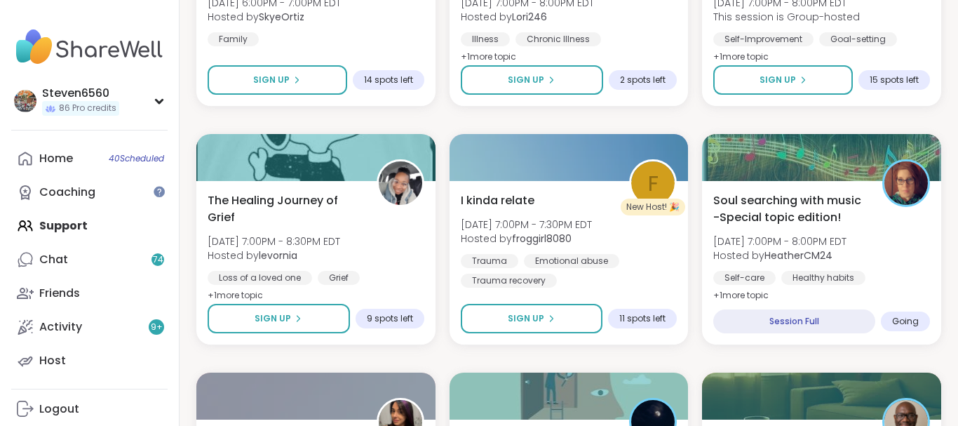
click at [109, 18] on div "Steven6560 86 Pro credits Profile Membership Settings Help Home 40 Scheduled Co…" at bounding box center [90, 213] width 180 height 426
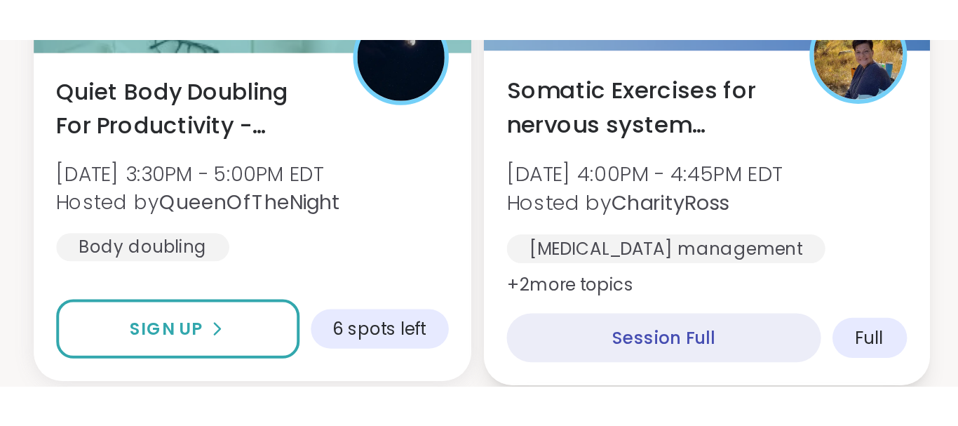
scroll to position [3024, 0]
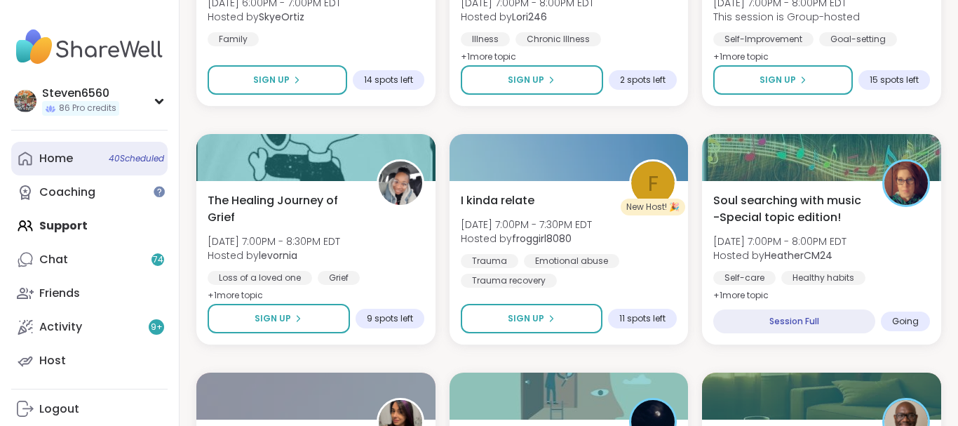
click at [58, 152] on div "Home 40 Scheduled" at bounding box center [56, 158] width 34 height 15
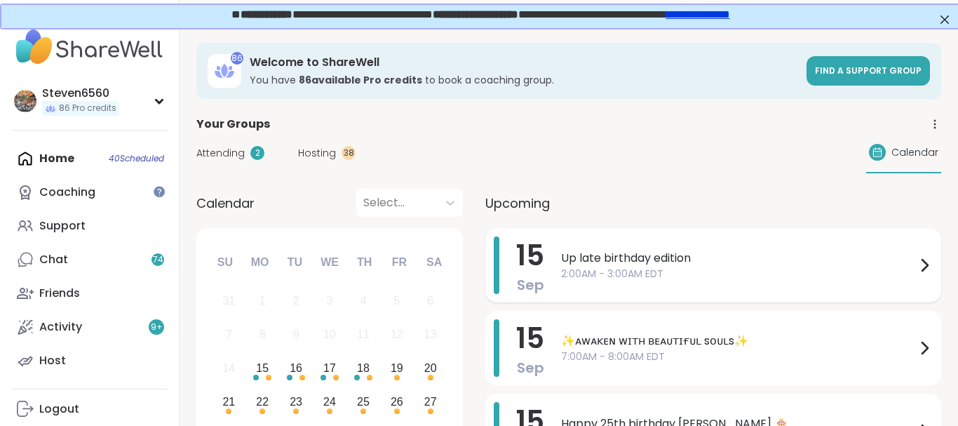
click at [924, 259] on icon at bounding box center [924, 265] width 17 height 17
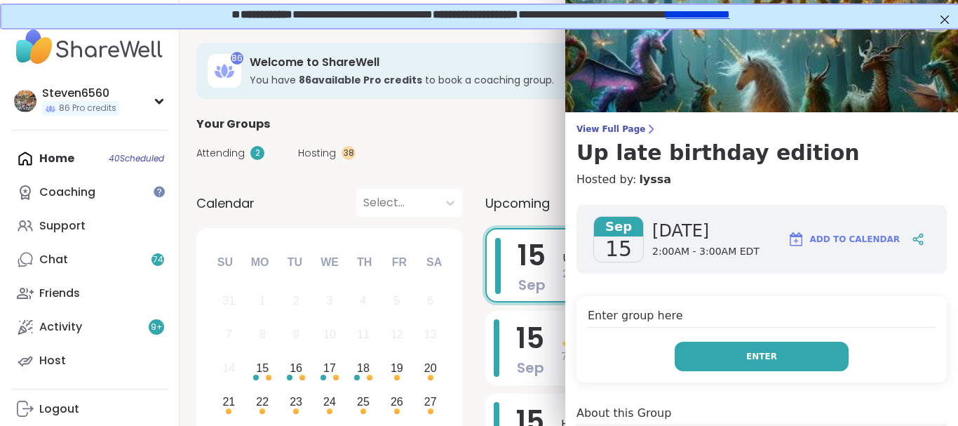
click at [740, 349] on button "Enter" at bounding box center [762, 355] width 174 height 29
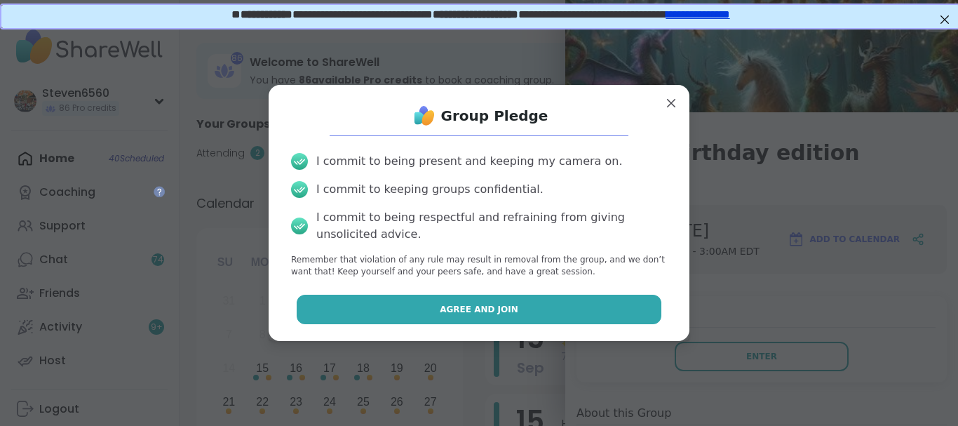
click at [612, 313] on button "Agree and Join" at bounding box center [479, 309] width 365 height 29
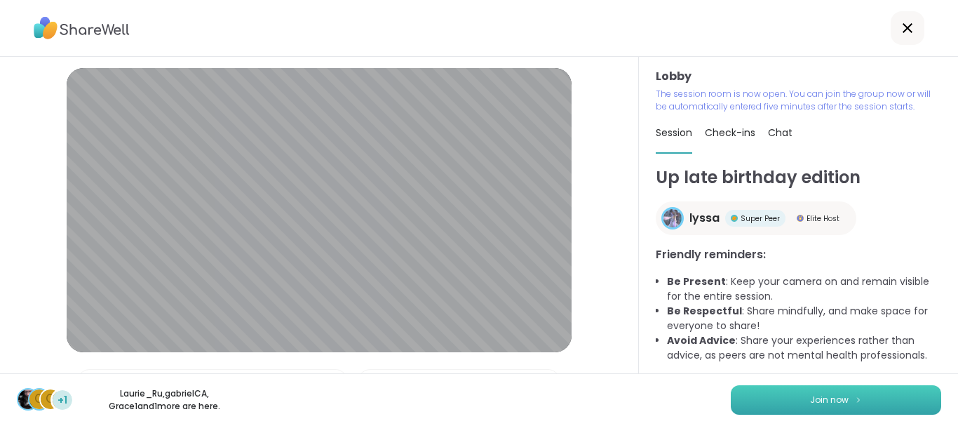
click at [791, 395] on button "Join now" at bounding box center [836, 399] width 210 height 29
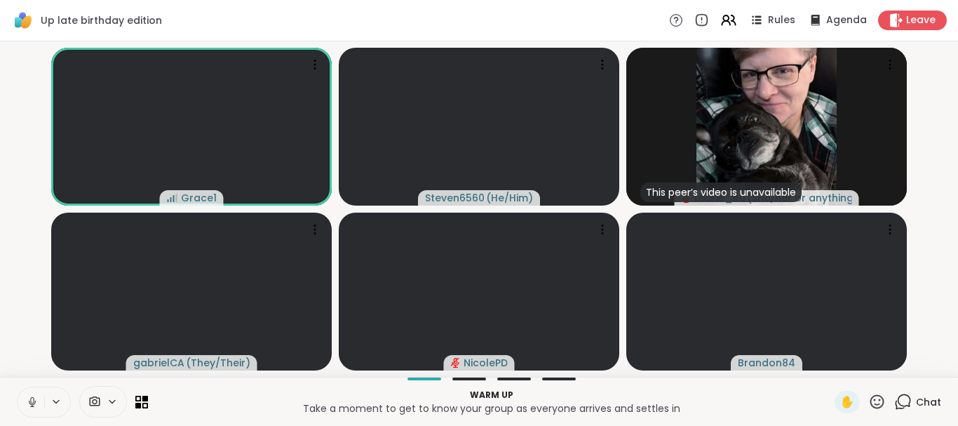
click at [938, 393] on div "Chat" at bounding box center [917, 402] width 47 height 22
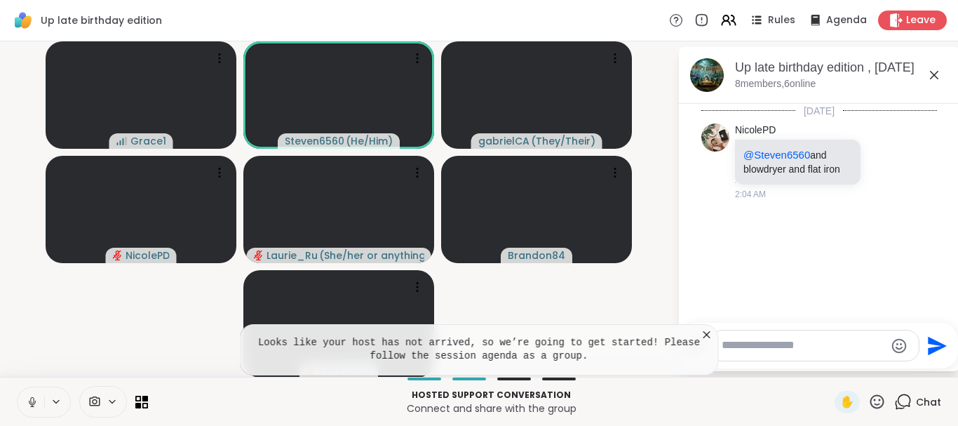
click at [702, 334] on icon at bounding box center [707, 334] width 14 height 14
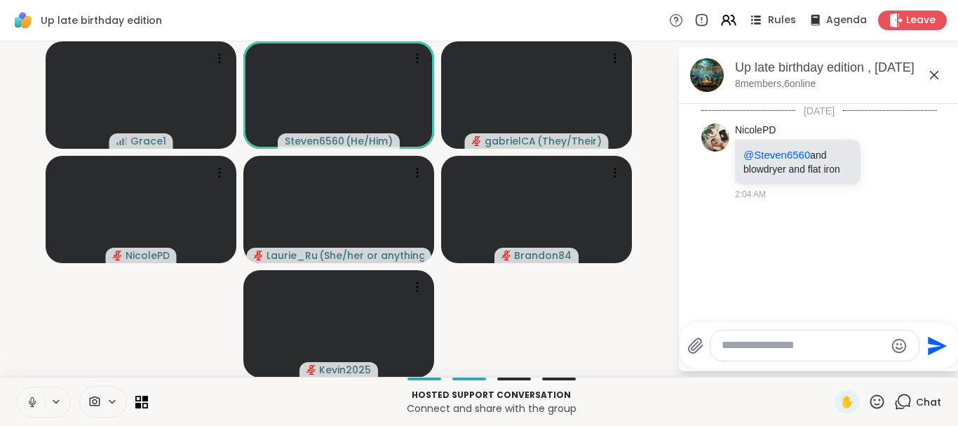
click at [755, 15] on icon at bounding box center [756, 20] width 18 height 18
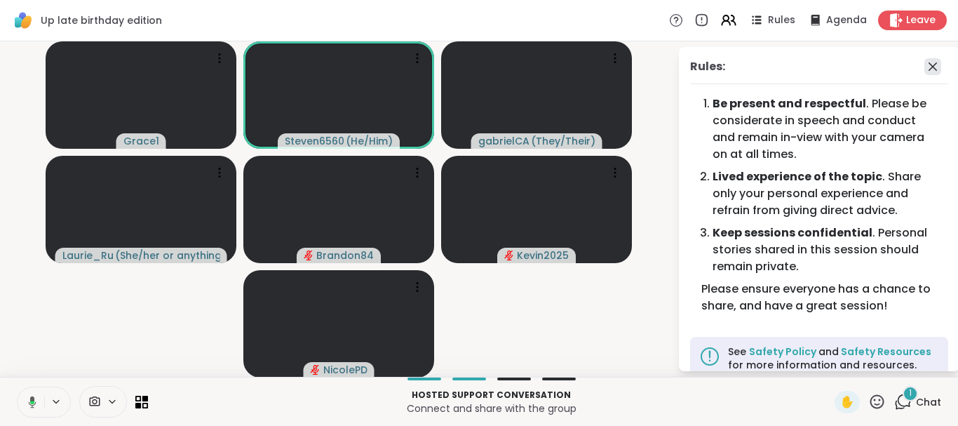
click at [935, 67] on icon at bounding box center [932, 66] width 17 height 17
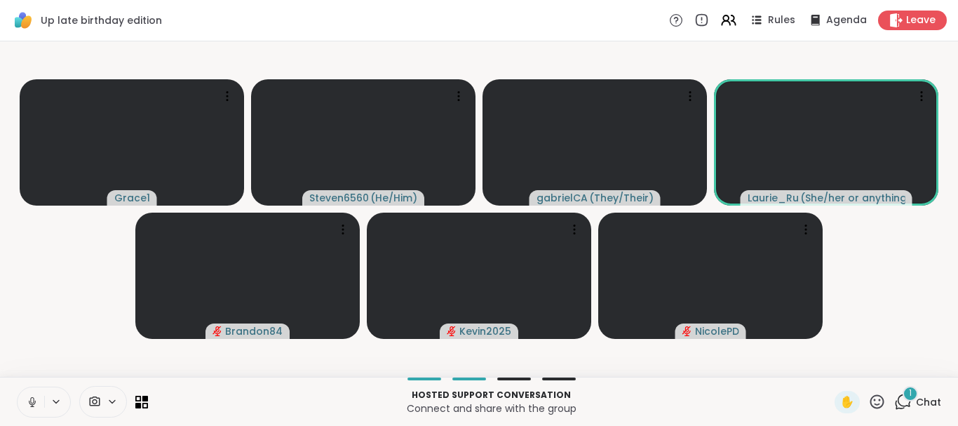
click at [907, 392] on div "1" at bounding box center [909, 393] width 15 height 15
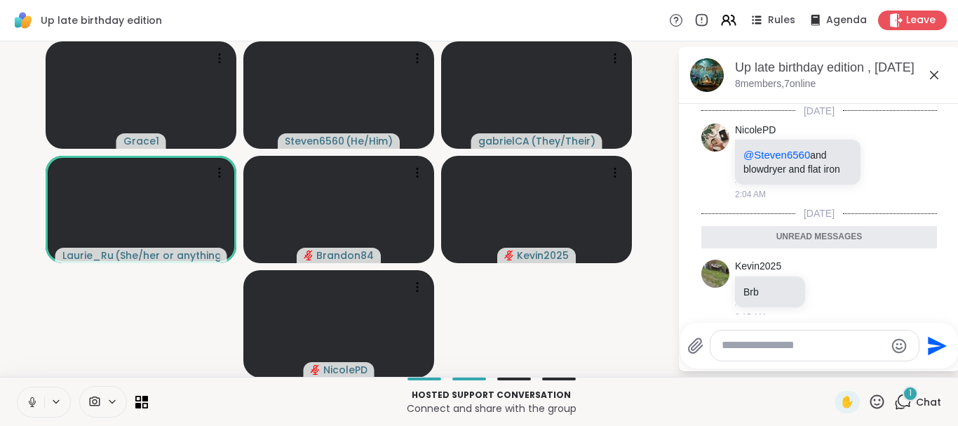
scroll to position [15, 0]
